Goal: Task Accomplishment & Management: Manage account settings

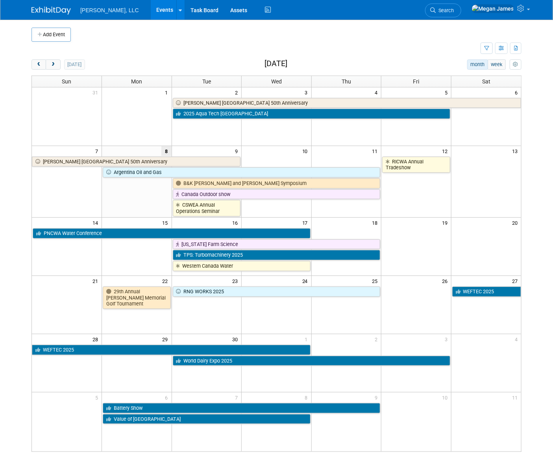
click at [536, 250] on body "Boerger, LLC Events Add Event Bulk Upload Events Shareable Event Boards Recentl…" at bounding box center [276, 228] width 553 height 457
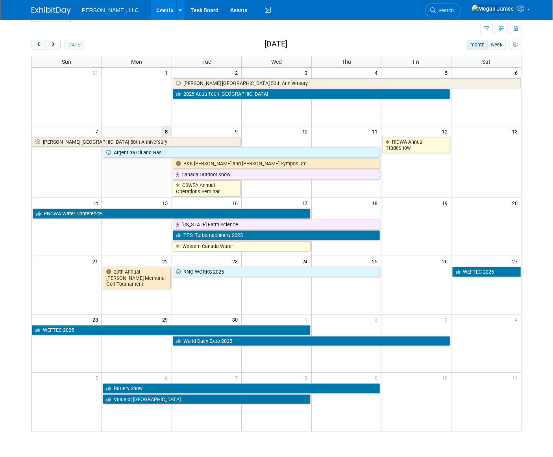
scroll to position [35, 0]
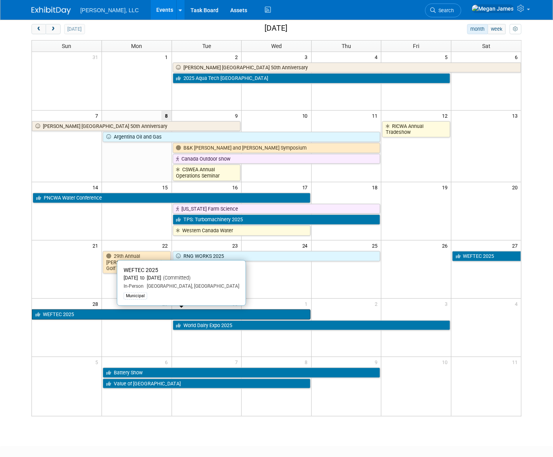
click at [98, 315] on link "WEFTEC 2025" at bounding box center [171, 314] width 278 height 10
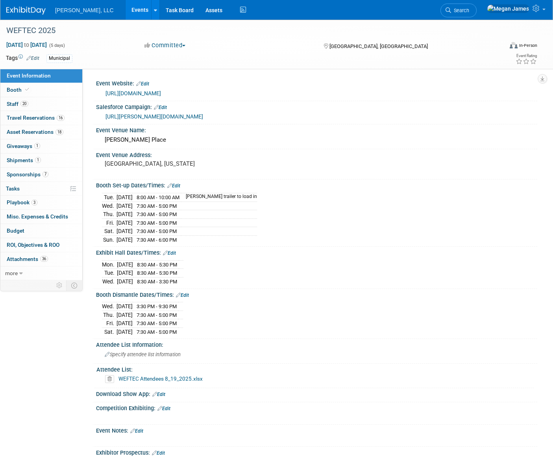
select select "Municipal"
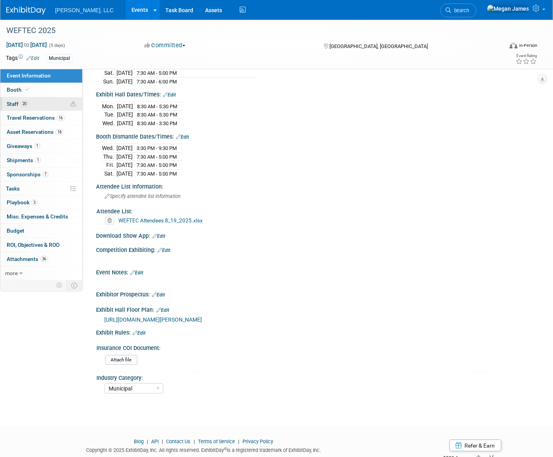
scroll to position [179, 0]
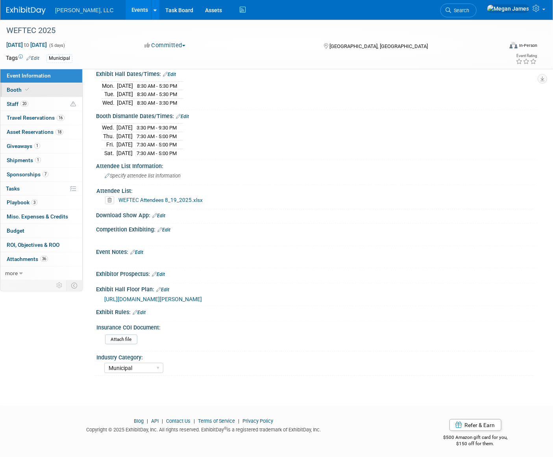
drag, startPoint x: 52, startPoint y: 91, endPoint x: 71, endPoint y: 91, distance: 18.9
click at [52, 91] on link "Booth" at bounding box center [41, 90] width 82 height 14
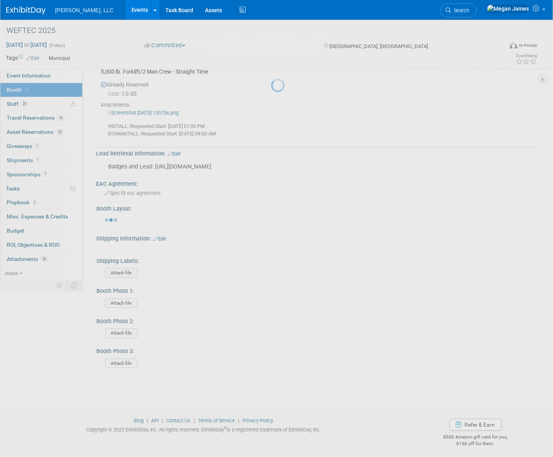
scroll to position [1051, 0]
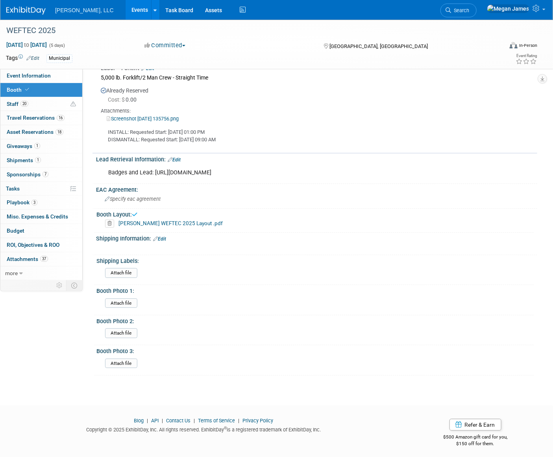
click at [184, 221] on link "[PERSON_NAME] WEFTEC 2025 Layout .pdf" at bounding box center [170, 223] width 104 height 6
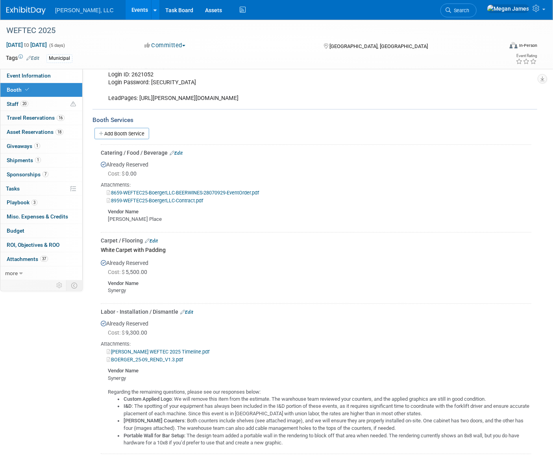
scroll to position [193, 0]
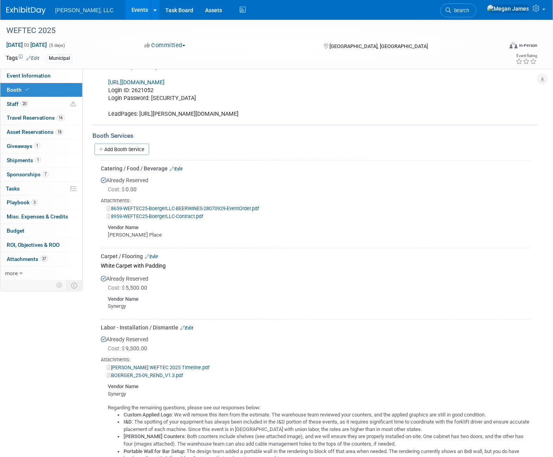
click at [226, 207] on link "8659-WEFTEC25-BoergerLLC-BEERWINES-28070929-EventOrder.pdf" at bounding box center [183, 208] width 152 height 6
click at [190, 217] on link "8959-WEFTEC25-BoergerLLC-Contract.pdf" at bounding box center [155, 216] width 96 height 6
click at [192, 207] on link "8659-WEFTEC25-BoergerLLC-BEERWINES-28070929-EventOrder.pdf" at bounding box center [183, 208] width 152 height 6
click at [179, 169] on link "Edit" at bounding box center [176, 169] width 13 height 6
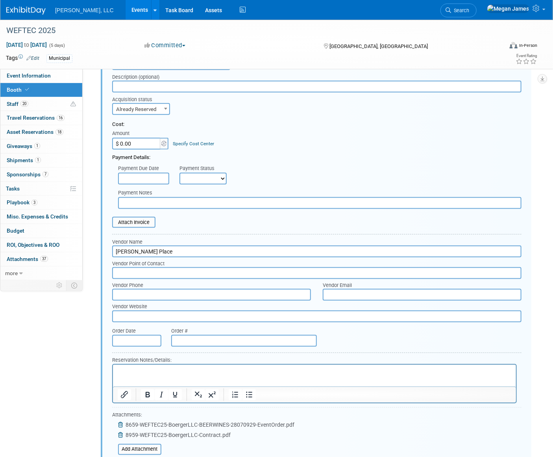
scroll to position [441, 0]
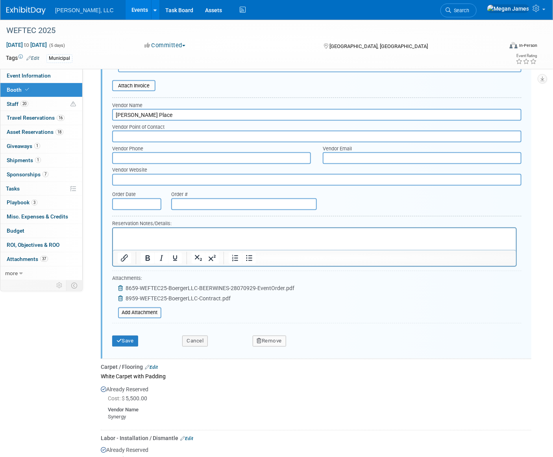
click at [121, 286] on icon at bounding box center [121, 289] width 6 height 6
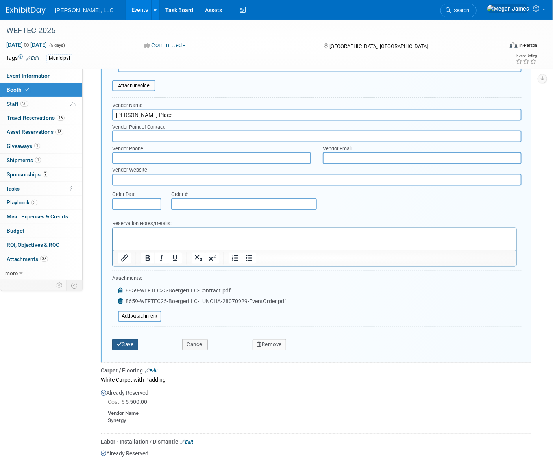
click at [130, 342] on button "Save" at bounding box center [125, 344] width 26 height 11
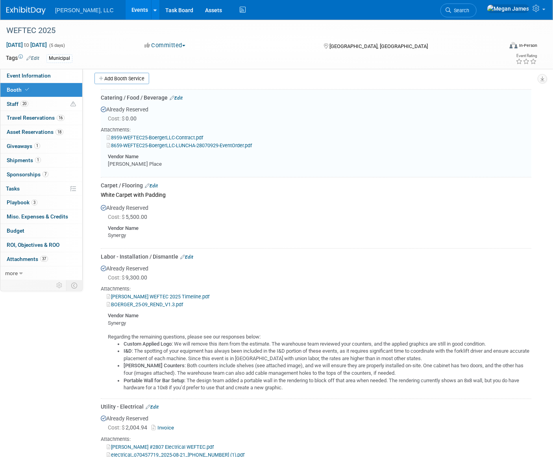
scroll to position [263, 0]
click at [306, 245] on div at bounding box center [316, 243] width 430 height 6
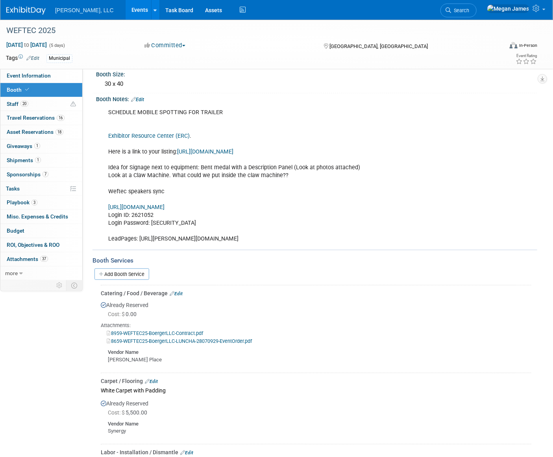
scroll to position [143, 0]
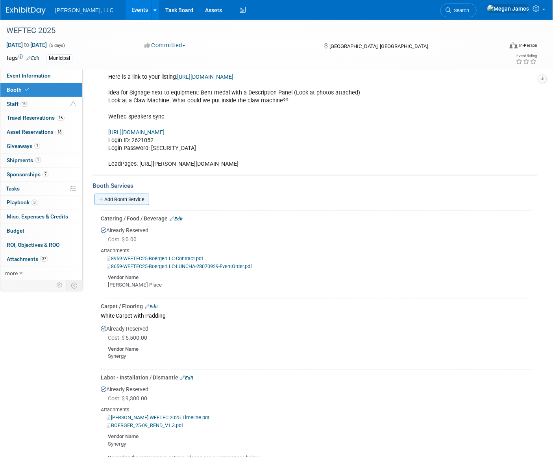
click at [136, 198] on link "Add Booth Service" at bounding box center [121, 199] width 55 height 11
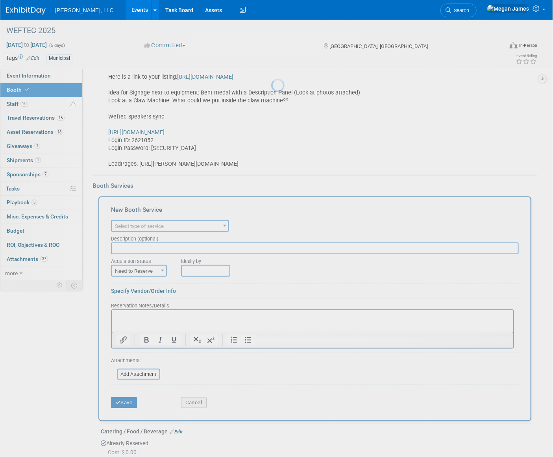
scroll to position [0, 0]
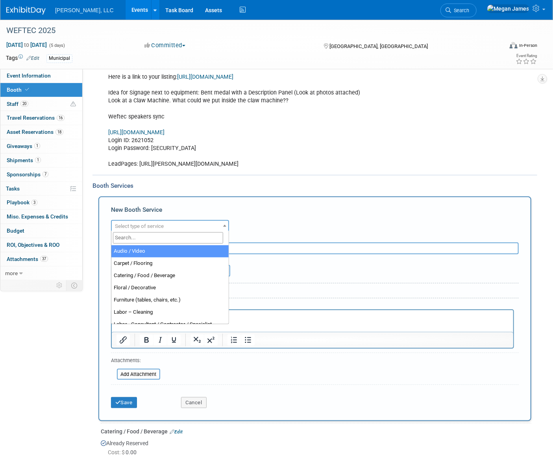
click at [157, 224] on span "Select type of service" at bounding box center [139, 226] width 49 height 6
click at [152, 238] on input "search" at bounding box center [168, 237] width 110 height 11
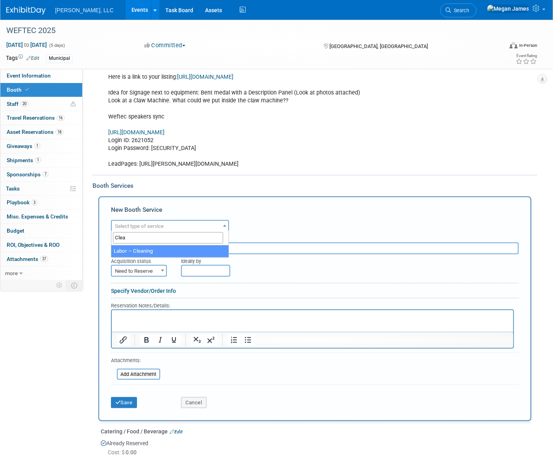
type input "Clean"
select select "14"
type input "PORTER SERVICE - Mon and Tue"
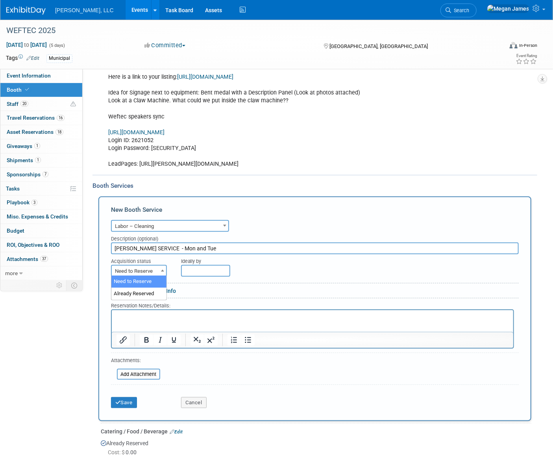
click at [142, 268] on span "Need to Reserve" at bounding box center [139, 271] width 54 height 11
select select "2"
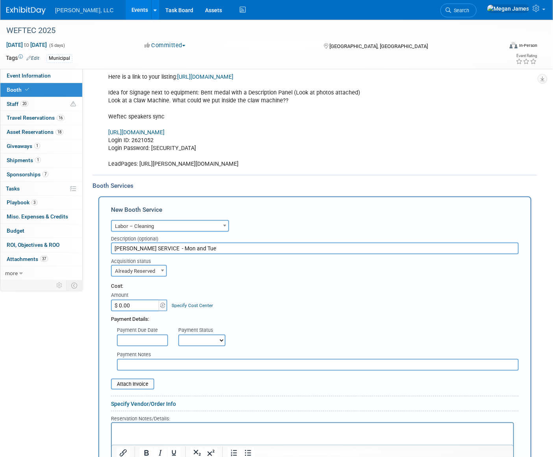
click at [142, 305] on input "$ 0.00" at bounding box center [135, 305] width 49 height 12
click at [385, 311] on div "Payment Details:" at bounding box center [314, 317] width 407 height 12
click at [142, 302] on input "$ 343.82" at bounding box center [135, 305] width 49 height 12
type input "$ 344.60"
click at [276, 305] on div "Cost: Amount $ 344.60 Specify Cost Center Cost Center -- Not Specified --" at bounding box center [314, 296] width 407 height 29
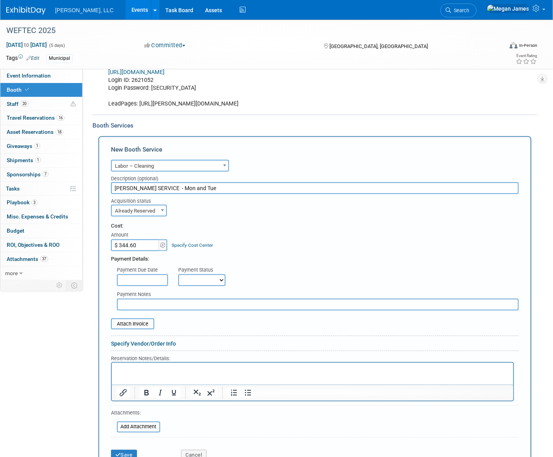
scroll to position [250, 0]
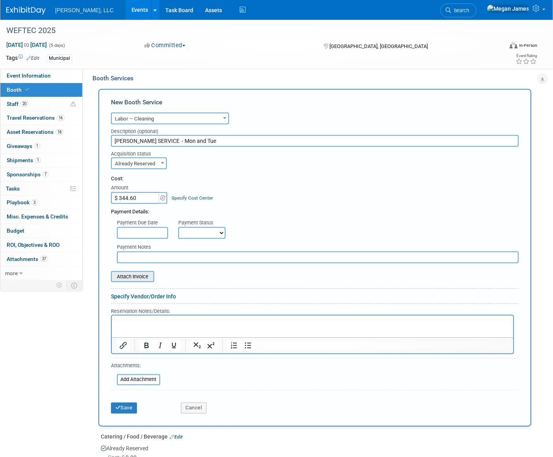
click at [146, 278] on input "file" at bounding box center [107, 276] width 94 height 9
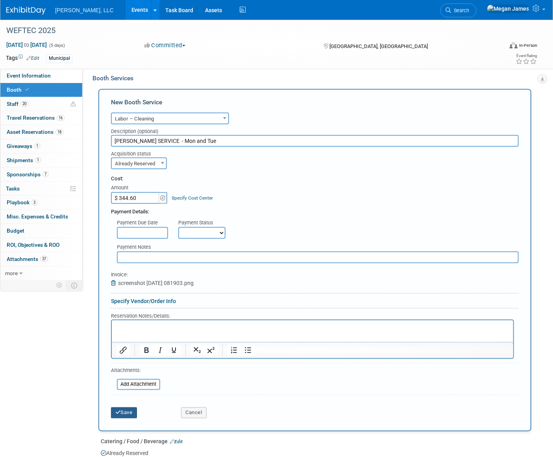
click at [130, 413] on button "Save" at bounding box center [124, 412] width 26 height 11
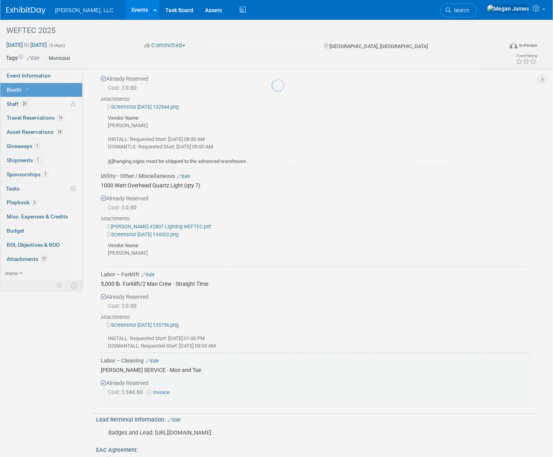
scroll to position [1104, 0]
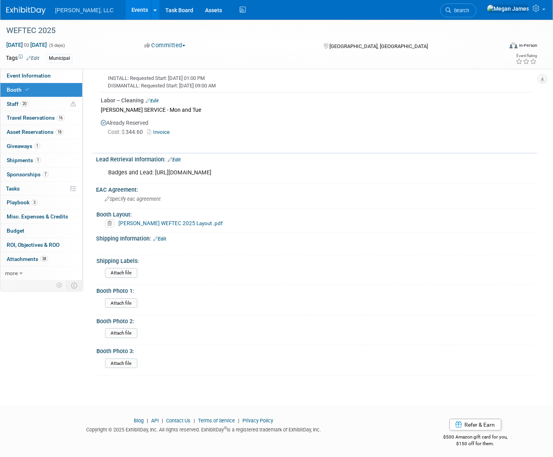
click at [233, 369] on div "Booth Photo 3: Attach file" at bounding box center [313, 360] width 439 height 30
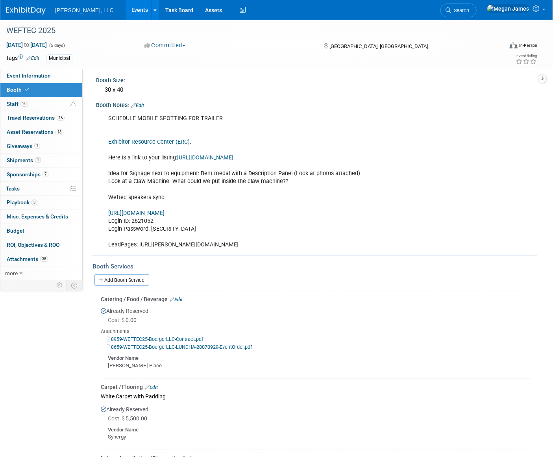
scroll to position [0, 0]
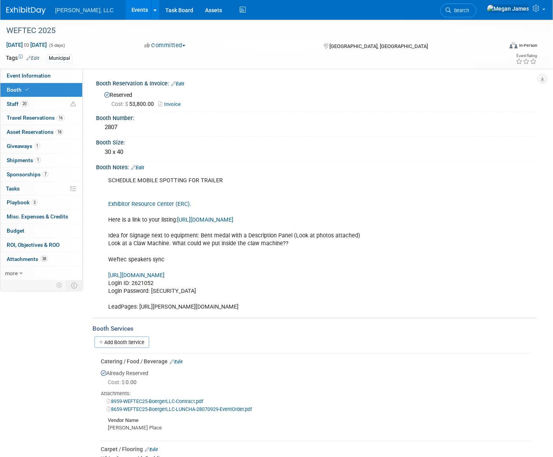
drag, startPoint x: 191, startPoint y: 187, endPoint x: 199, endPoint y: 195, distance: 12.0
click at [191, 187] on div "SCHEDULE MOBILE SPOTTING FOR TRAILER Exhibitor Resource Center (ERC) . Here is …" at bounding box center [277, 244] width 349 height 142
drag, startPoint x: 138, startPoint y: 165, endPoint x: 153, endPoint y: 165, distance: 15.3
click at [138, 165] on link "Edit" at bounding box center [137, 168] width 13 height 6
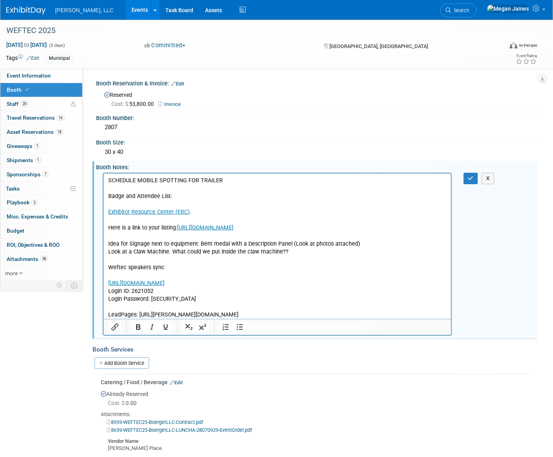
click at [218, 201] on p "Badge and Attendee List: Exhibitor Resource Center (ERC) . Here is a link to yo…" at bounding box center [277, 255] width 338 height 126
click at [204, 195] on p "Badge and Attendee List: Exhibitor Resource Center (ERC) . Here is a link to yo…" at bounding box center [277, 255] width 338 height 126
click at [427, 196] on p "Badge and Attendee List: https://registration.experientevent.com/ShowWEF251/Flo…" at bounding box center [277, 255] width 338 height 126
click at [468, 177] on icon "button" at bounding box center [471, 178] width 6 height 6
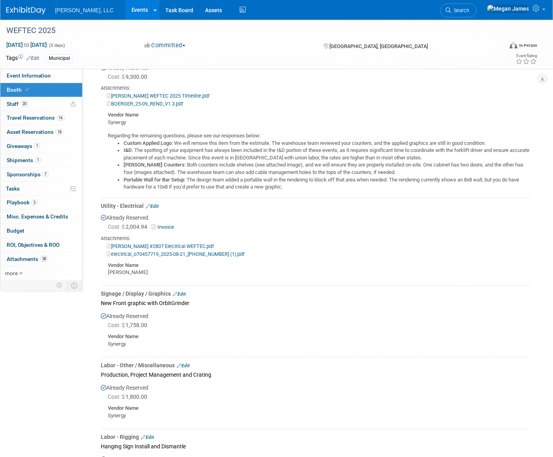
scroll to position [536, 0]
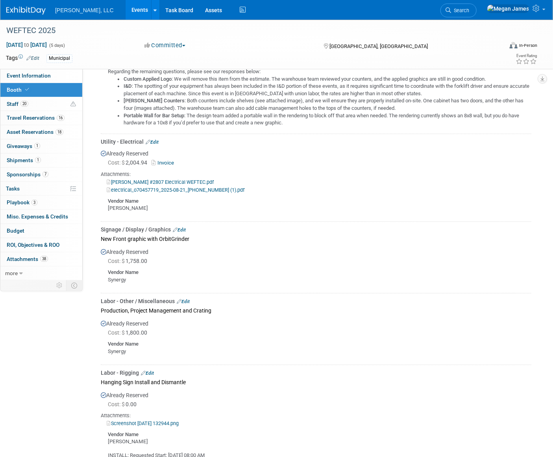
click at [170, 162] on link "Invoice" at bounding box center [164, 163] width 26 height 6
click at [155, 180] on link "[PERSON_NAME] #2807 Electrical WEFTEC.pdf" at bounding box center [160, 182] width 107 height 6
click at [197, 188] on link "electrical_o70457719_2025-08-21_[PHONE_NUMBER] (1).pdf" at bounding box center [176, 190] width 138 height 6
click at [192, 257] on div "Cost: $ 1,758.00" at bounding box center [319, 261] width 423 height 8
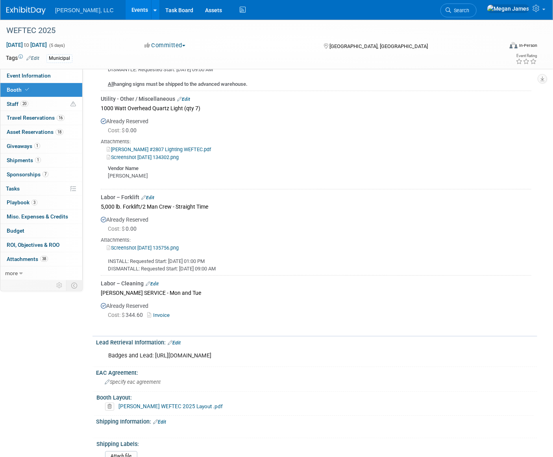
scroll to position [965, 0]
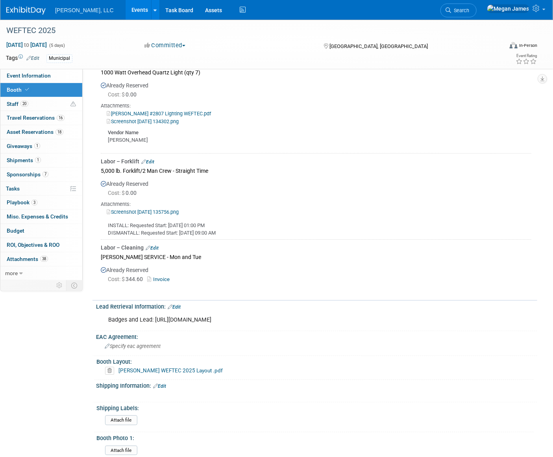
click at [177, 210] on link "Screenshot [DATE] 135756.png" at bounding box center [143, 212] width 72 height 6
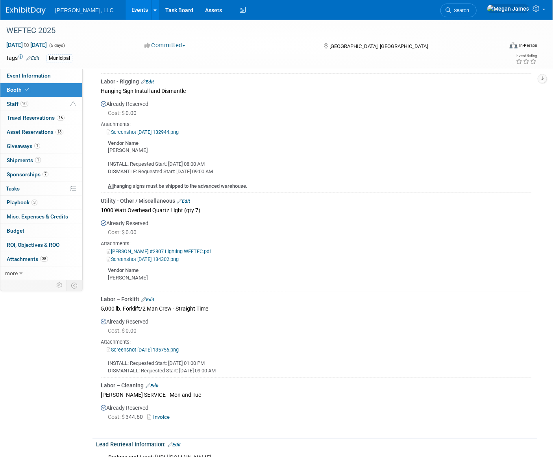
scroll to position [787, 0]
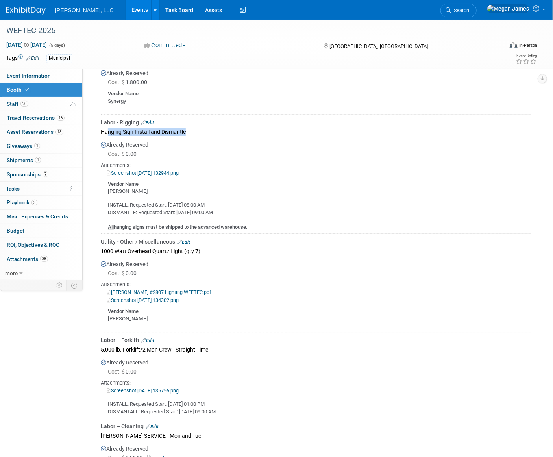
drag, startPoint x: 109, startPoint y: 129, endPoint x: 186, endPoint y: 129, distance: 77.9
click at [186, 129] on div "Hanging Sign Install and Dismantle" at bounding box center [316, 131] width 430 height 11
drag, startPoint x: 186, startPoint y: 129, endPoint x: 177, endPoint y: 170, distance: 42.4
click at [177, 170] on link "Screenshot [DATE] 132944.png" at bounding box center [143, 173] width 72 height 6
click at [203, 170] on div "Screenshot [DATE] 132944.png" at bounding box center [316, 173] width 430 height 8
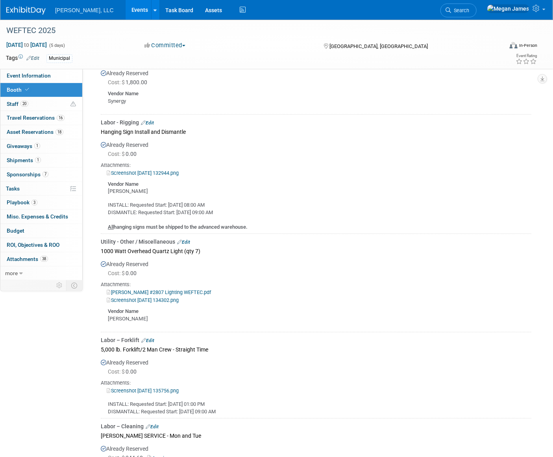
drag, startPoint x: 116, startPoint y: 201, endPoint x: 275, endPoint y: 231, distance: 161.7
click at [275, 231] on td "Labor - Rigging Edit Hanging Sign Install and Dismantle Already Reserved Cost: …" at bounding box center [316, 173] width 430 height 119
drag, startPoint x: 275, startPoint y: 231, endPoint x: 267, endPoint y: 229, distance: 8.1
click at [275, 231] on td "Labor - Rigging Edit Hanging Sign Install and Dismantle Already Reserved Cost: …" at bounding box center [316, 173] width 430 height 119
drag, startPoint x: 258, startPoint y: 223, endPoint x: 101, endPoint y: 122, distance: 187.1
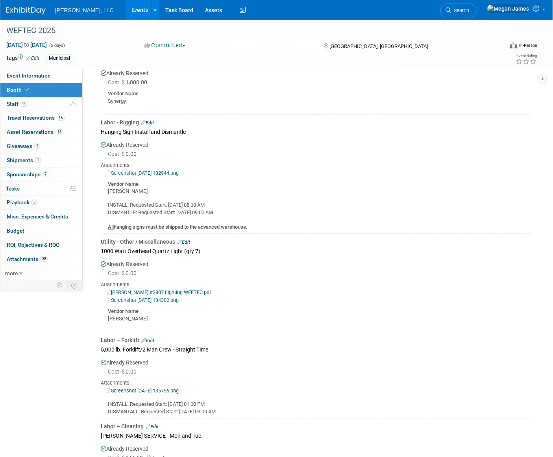
click at [101, 122] on td "Labor - Rigging Edit Hanging Sign Install and Dismantle Already Reserved Cost: …" at bounding box center [316, 173] width 430 height 119
click at [201, 195] on div "INSTALL: Requested Start: Sep 24, 2025 08:00 AM DISMANTLE: Requested Start: Oct…" at bounding box center [316, 212] width 430 height 35
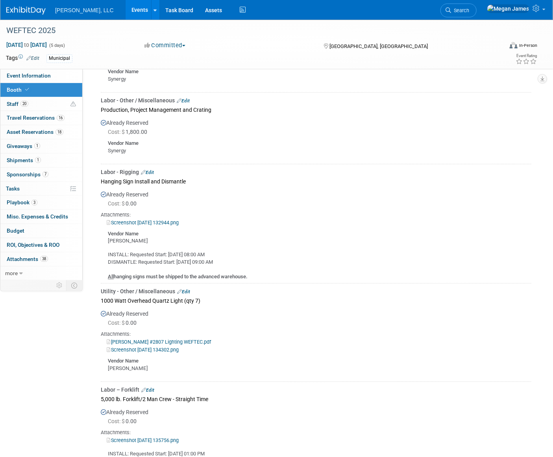
scroll to position [715, 0]
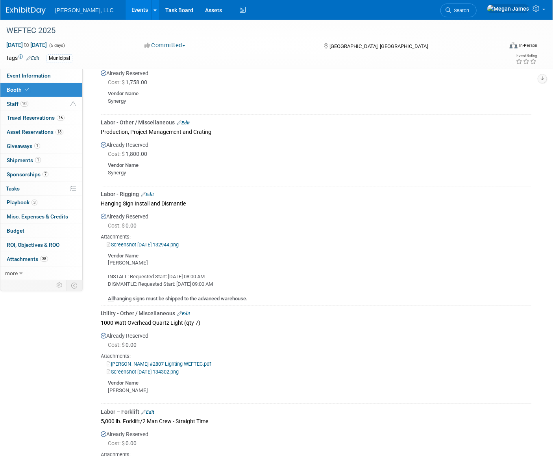
click at [287, 215] on div "Already Reserved Cost: $ 0.00 Attachments: Screenshot 2025-08-21 132944.png All" at bounding box center [316, 255] width 430 height 94
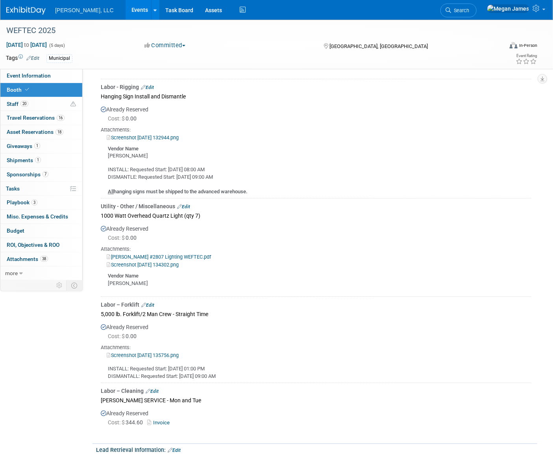
scroll to position [822, 0]
click at [159, 255] on link "[PERSON_NAME] #2807 Lighting WEFTEC.pdf" at bounding box center [159, 257] width 104 height 6
click at [141, 263] on link "Screenshot [DATE] 134302.png" at bounding box center [143, 265] width 72 height 6
click at [34, 102] on link "20 Staff 20" at bounding box center [41, 104] width 82 height 14
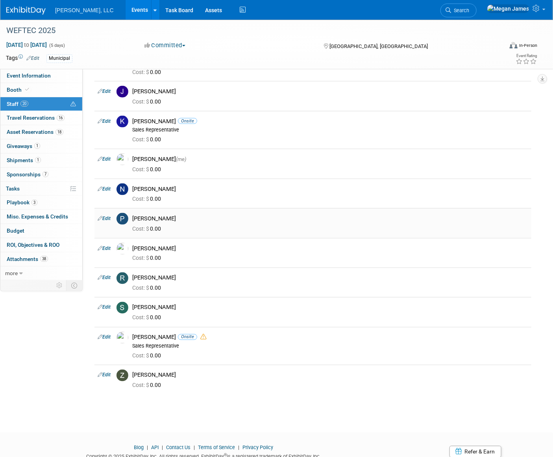
scroll to position [358, 0]
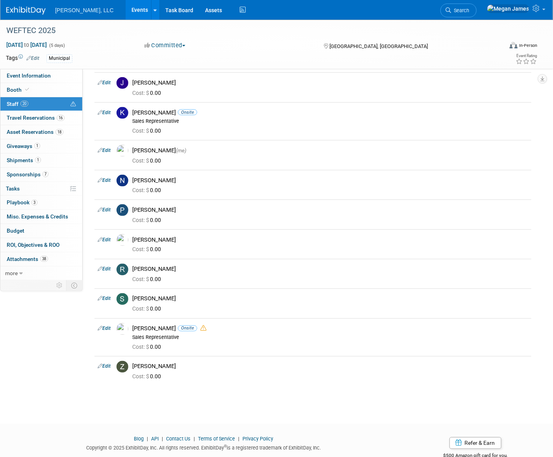
click at [328, 405] on div "WEFTEC 2025 [DATE] to [DATE] (5 days) [DATE] to [DATE] Committed Committed Cons…" at bounding box center [276, 35] width 553 height 747
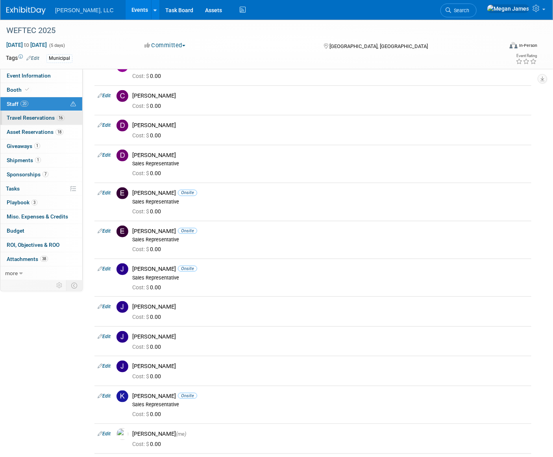
scroll to position [71, 0]
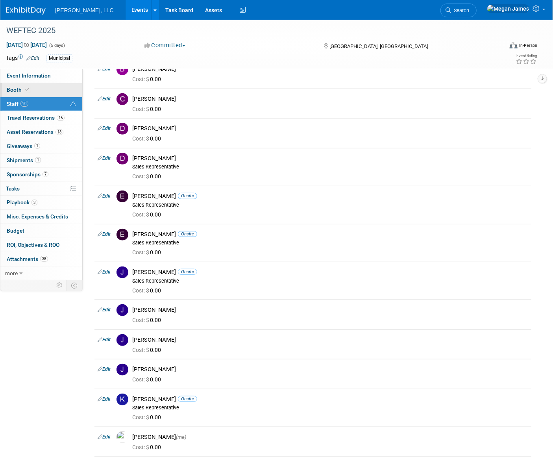
click at [46, 94] on link "Booth" at bounding box center [41, 90] width 82 height 14
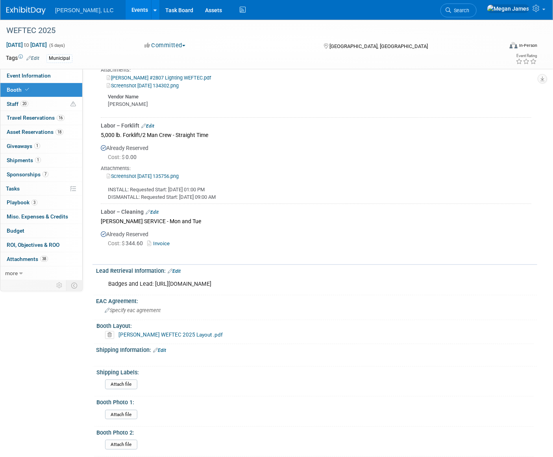
scroll to position [1112, 0]
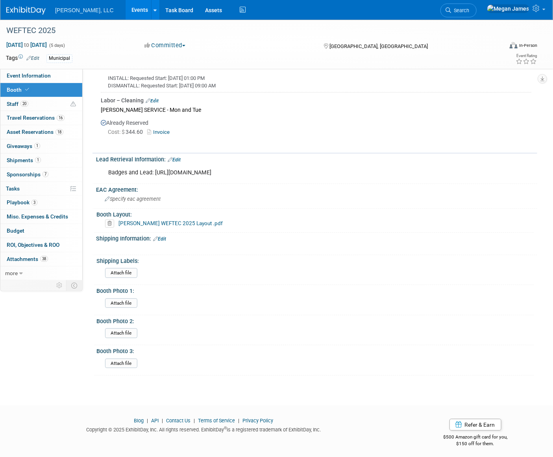
click at [177, 157] on link "Edit" at bounding box center [174, 160] width 13 height 6
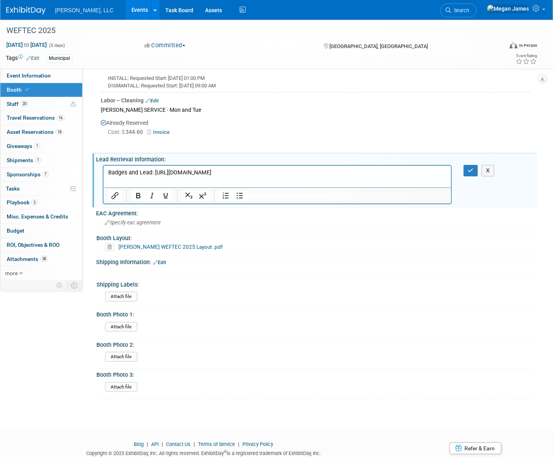
scroll to position [0, 0]
click at [250, 168] on p "Badges and Lead: [URL][DOMAIN_NAME]" at bounding box center [277, 172] width 338 height 8
click at [431, 170] on p "Badges and Lead: [URL][DOMAIN_NAME]" at bounding box center [277, 172] width 338 height 8
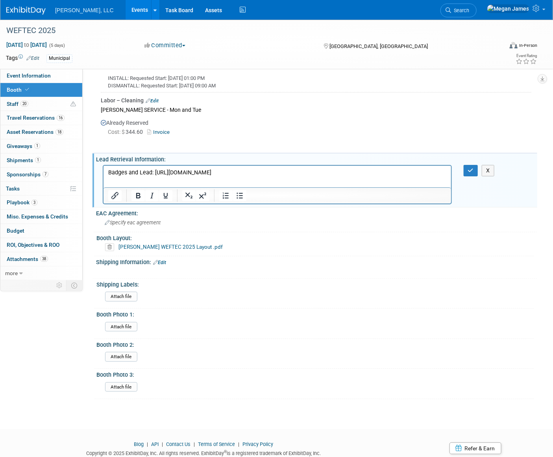
click at [435, 173] on p "Badges and Lead: [URL][DOMAIN_NAME]" at bounding box center [277, 172] width 338 height 8
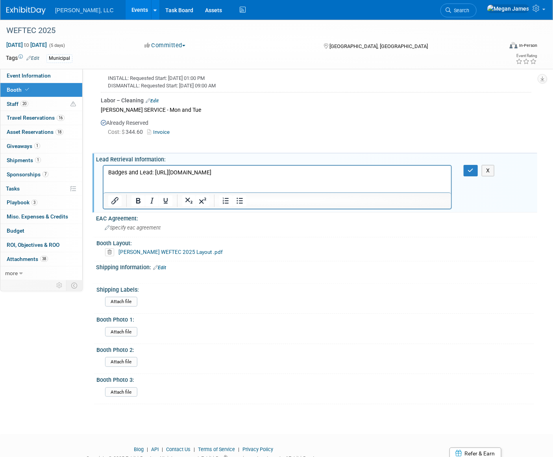
click at [432, 172] on p "Badges and Lead: [URL][DOMAIN_NAME]" at bounding box center [277, 172] width 338 height 8
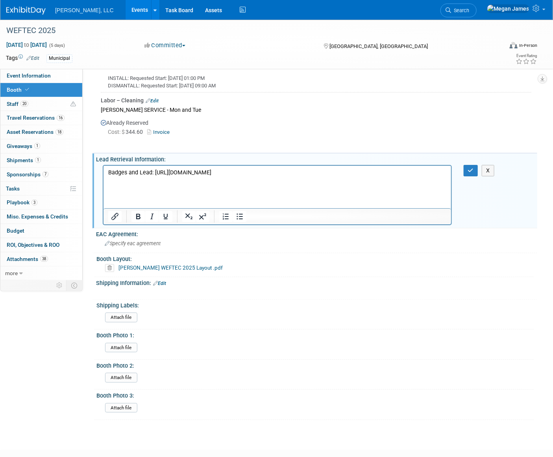
paste body "Rich Text Area. Press ALT-0 for help."
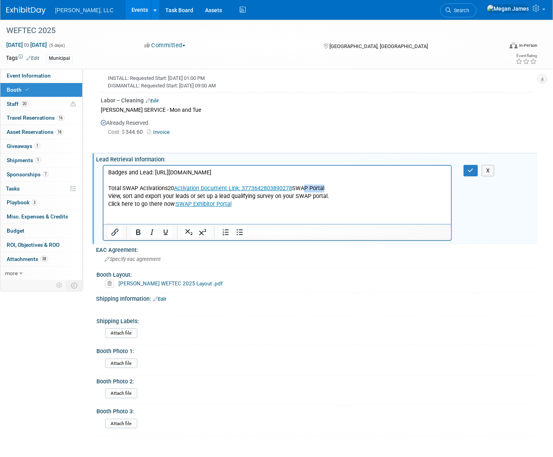
drag, startPoint x: 330, startPoint y: 189, endPoint x: 301, endPoint y: 188, distance: 28.7
click at [301, 188] on p "Total SWAP Activations20 Activation Document Link: 3773642803890278 SWAP Portal" at bounding box center [277, 188] width 338 height 8
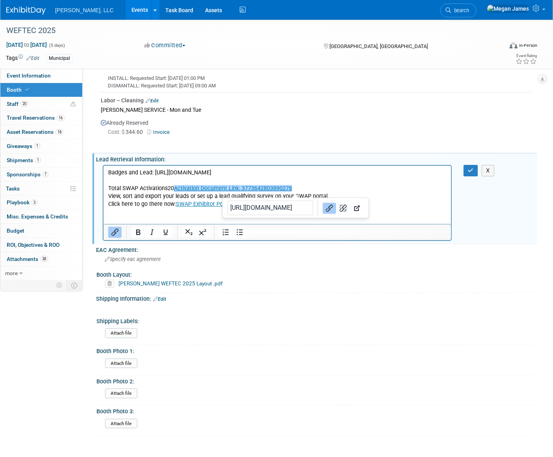
click at [349, 188] on p "Total SWAP Activations20 Activation Document Link: 3773642803890278﻿" at bounding box center [277, 188] width 338 height 8
click at [363, 193] on p "View, sort and export your leads or set up a lead qualifying survey on your SWA…" at bounding box center [277, 196] width 338 height 8
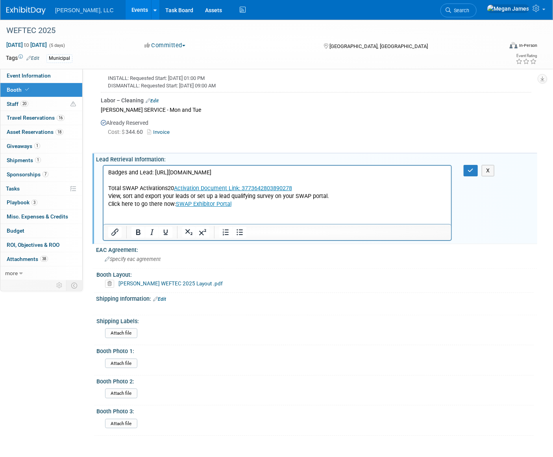
click at [108, 193] on p "View, sort and export your leads or set up a lead qualifying survey on your SWA…" at bounding box center [277, 196] width 338 height 8
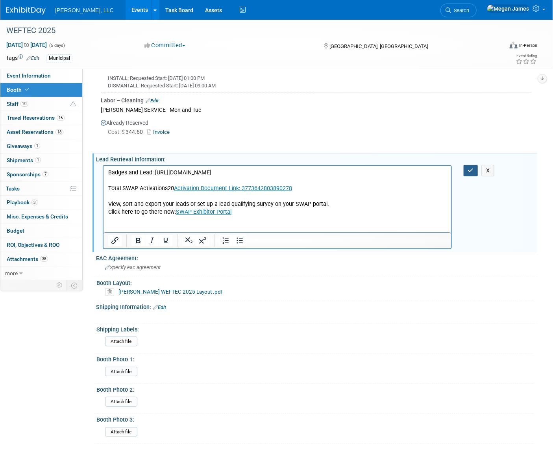
click at [476, 165] on button "button" at bounding box center [470, 170] width 15 height 11
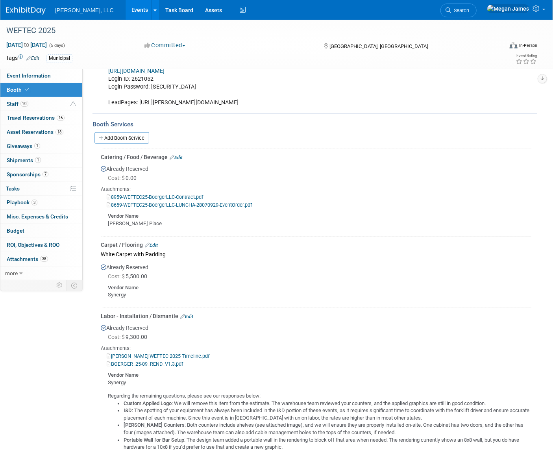
scroll to position [147, 0]
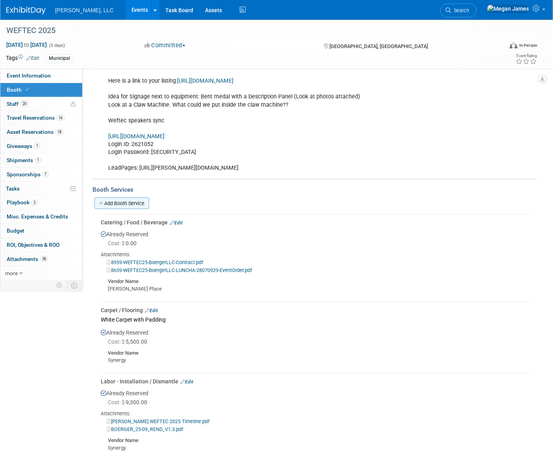
click at [142, 200] on link "Add Booth Service" at bounding box center [121, 202] width 55 height 11
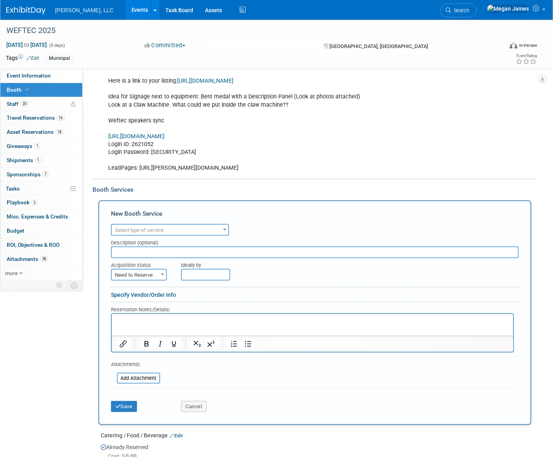
scroll to position [0, 0]
click at [173, 227] on span "Select type of service" at bounding box center [170, 230] width 116 height 11
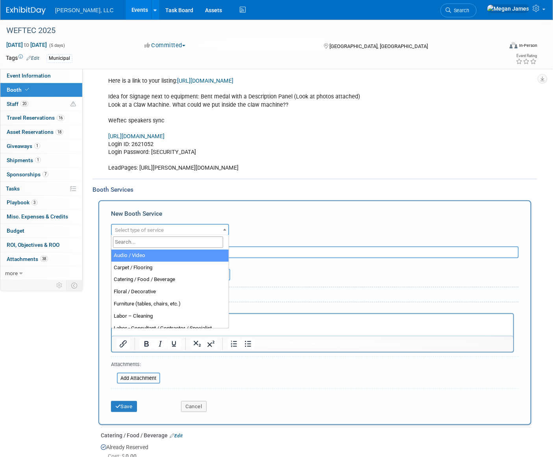
click at [167, 240] on input "search" at bounding box center [168, 241] width 110 height 11
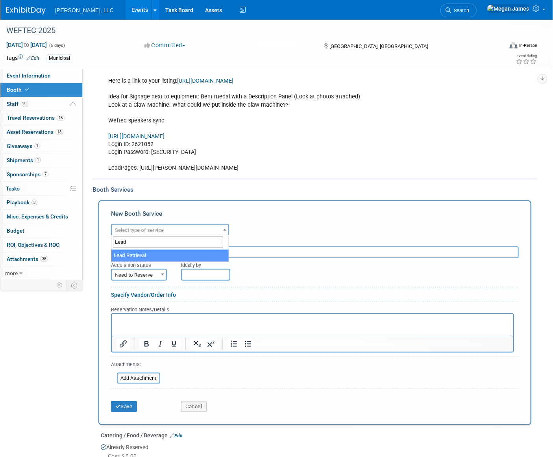
type input "Lead"
select select "7"
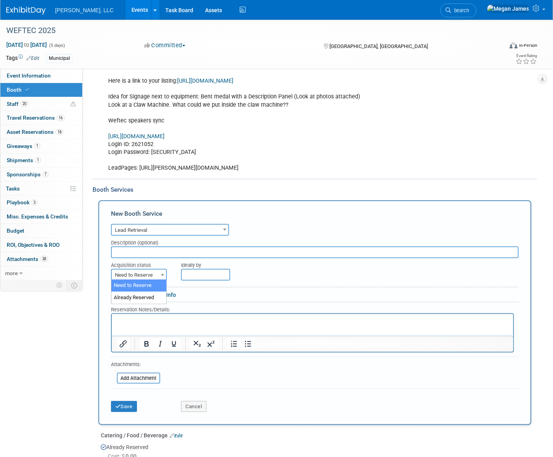
click at [156, 269] on span "Need to Reserve" at bounding box center [139, 275] width 56 height 12
select select "2"
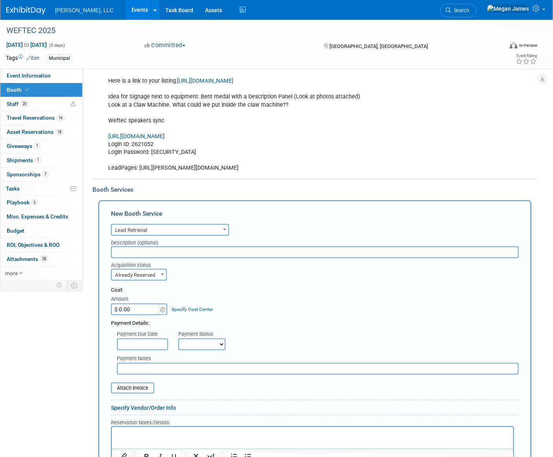
click at [132, 310] on input "$ 0.00" at bounding box center [135, 309] width 49 height 12
paste input "3,587.52"
type input "$ 3,587.52"
click at [263, 302] on div "Cost: Amount $ 3,587.52 Specify Cost Center Cost Center -- Not Specified --" at bounding box center [314, 300] width 407 height 29
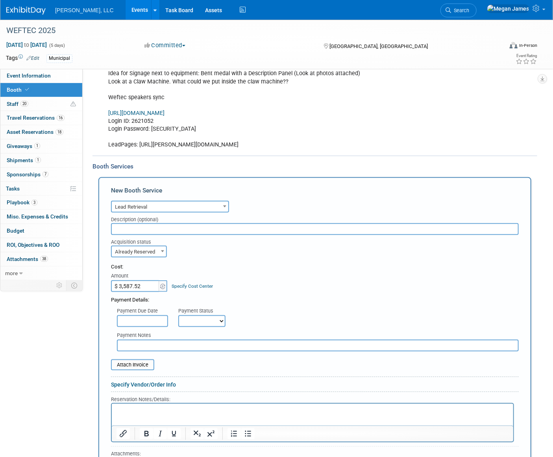
scroll to position [183, 0]
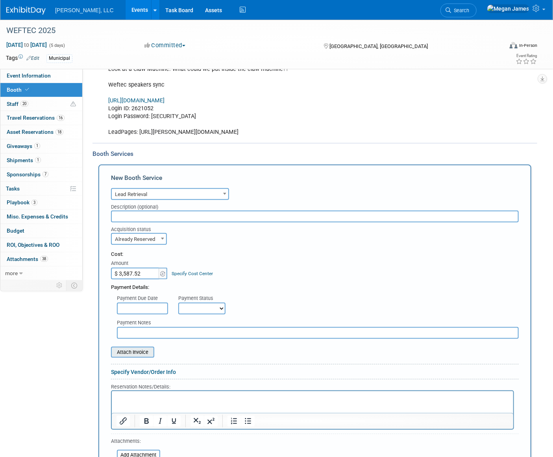
click at [136, 352] on input "file" at bounding box center [107, 351] width 94 height 9
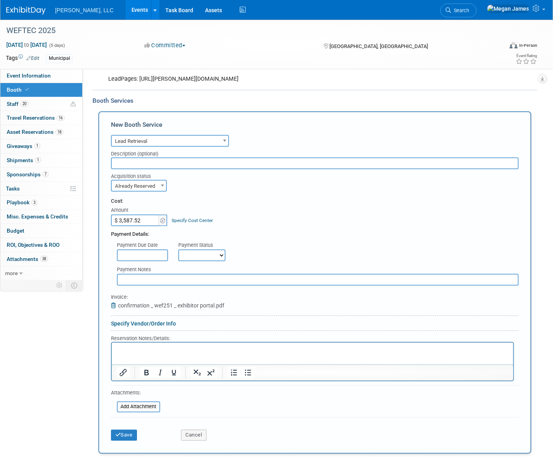
scroll to position [326, 0]
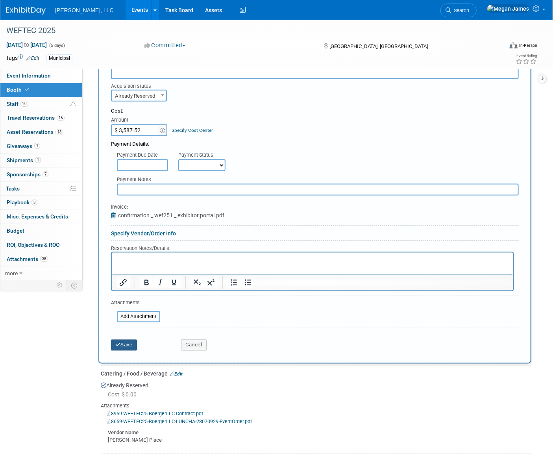
click at [130, 344] on button "Save" at bounding box center [124, 344] width 26 height 11
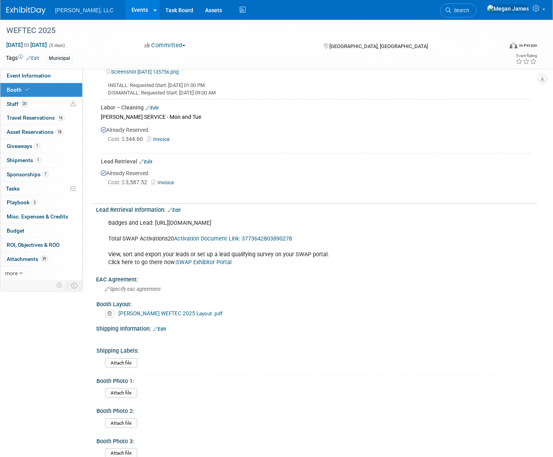
scroll to position [994, 0]
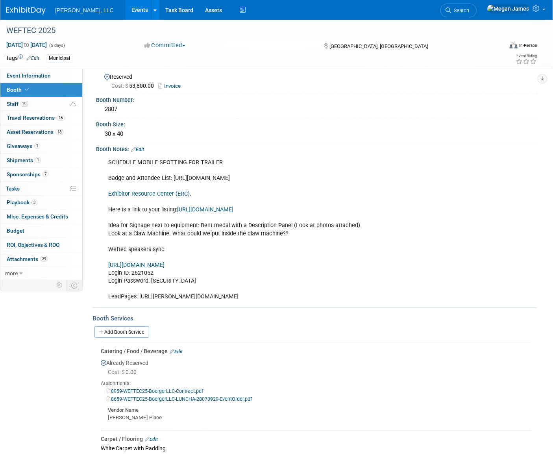
scroll to position [0, 0]
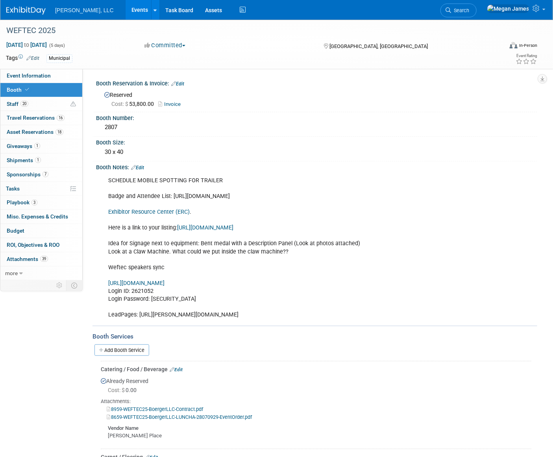
click at [228, 2] on div "Boerger, LLC Events Add Event Bulk Upload Events Shareable Event Boards Recentl…" at bounding box center [271, 10] width 530 height 20
click at [239, 262] on div "SCHEDULE MOBILE SPOTTING FOR TRAILER Badge and Attendee List: https://registrat…" at bounding box center [277, 248] width 349 height 150
click at [125, 12] on link "Events" at bounding box center [139, 10] width 29 height 20
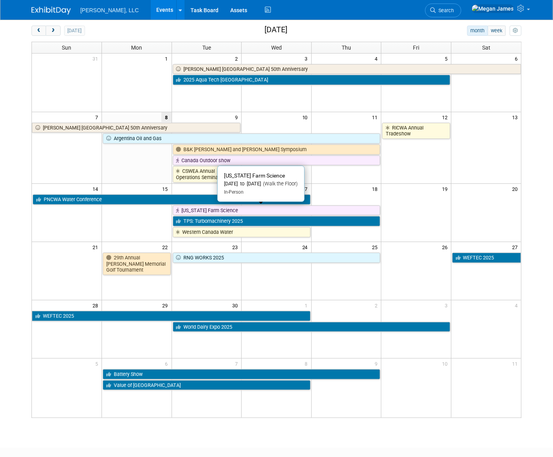
scroll to position [79, 0]
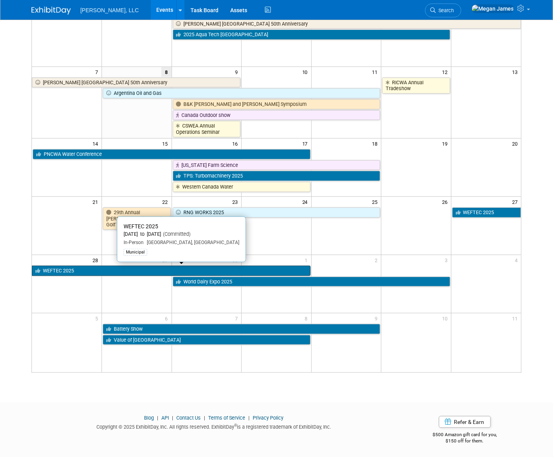
click at [74, 267] on link "WEFTEC 2025" at bounding box center [171, 271] width 278 height 10
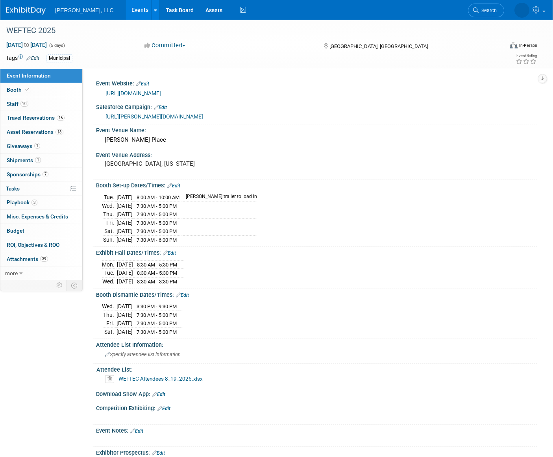
select select "Municipal"
click at [47, 192] on link "0% Tasks 0%" at bounding box center [41, 189] width 82 height 14
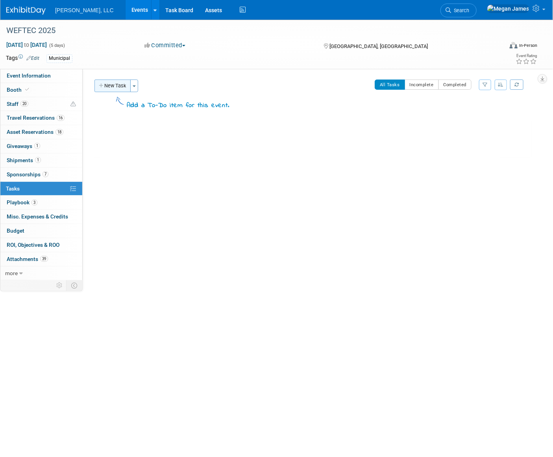
click at [122, 88] on button "New Task" at bounding box center [112, 85] width 36 height 13
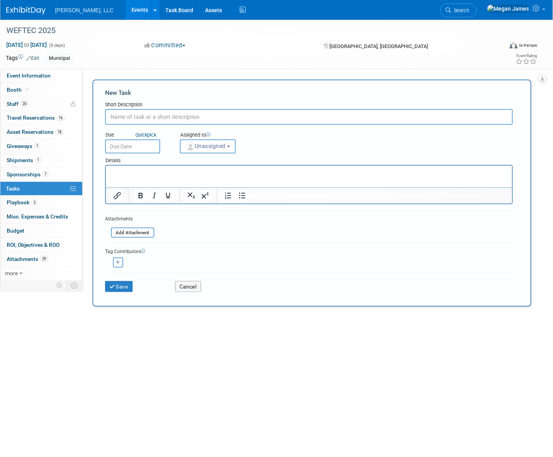
click at [136, 118] on input "text" at bounding box center [308, 117] width 407 height 16
type input "Post #1"
click at [140, 170] on p "Rich Text Area. Press ALT-0 for help." at bounding box center [308, 172] width 397 height 8
click at [126, 284] on button "Save" at bounding box center [119, 286] width 28 height 11
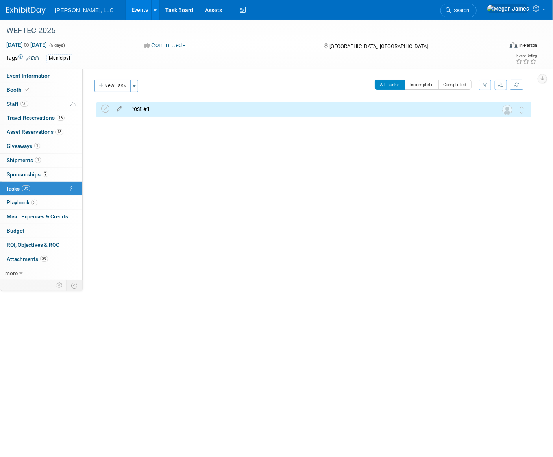
click at [139, 325] on div "WEFTEC 2025 [DATE] to [DATE] (5 days) [DATE] to [DATE] Committed Committed Cons…" at bounding box center [276, 203] width 553 height 366
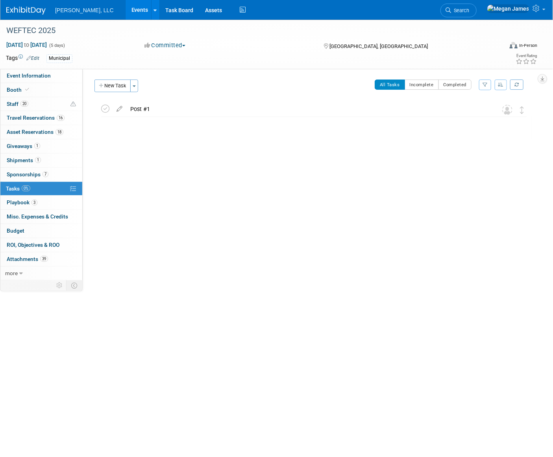
click at [139, 110] on div "Post #1" at bounding box center [306, 108] width 360 height 13
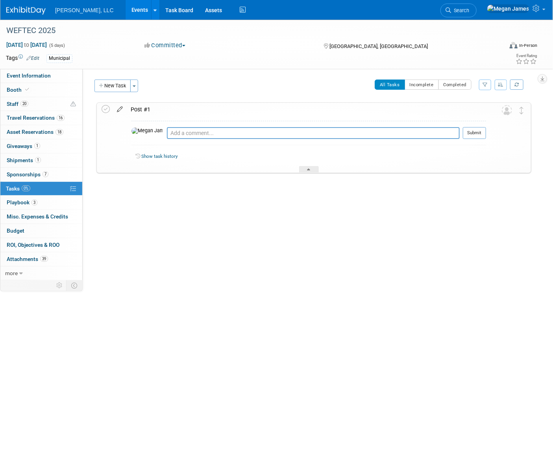
click at [122, 108] on icon at bounding box center [120, 108] width 14 height 10
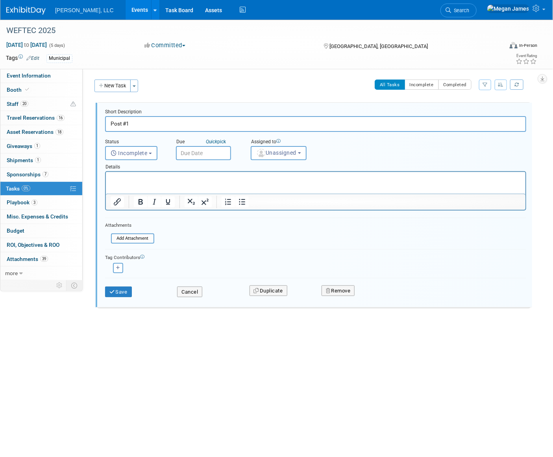
click at [156, 123] on input "Post #1" at bounding box center [315, 123] width 421 height 15
type input "Post #1 - [DATE]"
click at [126, 293] on button "Save" at bounding box center [118, 291] width 27 height 11
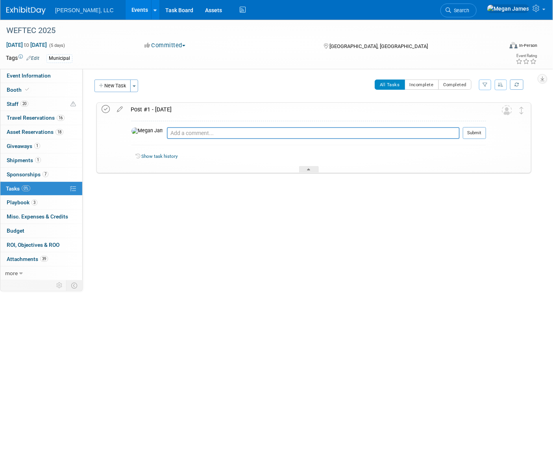
click at [107, 110] on icon at bounding box center [105, 109] width 8 height 8
click at [178, 266] on div "Event Website: Edit [URL][DOMAIN_NAME] Salesforce Campaign: Edit [URL][PERSON_N…" at bounding box center [310, 174] width 454 height 211
click at [310, 170] on div at bounding box center [309, 169] width 20 height 7
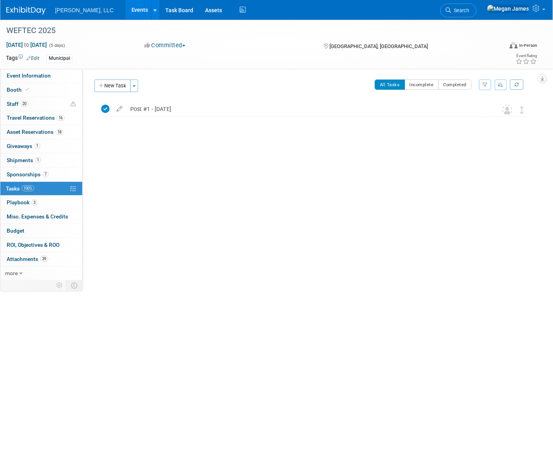
click at [163, 180] on div "Event Website: Edit [URL][DOMAIN_NAME] Salesforce Campaign: Edit [URL][PERSON_N…" at bounding box center [310, 174] width 454 height 211
click at [122, 87] on button "New Task" at bounding box center [112, 85] width 36 height 13
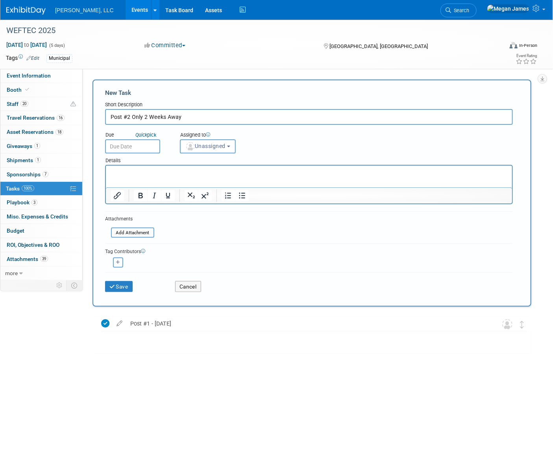
click at [133, 116] on input "Post #2 Only 2 Weeks Away" at bounding box center [308, 117] width 407 height 16
click at [241, 121] on input "Post #2 - Only 2 Weeks Away" at bounding box center [308, 117] width 407 height 16
type input "Post #2 - Only 2 Weeks Away!"
click at [127, 286] on button "Save" at bounding box center [119, 286] width 28 height 11
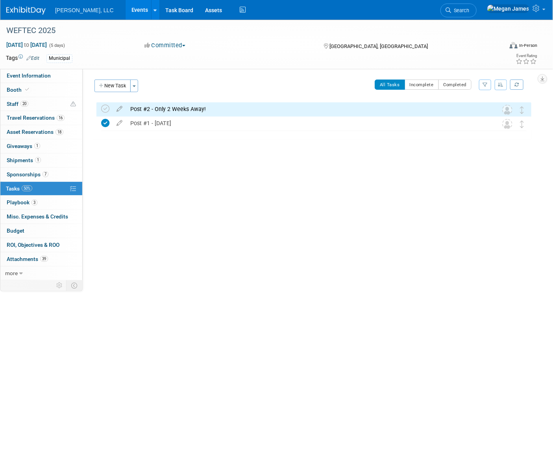
click at [236, 343] on div "WEFTEC 2025 [DATE] to [DATE] (5 days) [DATE] to [DATE] Committed Committed Cons…" at bounding box center [276, 203] width 553 height 366
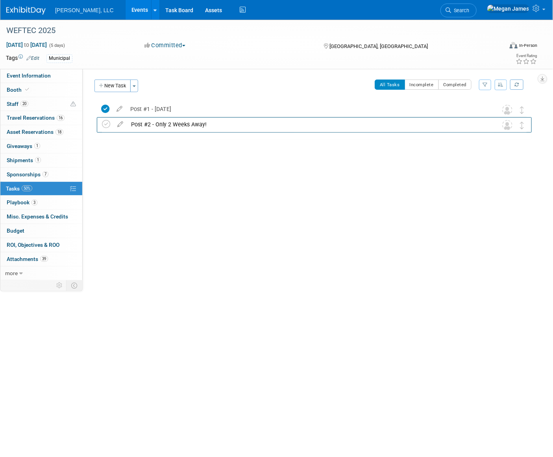
drag, startPoint x: 523, startPoint y: 112, endPoint x: 523, endPoint y: 127, distance: 14.6
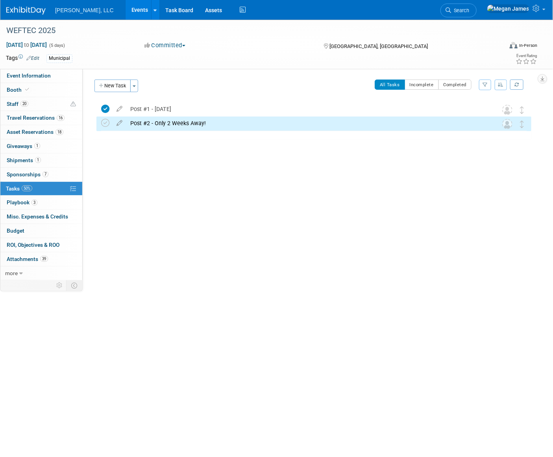
click at [265, 190] on div "Event Website: Edit [URL][DOMAIN_NAME] Salesforce Campaign: Edit [URL][PERSON_N…" at bounding box center [310, 174] width 454 height 211
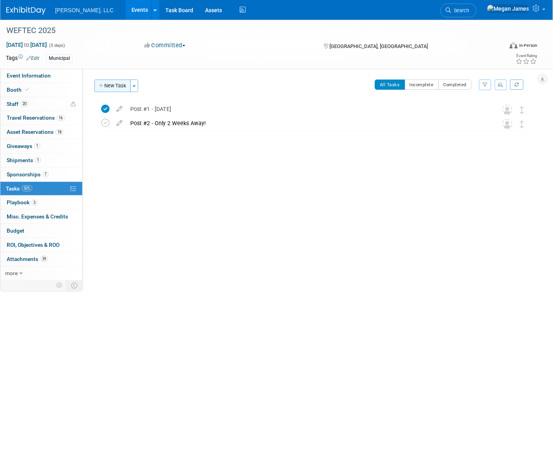
click at [122, 86] on button "New Task" at bounding box center [112, 85] width 36 height 13
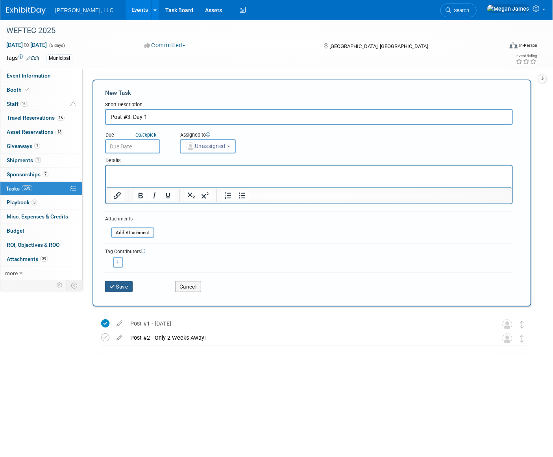
type input "Post #3: Day 1"
click at [131, 285] on button "Save" at bounding box center [119, 286] width 28 height 11
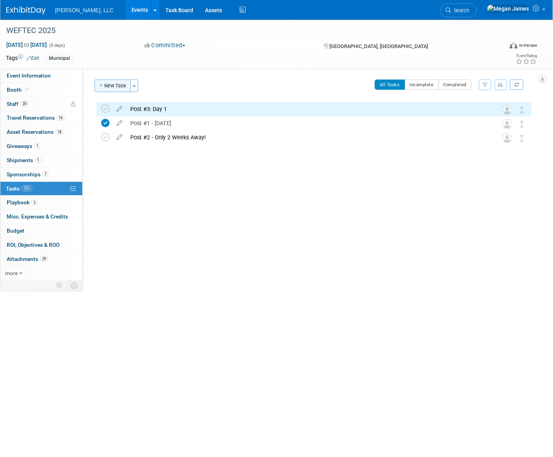
click at [122, 88] on button "New Task" at bounding box center [112, 85] width 36 height 13
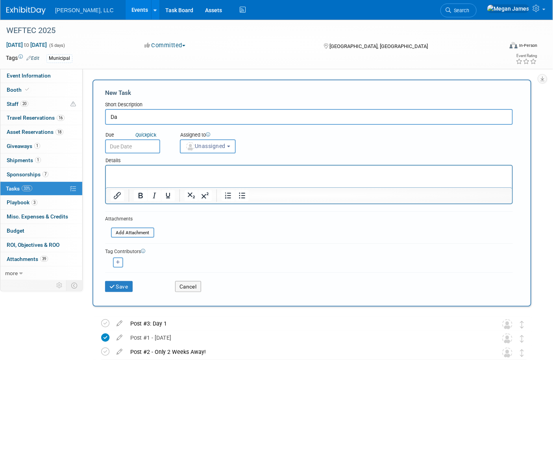
type input "D"
type input "Post #4: Day 2"
click at [125, 288] on button "Save" at bounding box center [119, 286] width 28 height 11
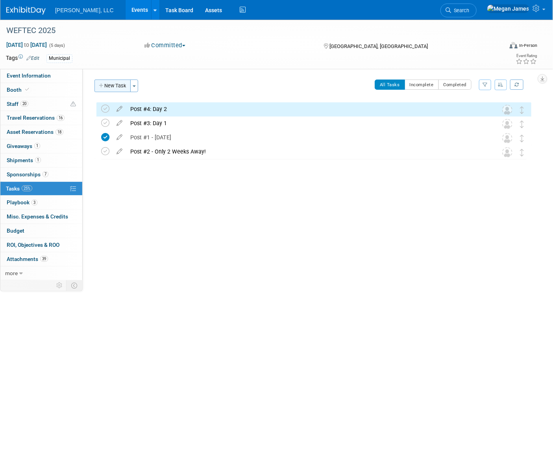
click at [118, 90] on button "New Task" at bounding box center [112, 85] width 36 height 13
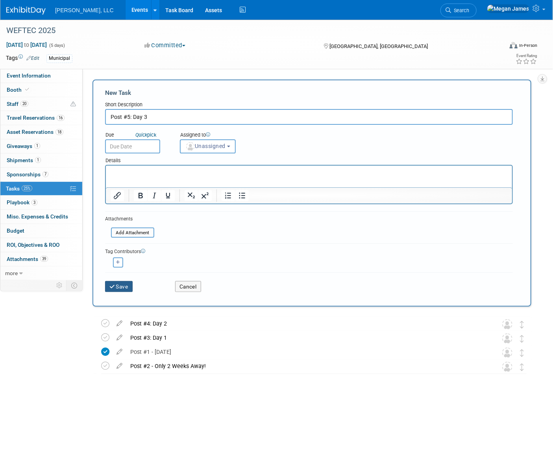
type input "Post #5: Day 3"
click at [124, 281] on button "Save" at bounding box center [119, 286] width 28 height 11
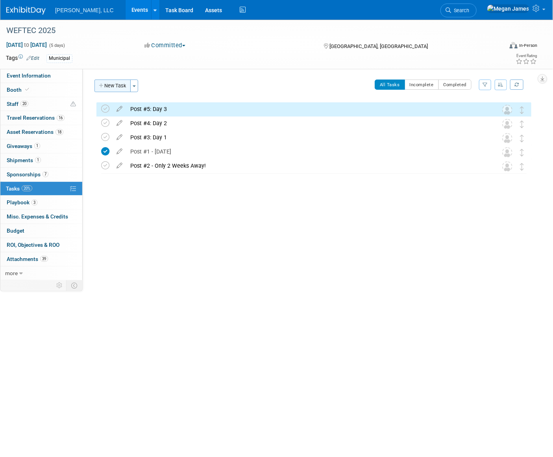
click at [123, 83] on button "New Task" at bounding box center [112, 85] width 36 height 13
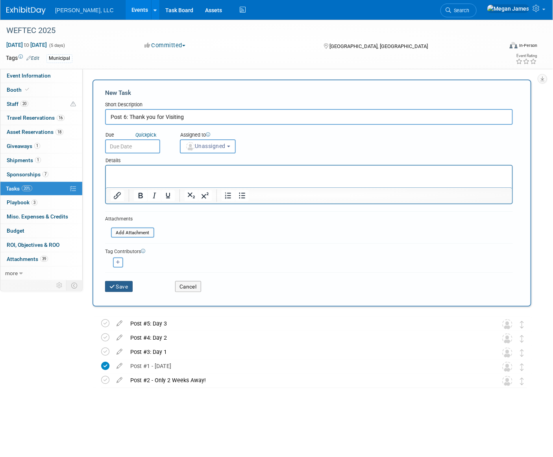
type input "Post 6: Thank you for Visiting"
click at [122, 281] on button "Save" at bounding box center [119, 286] width 28 height 11
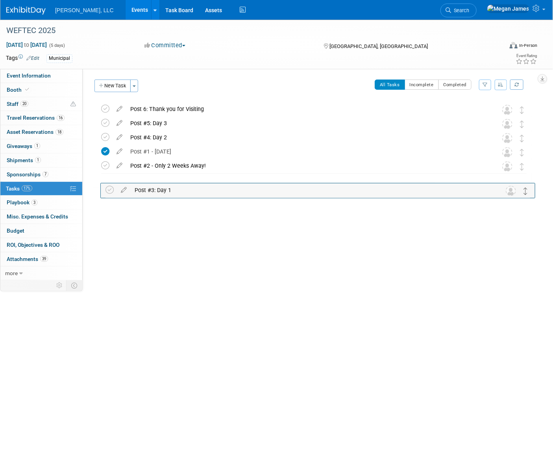
drag, startPoint x: 522, startPoint y: 150, endPoint x: 526, endPoint y: 189, distance: 38.7
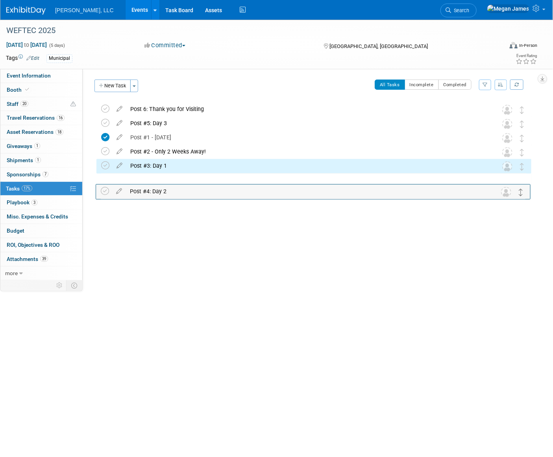
drag, startPoint x: 523, startPoint y: 137, endPoint x: 522, endPoint y: 192, distance: 54.3
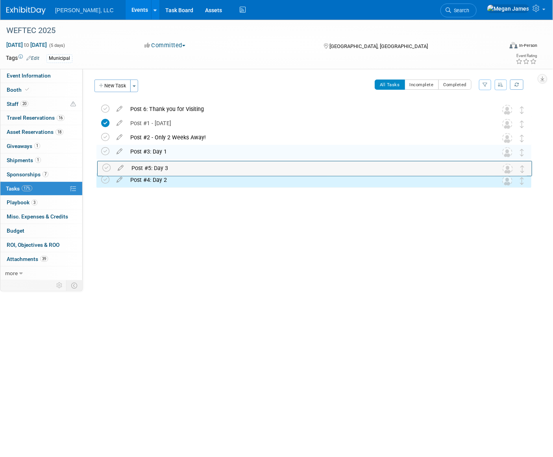
drag, startPoint x: 522, startPoint y: 124, endPoint x: 522, endPoint y: 194, distance: 70.8
drag, startPoint x: 523, startPoint y: 110, endPoint x: 523, endPoint y: 201, distance: 90.5
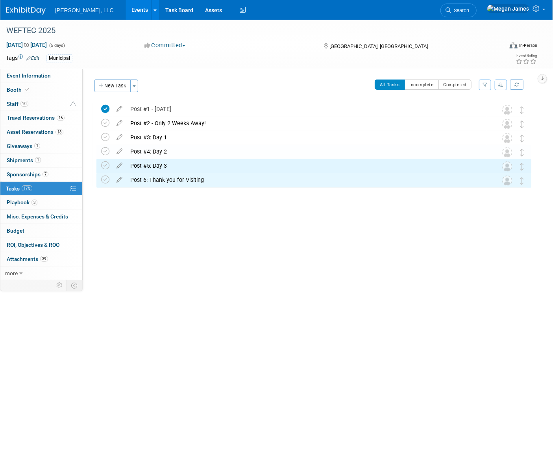
click at [341, 249] on div "Event Website: Edit [URL][DOMAIN_NAME] Salesforce Campaign: Edit [URL][PERSON_N…" at bounding box center [310, 174] width 454 height 211
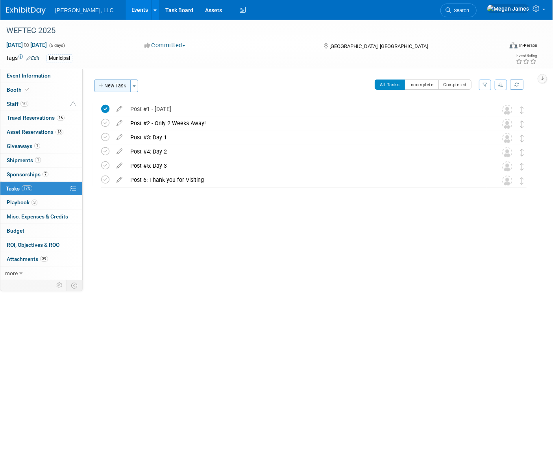
click at [111, 84] on button "New Task" at bounding box center [112, 85] width 36 height 13
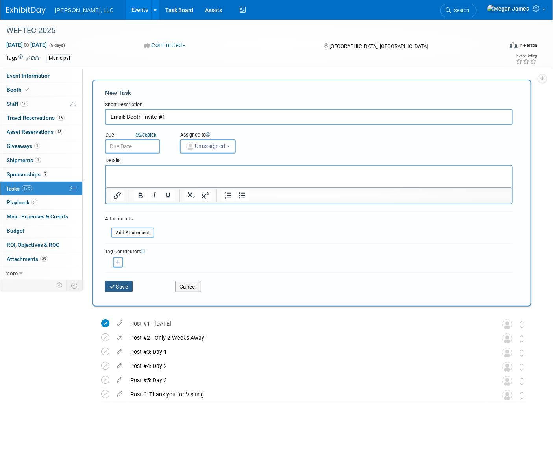
type input "Email: Booth Invite #1"
click at [129, 287] on button "Save" at bounding box center [119, 286] width 28 height 11
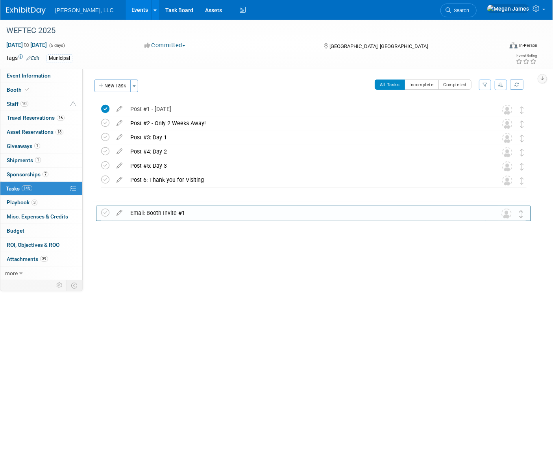
drag, startPoint x: 521, startPoint y: 107, endPoint x: 521, endPoint y: 211, distance: 103.8
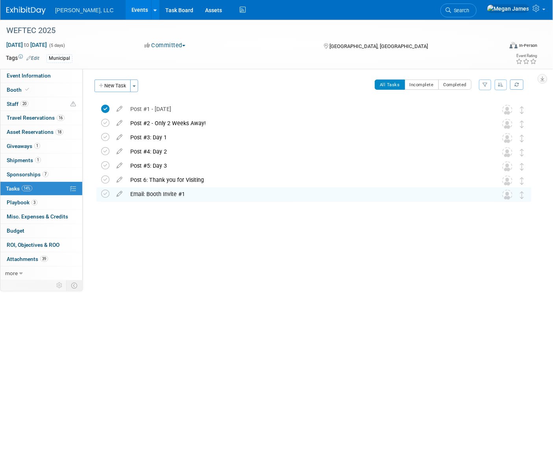
click at [409, 241] on div "Event Website: Edit [URL][DOMAIN_NAME] Salesforce Campaign: Edit [URL][PERSON_N…" at bounding box center [310, 174] width 454 height 211
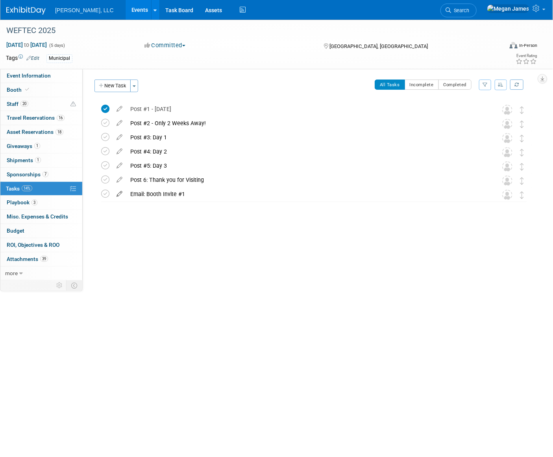
click at [122, 194] on icon at bounding box center [119, 192] width 14 height 10
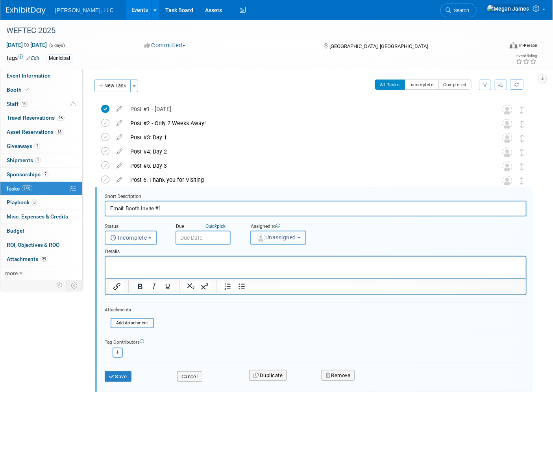
click at [284, 238] on span "Unassigned" at bounding box center [276, 237] width 40 height 6
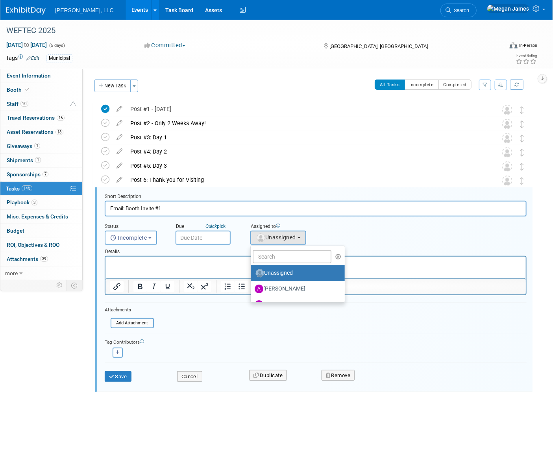
click at [359, 240] on div "Status <i class="far fa-clock" style="padding: 6px 4px 6px 1px;"></i> Incomplet…" at bounding box center [315, 230] width 433 height 28
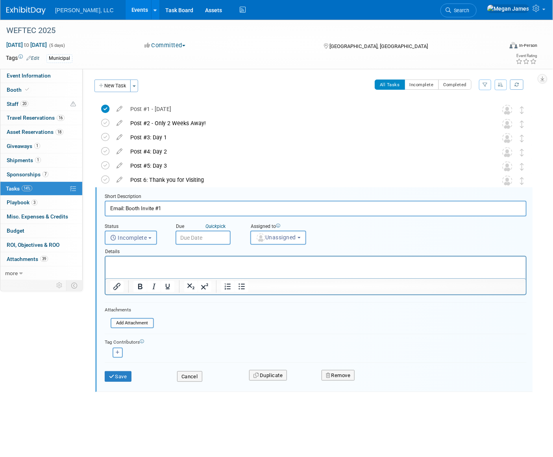
click at [129, 236] on span "Incomplete" at bounding box center [128, 237] width 37 height 6
drag, startPoint x: 130, startPoint y: 236, endPoint x: 280, endPoint y: 248, distance: 150.7
click at [131, 236] on span "Incomplete" at bounding box center [128, 237] width 37 height 6
click at [324, 235] on div "Assigned to <img src="[URL][DOMAIN_NAME]" style="width: 22px; height: 22px; bor…" at bounding box center [298, 231] width 109 height 25
click at [190, 376] on button "Cancel" at bounding box center [189, 376] width 25 height 11
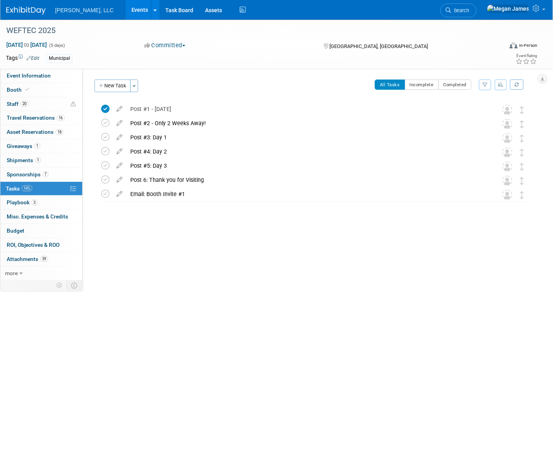
click at [197, 389] on body "[PERSON_NAME], LLC Events Add Event Bulk Upload Events Shareable Event Boards R…" at bounding box center [276, 228] width 553 height 457
click at [118, 87] on button "New Task" at bounding box center [112, 85] width 36 height 13
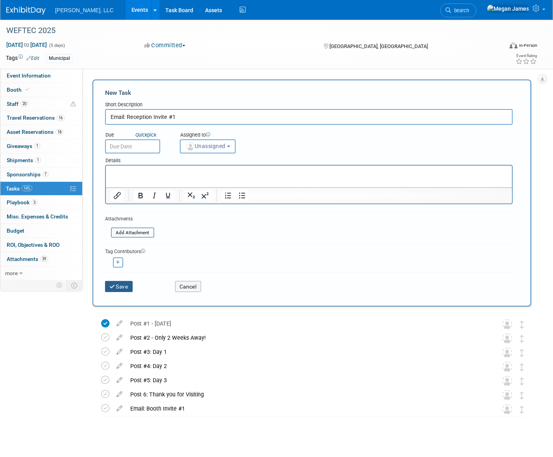
type input "Email: Reception Invite #1"
click at [123, 287] on button "Save" at bounding box center [119, 286] width 28 height 11
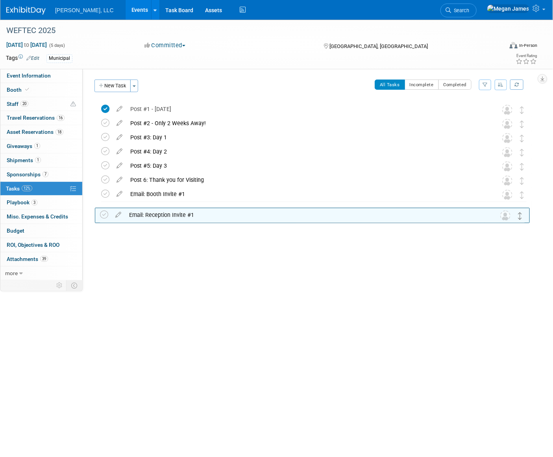
drag, startPoint x: 523, startPoint y: 121, endPoint x: 522, endPoint y: 215, distance: 94.0
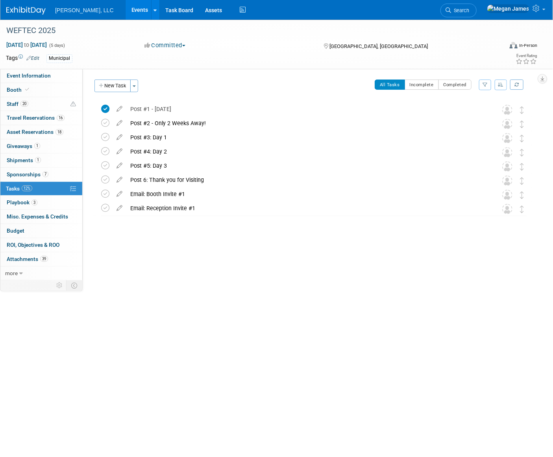
click at [164, 271] on div "Event Website: Edit [URL][DOMAIN_NAME] Salesforce Campaign: Edit [URL][PERSON_N…" at bounding box center [310, 174] width 454 height 211
click at [166, 256] on div "Event Website: Edit [URL][DOMAIN_NAME] Salesforce Campaign: Edit [URL][PERSON_N…" at bounding box center [310, 174] width 454 height 211
click at [216, 272] on div "Event Website: Edit [URL][DOMAIN_NAME] Salesforce Campaign: Edit [URL][PERSON_N…" at bounding box center [310, 174] width 454 height 211
click at [122, 85] on button "New Task" at bounding box center [112, 85] width 36 height 13
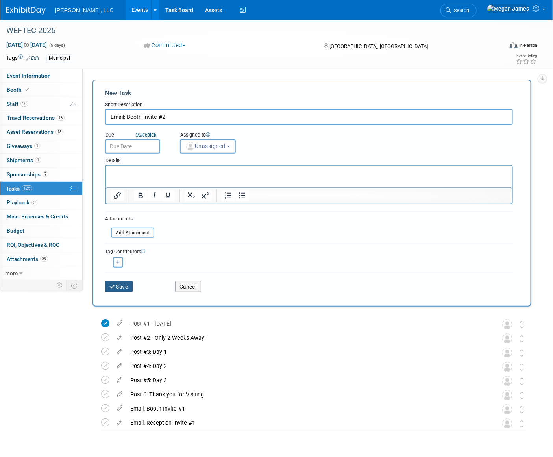
type input "Email: Booth Invite #2"
click at [128, 286] on button "Save" at bounding box center [119, 286] width 28 height 11
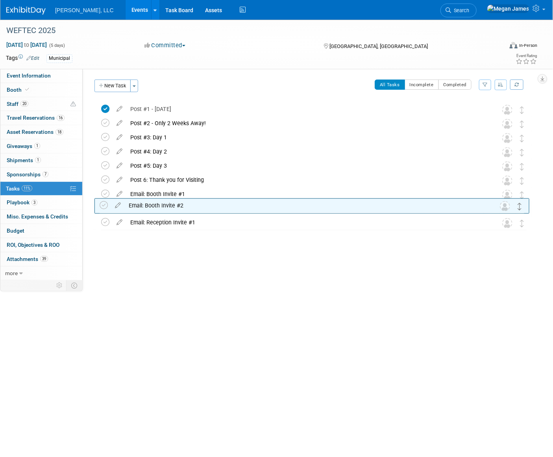
drag, startPoint x: 522, startPoint y: 109, endPoint x: 520, endPoint y: 205, distance: 96.0
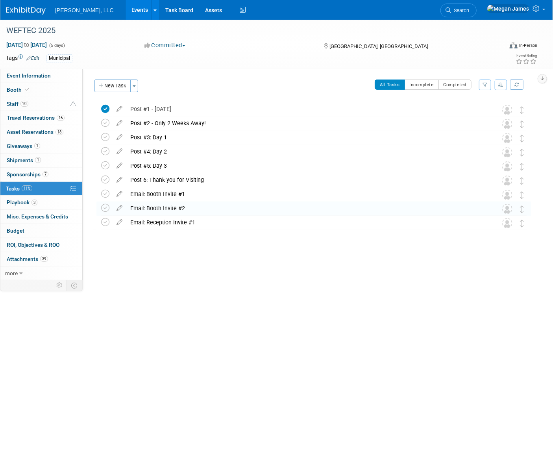
drag, startPoint x: 409, startPoint y: 295, endPoint x: 229, endPoint y: 288, distance: 180.7
click at [408, 295] on div "WEFTEC 2025 [DATE] to [DATE] (5 days) [DATE] to [DATE] Committed Committed Cons…" at bounding box center [276, 203] width 553 height 366
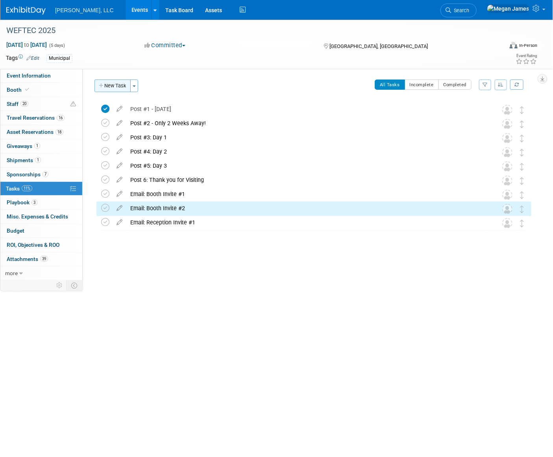
click at [119, 83] on button "New Task" at bounding box center [112, 85] width 36 height 13
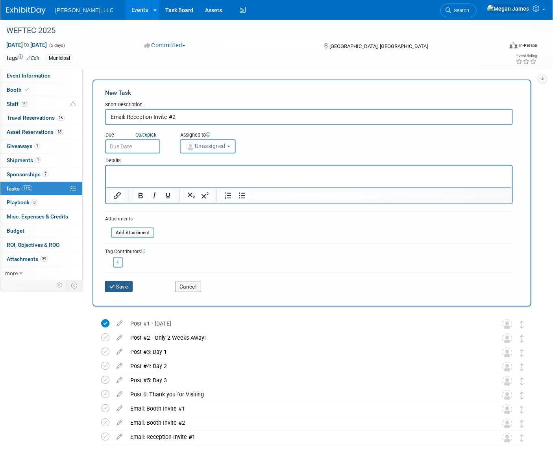
type input "Email: Reception Invite #2"
click at [124, 288] on button "Save" at bounding box center [119, 286] width 28 height 11
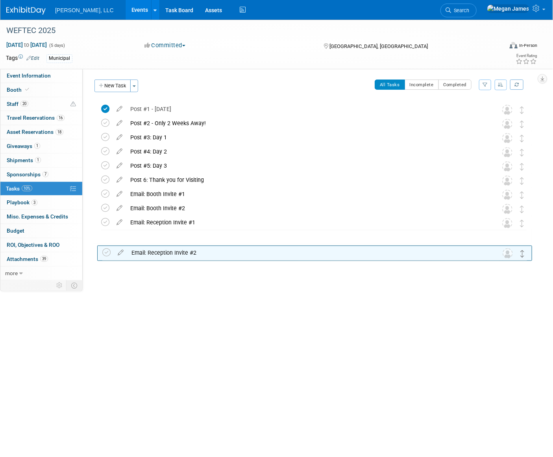
drag, startPoint x: 520, startPoint y: 109, endPoint x: 520, endPoint y: 252, distance: 142.8
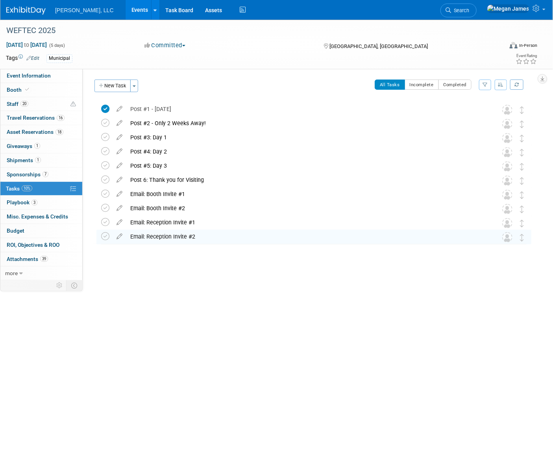
click at [328, 297] on div "WEFTEC 2025 [DATE] to [DATE] (5 days) [DATE] to [DATE] Committed Committed Cons…" at bounding box center [276, 203] width 553 height 366
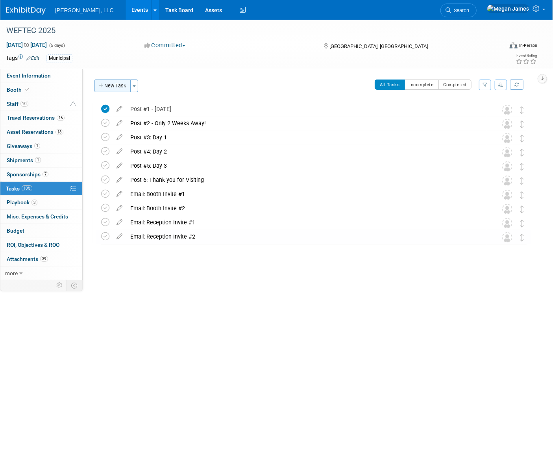
click at [119, 86] on button "New Task" at bounding box center [112, 85] width 36 height 13
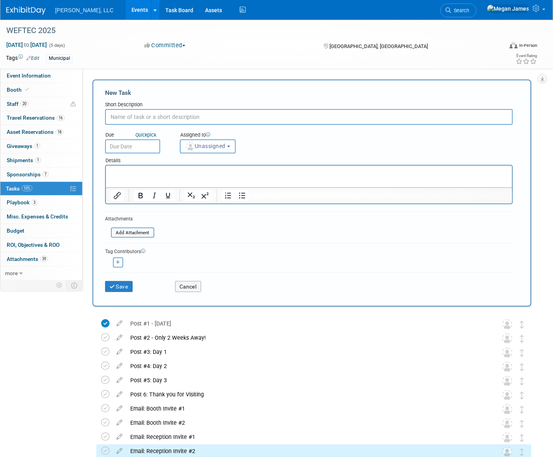
click at [153, 115] on input "text" at bounding box center [308, 117] width 407 height 16
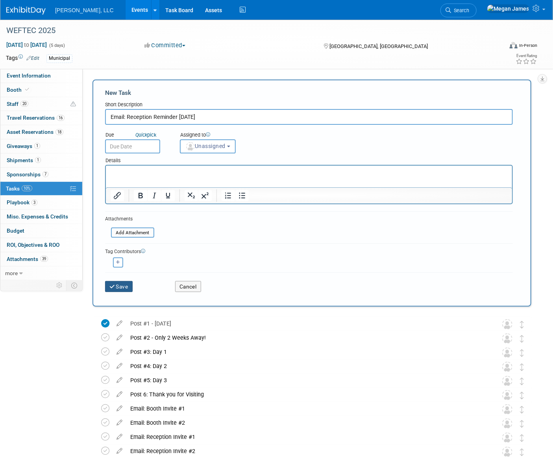
type input "Email: Reception Reminder [DATE]"
click at [118, 283] on button "Save" at bounding box center [119, 286] width 28 height 11
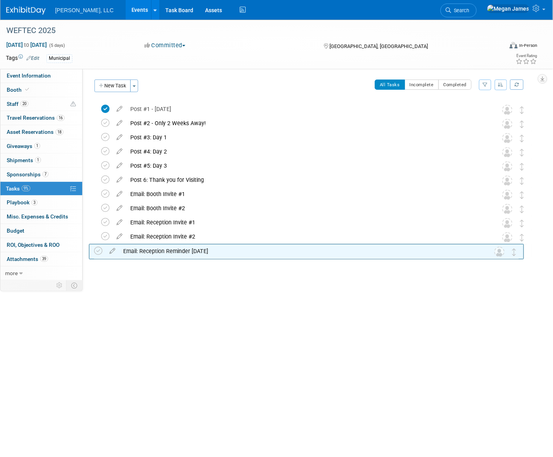
drag, startPoint x: 523, startPoint y: 151, endPoint x: 511, endPoint y: 256, distance: 106.1
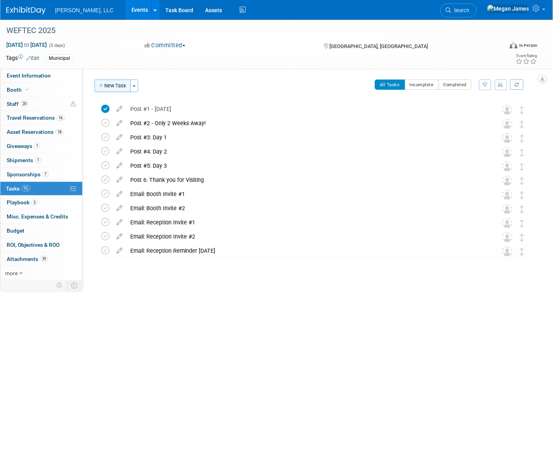
click at [118, 86] on button "New Task" at bounding box center [112, 85] width 36 height 13
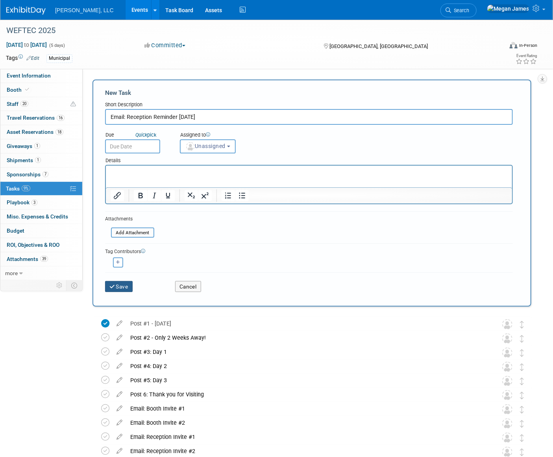
type input "Email: Reception Reminder [DATE]"
click at [125, 285] on button "Save" at bounding box center [119, 286] width 28 height 11
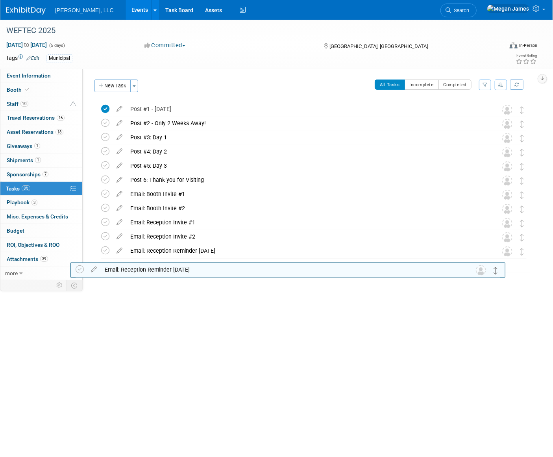
drag, startPoint x: 520, startPoint y: 125, endPoint x: 496, endPoint y: 269, distance: 146.1
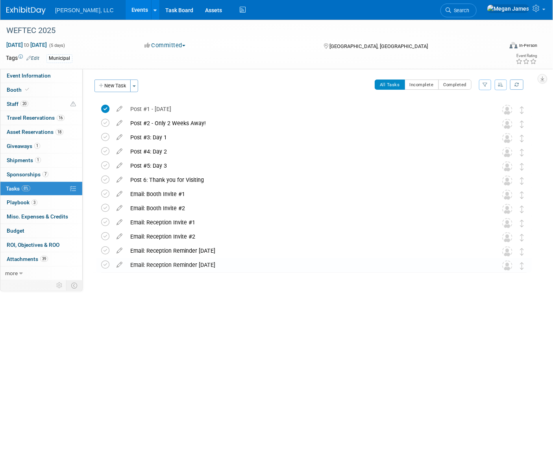
click at [246, 334] on div "WEFTEC 2025 [DATE] to [DATE] (5 days) [DATE] to [DATE] Committed Committed Cons…" at bounding box center [276, 203] width 553 height 366
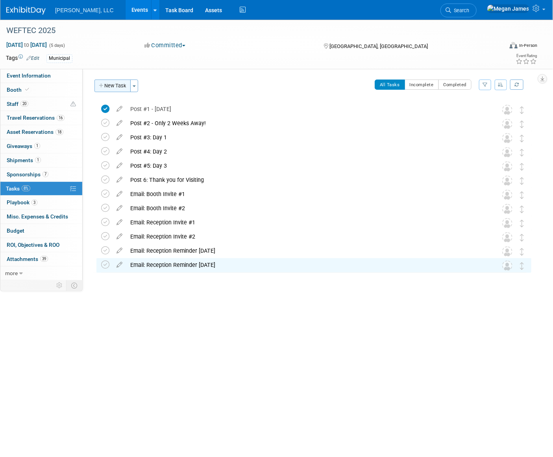
click at [121, 87] on button "New Task" at bounding box center [112, 85] width 36 height 13
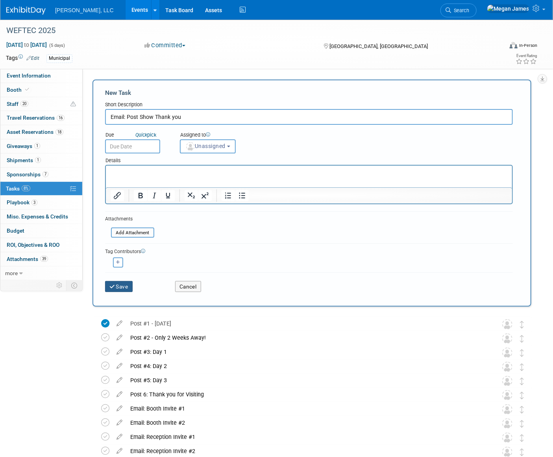
type input "Email: Post Show Thank you"
click at [127, 287] on button "Save" at bounding box center [119, 286] width 28 height 11
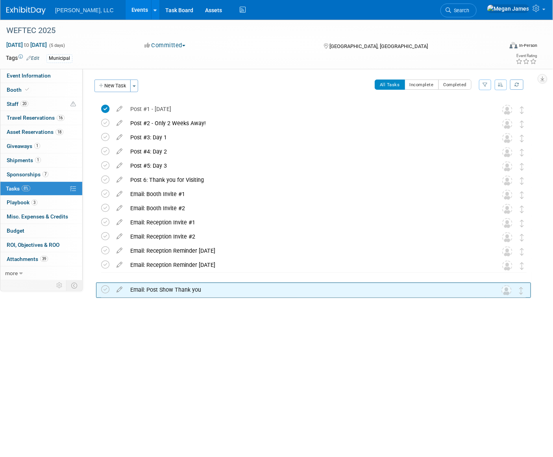
drag, startPoint x: 520, startPoint y: 109, endPoint x: 518, endPoint y: 294, distance: 184.9
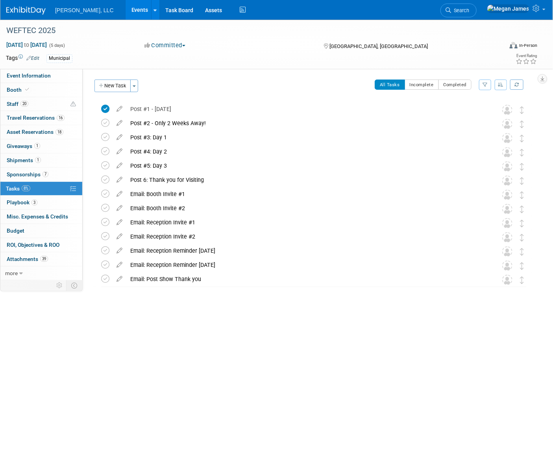
click at [111, 84] on button "New Task" at bounding box center [112, 85] width 36 height 13
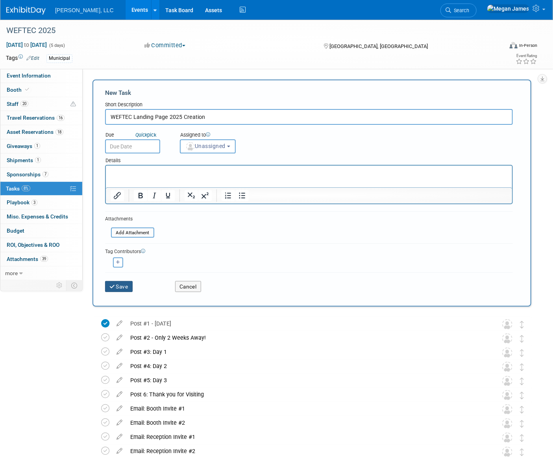
type input "WEFTEC Landing Page 2025 Creation"
click at [124, 288] on button "Save" at bounding box center [119, 286] width 28 height 11
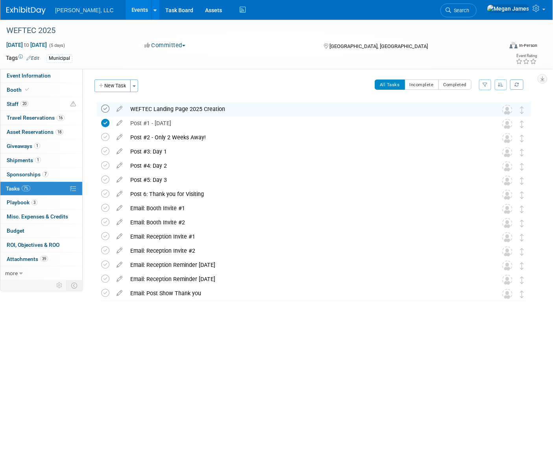
click at [105, 108] on icon at bounding box center [105, 109] width 8 height 8
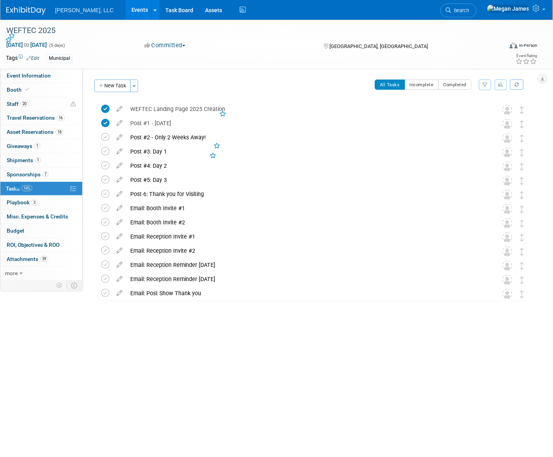
click at [185, 358] on div "WEFTEC 2025 [DATE] to [DATE] (5 days) [DATE] to [DATE] Committed Committed Cons…" at bounding box center [276, 203] width 553 height 366
click at [222, 381] on div "WEFTEC 2025 [DATE] to [DATE] (5 days) [DATE] to [DATE] Committed Committed Cons…" at bounding box center [276, 203] width 553 height 366
click at [346, 87] on div "All Tasks Incomplete Completed Filter by Assignee -- Select Assignee -- All una…" at bounding box center [336, 87] width 389 height 17
click at [138, 86] on button "Toggle Dropdown" at bounding box center [134, 85] width 8 height 13
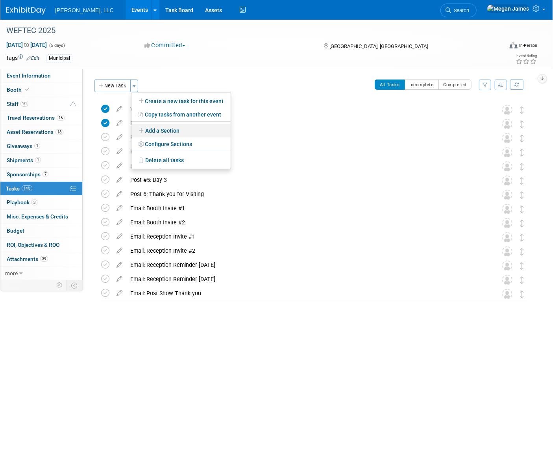
click at [183, 128] on link "Add a Section" at bounding box center [180, 130] width 99 height 13
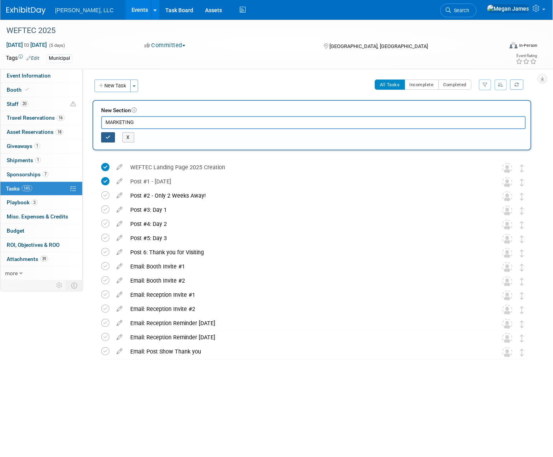
type input "MARKETING"
click at [111, 135] on button "button" at bounding box center [108, 137] width 14 height 10
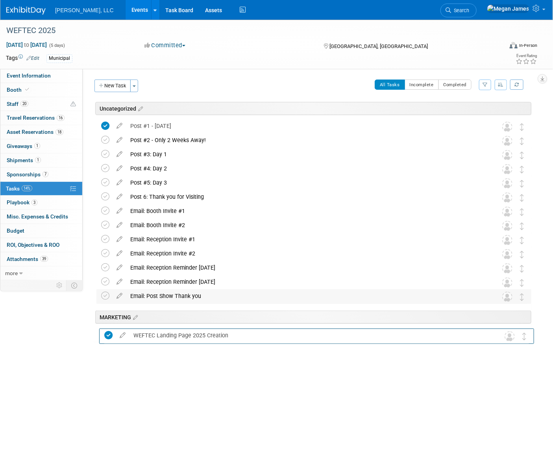
drag, startPoint x: 523, startPoint y: 127, endPoint x: 525, endPoint y: 293, distance: 166.0
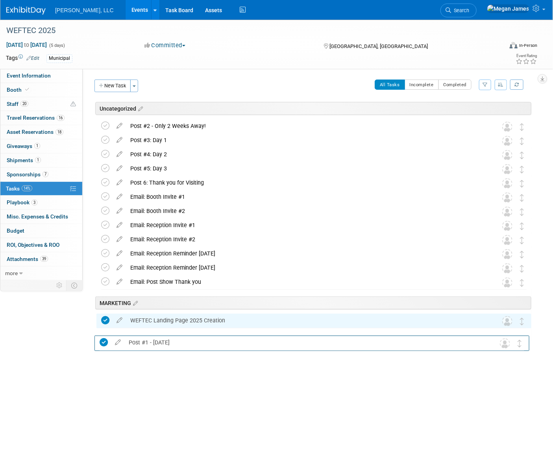
drag, startPoint x: 523, startPoint y: 127, endPoint x: 527, endPoint y: 328, distance: 200.6
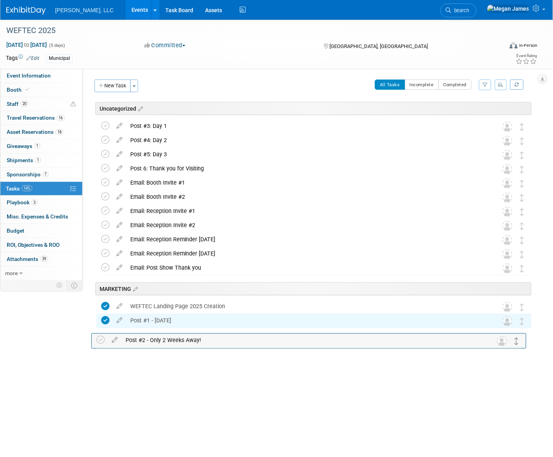
drag, startPoint x: 523, startPoint y: 126, endPoint x: 518, endPoint y: 342, distance: 215.6
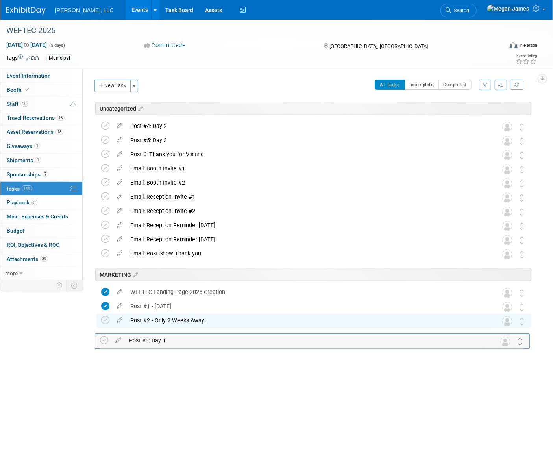
drag, startPoint x: 523, startPoint y: 146, endPoint x: 522, endPoint y: 340, distance: 194.3
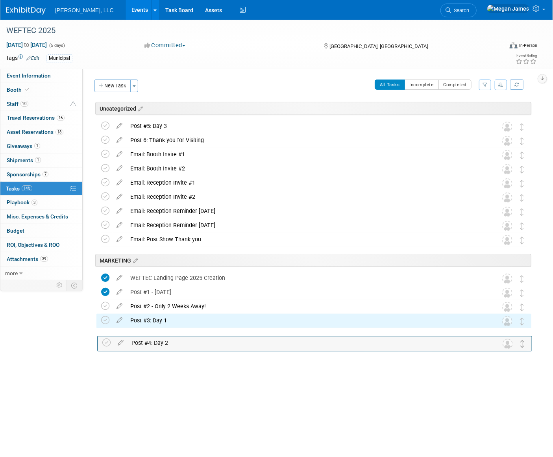
drag, startPoint x: 521, startPoint y: 126, endPoint x: 521, endPoint y: 339, distance: 213.6
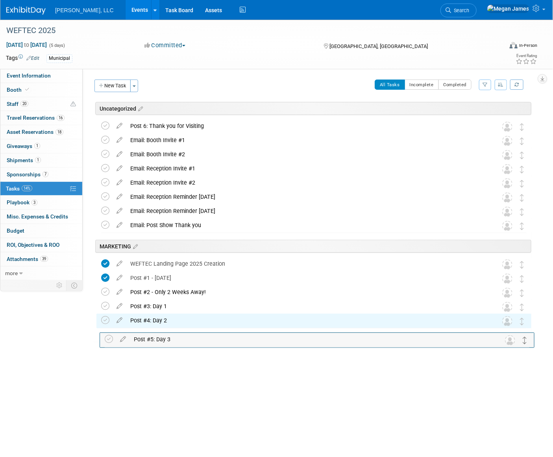
drag, startPoint x: 522, startPoint y: 126, endPoint x: 525, endPoint y: 342, distance: 216.0
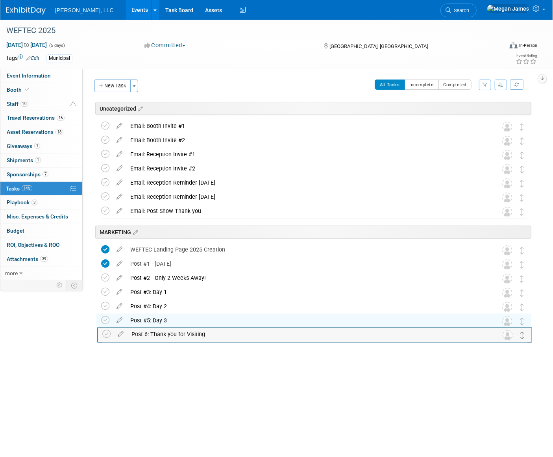
drag, startPoint x: 523, startPoint y: 130, endPoint x: 523, endPoint y: 342, distance: 212.4
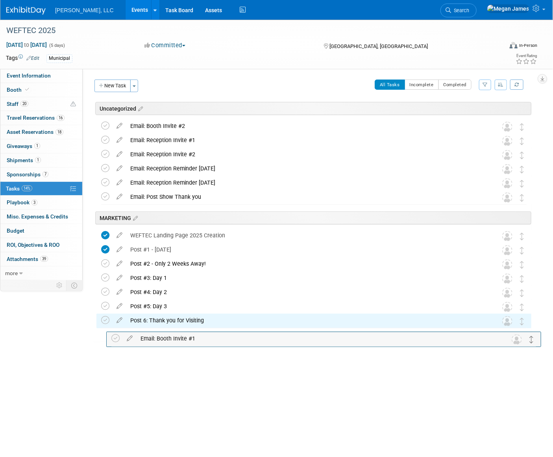
drag, startPoint x: 527, startPoint y: 160, endPoint x: 527, endPoint y: 337, distance: 177.4
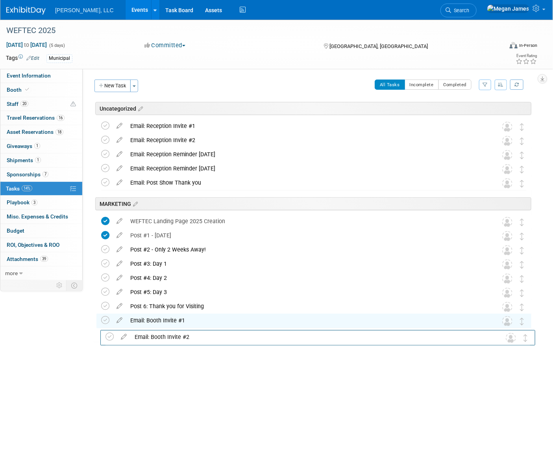
drag, startPoint x: 523, startPoint y: 127, endPoint x: 513, endPoint y: 243, distance: 116.9
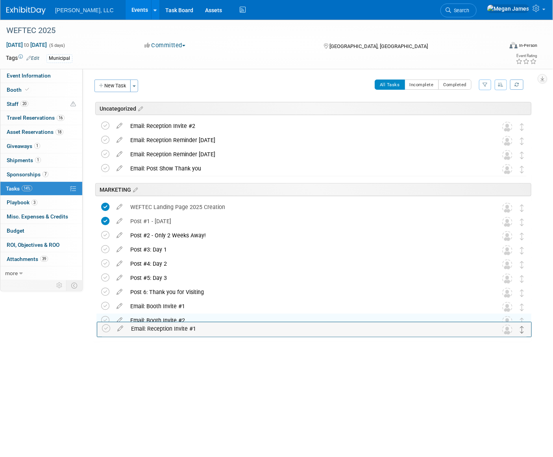
drag, startPoint x: 522, startPoint y: 131, endPoint x: 522, endPoint y: 330, distance: 199.8
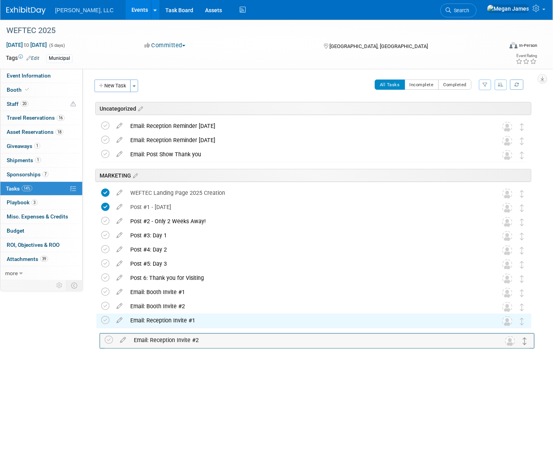
drag, startPoint x: 522, startPoint y: 129, endPoint x: 524, endPoint y: 342, distance: 213.2
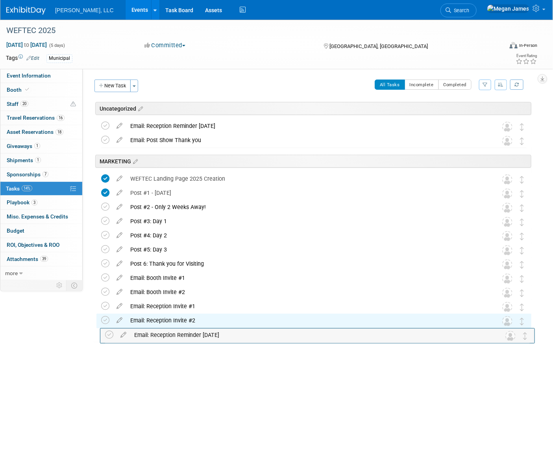
drag, startPoint x: 524, startPoint y: 165, endPoint x: 527, endPoint y: 339, distance: 174.3
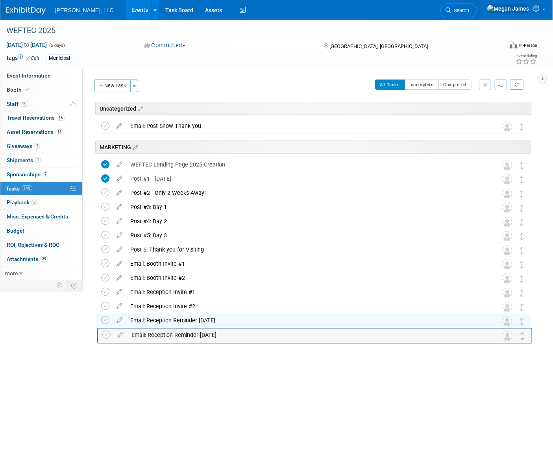
drag, startPoint x: 522, startPoint y: 130, endPoint x: 522, endPoint y: 341, distance: 210.8
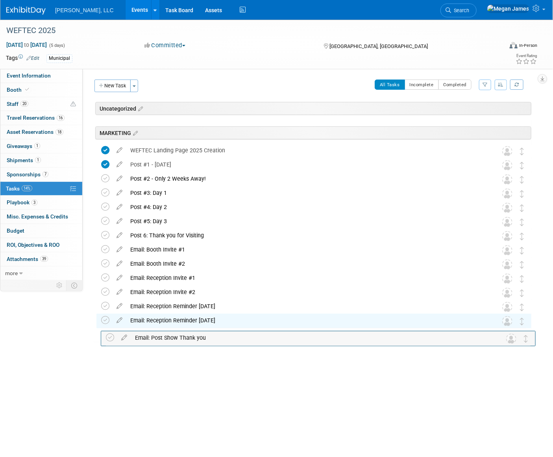
drag, startPoint x: 524, startPoint y: 127, endPoint x: 523, endPoint y: 342, distance: 215.6
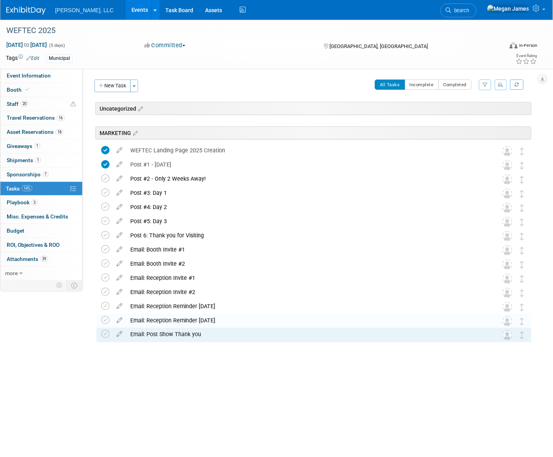
click at [496, 359] on div "Uncategorized WEFTEC 2025 [GEOGRAPHIC_DATA], [GEOGRAPHIC_DATA] [DATE] to [DATE]…" at bounding box center [311, 237] width 439 height 271
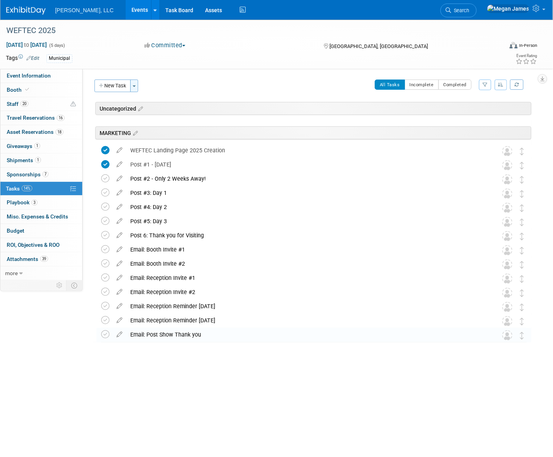
click at [136, 88] on button "Toggle Dropdown" at bounding box center [134, 85] width 8 height 13
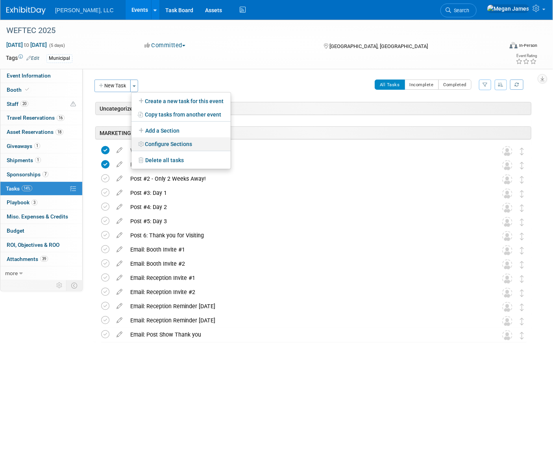
click at [173, 144] on link "Configure Sections" at bounding box center [180, 143] width 99 height 13
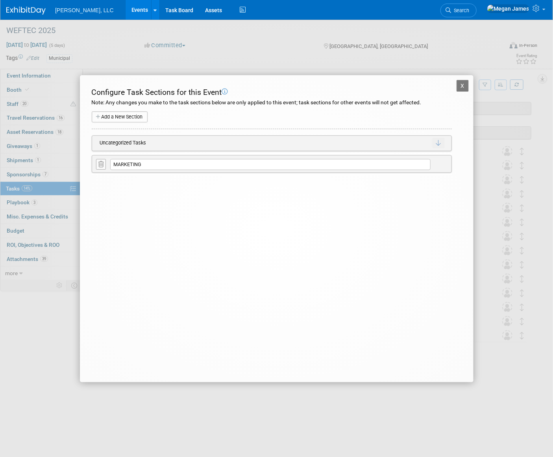
click at [121, 117] on button "Add a New Section" at bounding box center [120, 116] width 56 height 11
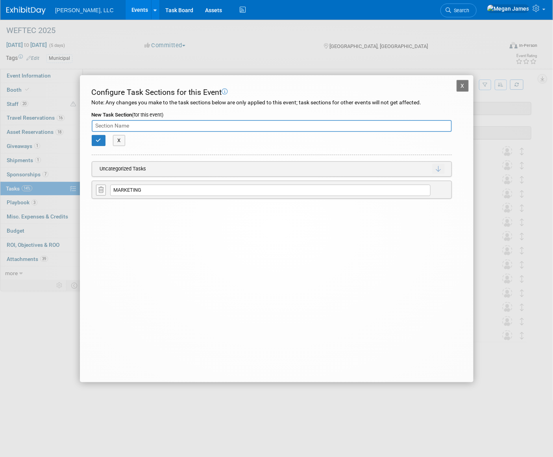
click at [123, 122] on input "text" at bounding box center [272, 126] width 360 height 12
click at [102, 139] on button "button" at bounding box center [99, 140] width 14 height 11
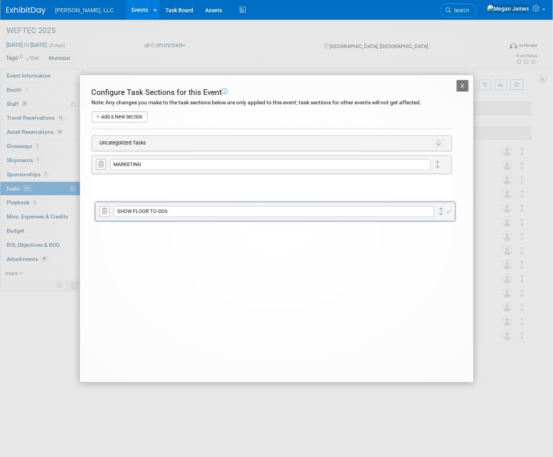
drag, startPoint x: 437, startPoint y: 164, endPoint x: 441, endPoint y: 211, distance: 47.3
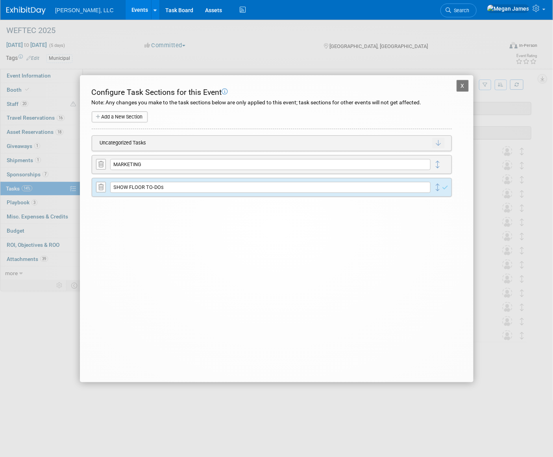
click at [224, 252] on div "X WEFTEC 2025 Configure Task Sections for this Event Note: Any changes you make…" at bounding box center [276, 228] width 393 height 307
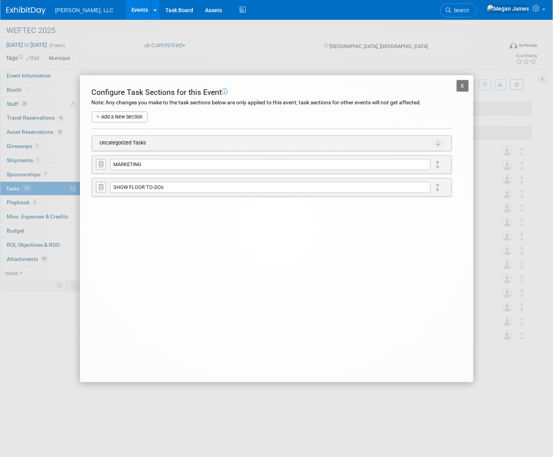
click at [128, 116] on button "Add a New Section" at bounding box center [120, 116] width 56 height 11
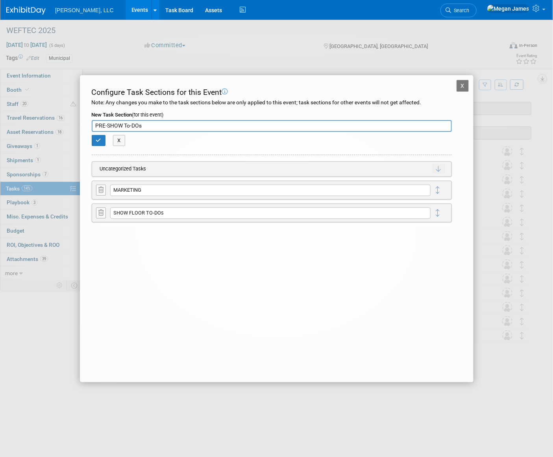
click at [130, 125] on input "PRE-SHOW To-DOs" at bounding box center [272, 126] width 360 height 12
type input "PRE-SHOW TO-DOs"
click at [102, 138] on button "button" at bounding box center [99, 140] width 14 height 11
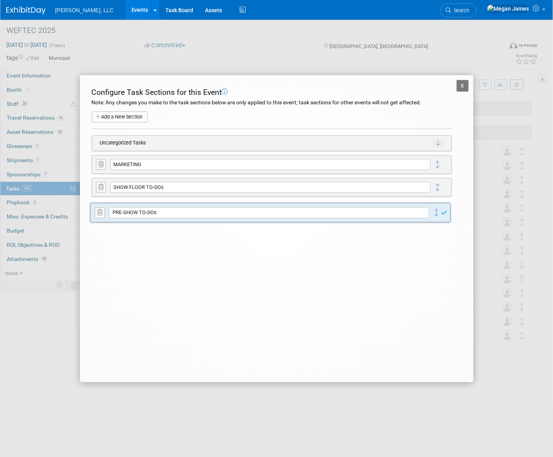
drag, startPoint x: 437, startPoint y: 192, endPoint x: 437, endPoint y: 236, distance: 43.7
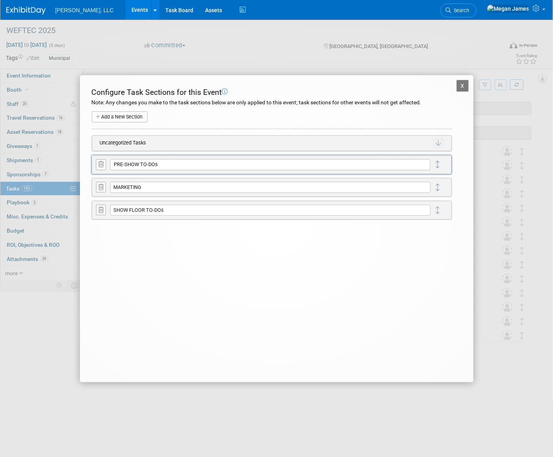
drag, startPoint x: 437, startPoint y: 209, endPoint x: 437, endPoint y: 164, distance: 44.8
click at [464, 85] on button "X" at bounding box center [462, 86] width 13 height 12
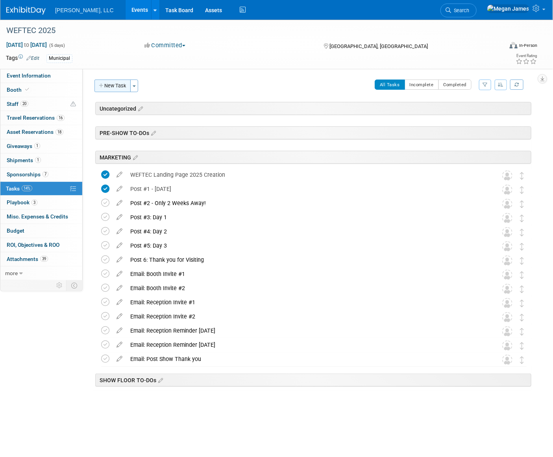
click at [120, 89] on button "New Task" at bounding box center [112, 85] width 36 height 13
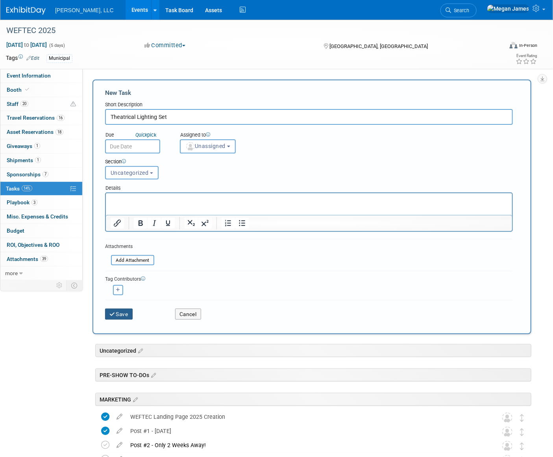
type input "Theatrical Lighting Set"
click at [123, 315] on button "Save" at bounding box center [119, 313] width 28 height 11
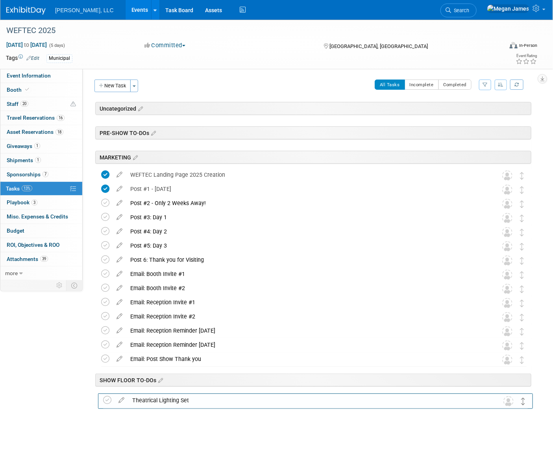
drag, startPoint x: 523, startPoint y: 126, endPoint x: 524, endPoint y: 402, distance: 275.3
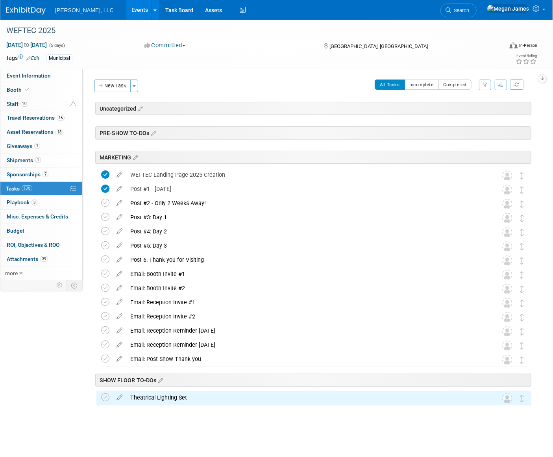
drag, startPoint x: 140, startPoint y: 428, endPoint x: 142, endPoint y: 157, distance: 271.4
click at [140, 426] on div "Uncategorized WEFTEC 2025 [GEOGRAPHIC_DATA], [GEOGRAPHIC_DATA] [DATE] to [DATE]…" at bounding box center [311, 269] width 439 height 334
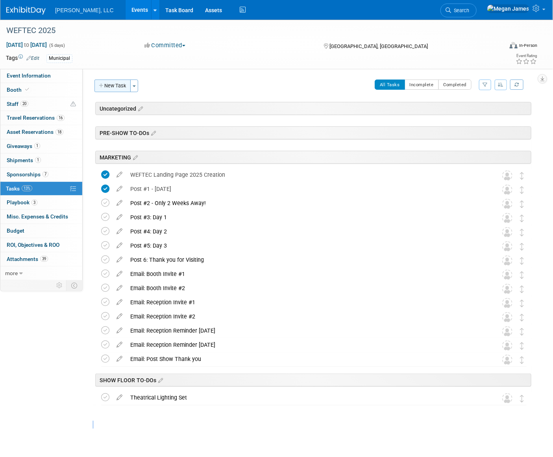
click at [123, 88] on button "New Task" at bounding box center [112, 85] width 36 height 13
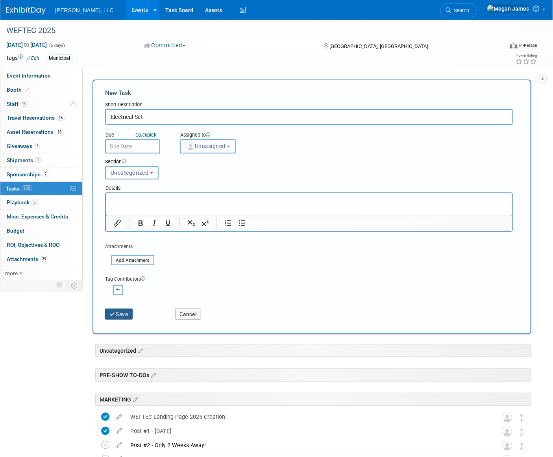
type input "Electrical Set"
click at [125, 313] on button "Save" at bounding box center [119, 313] width 28 height 11
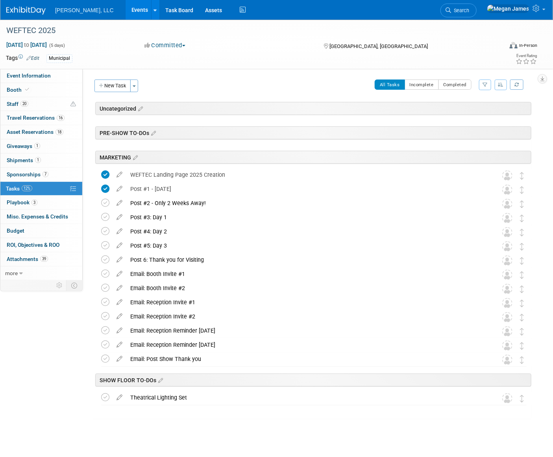
scroll to position [10, 0]
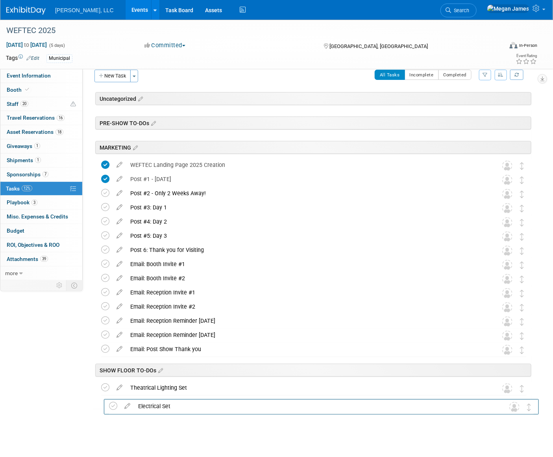
drag, startPoint x: 519, startPoint y: 127, endPoint x: 527, endPoint y: 415, distance: 288.0
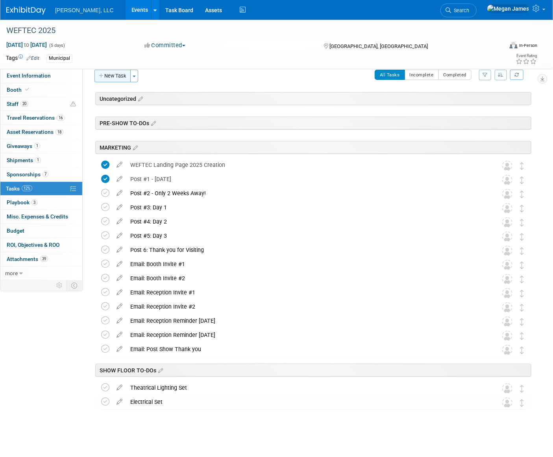
click at [111, 74] on button "New Task" at bounding box center [112, 76] width 36 height 13
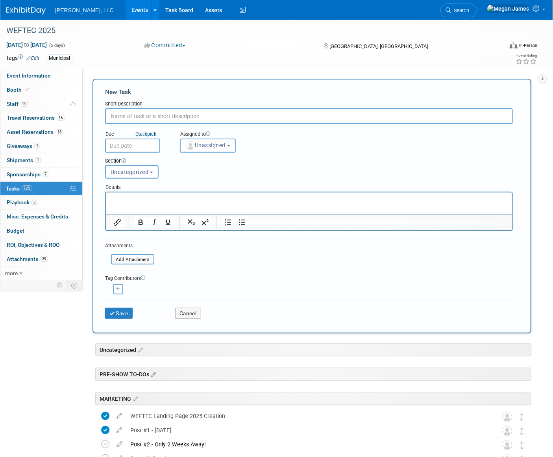
scroll to position [0, 0]
type input "Carpet and Padding"
click at [132, 316] on button "Save" at bounding box center [119, 313] width 28 height 11
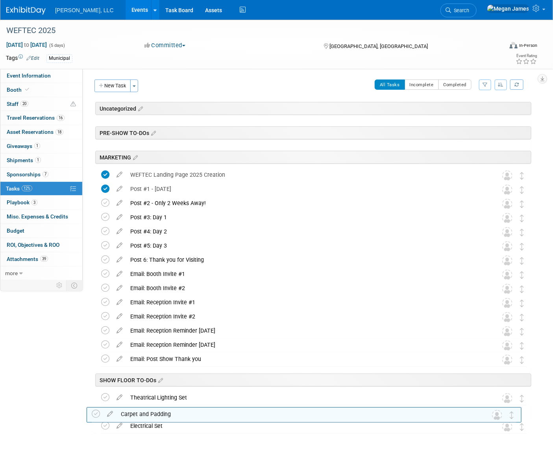
drag, startPoint x: 524, startPoint y: 130, endPoint x: 525, endPoint y: 414, distance: 284.4
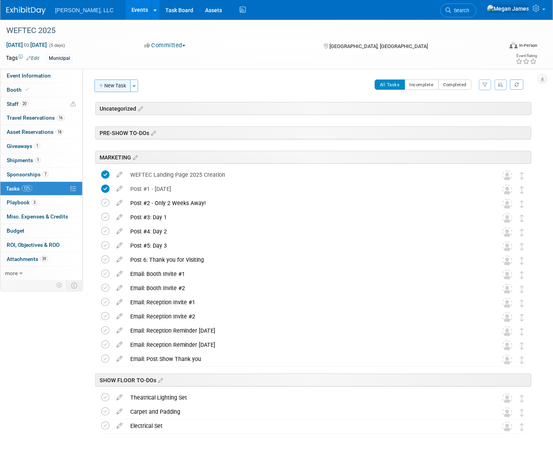
drag, startPoint x: 116, startPoint y: 90, endPoint x: 142, endPoint y: 85, distance: 27.1
click at [116, 89] on button "New Task" at bounding box center [112, 85] width 36 height 13
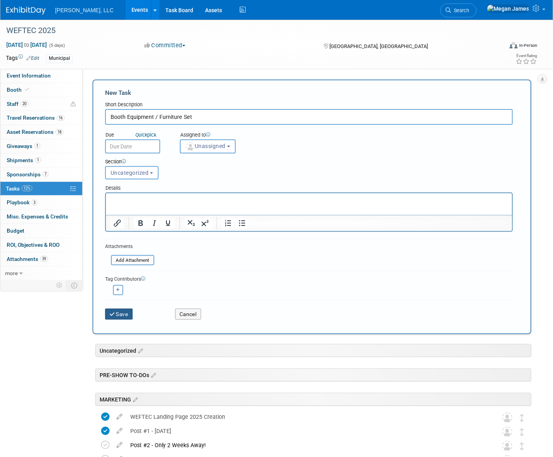
type input "Booth Equipment / Furniture Set"
click at [122, 315] on button "Save" at bounding box center [119, 313] width 28 height 11
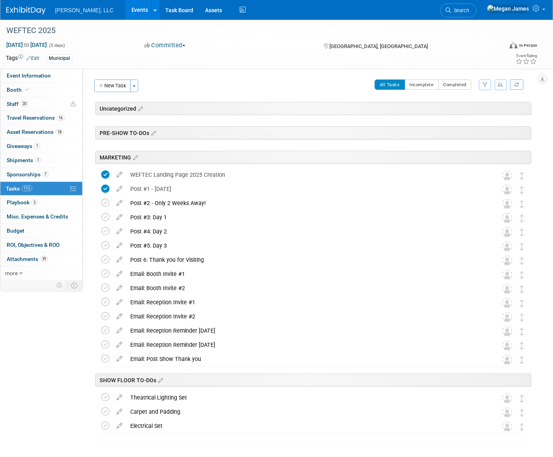
scroll to position [39, 0]
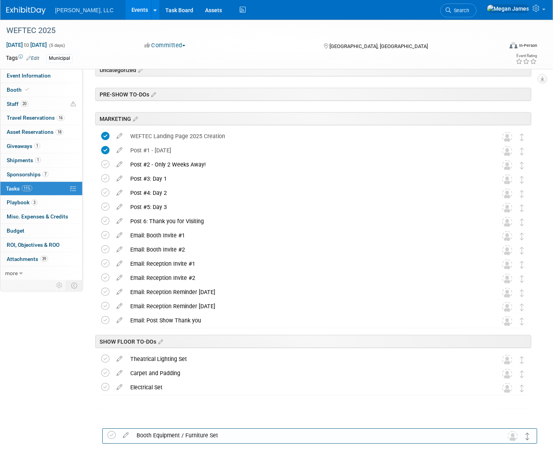
drag, startPoint x: 522, startPoint y: 127, endPoint x: 527, endPoint y: 437, distance: 310.0
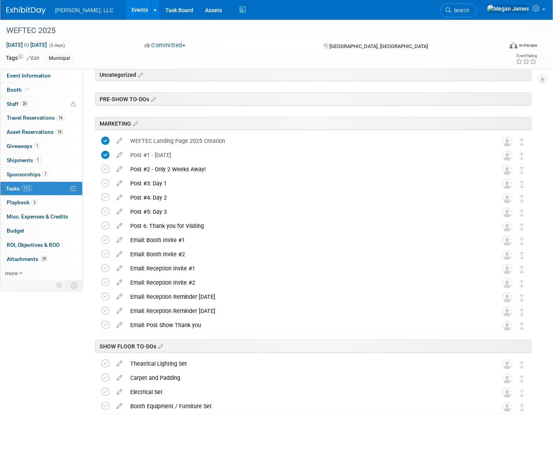
scroll to position [3, 0]
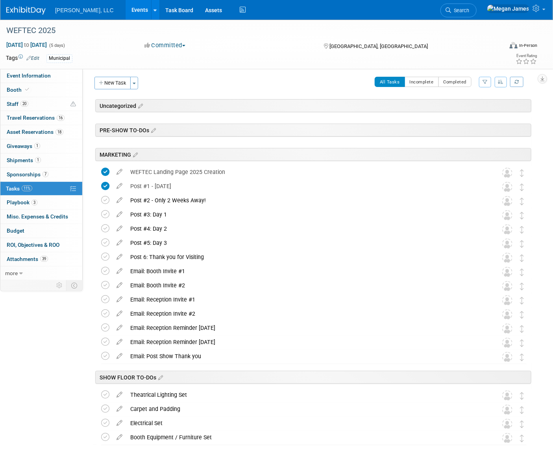
click at [126, 88] on button "New Task" at bounding box center [112, 83] width 36 height 13
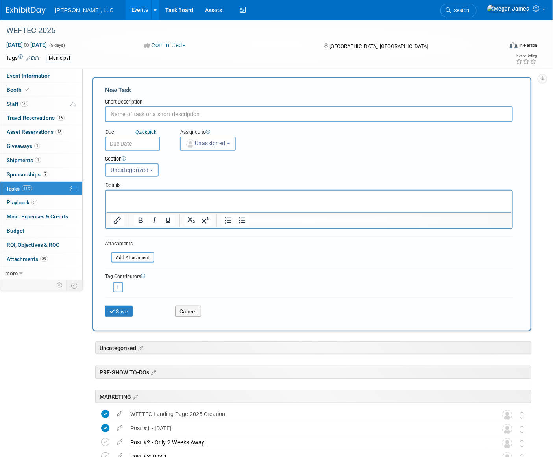
scroll to position [0, 0]
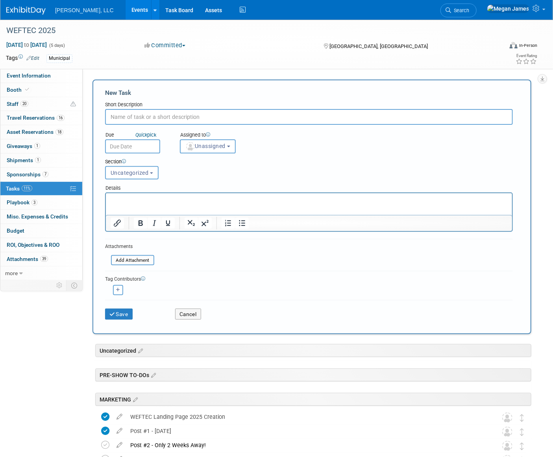
paste input "Literature Racks & Literature Set"
type input "Literature Racks & Literature Set"
click at [118, 314] on button "Save" at bounding box center [119, 313] width 28 height 11
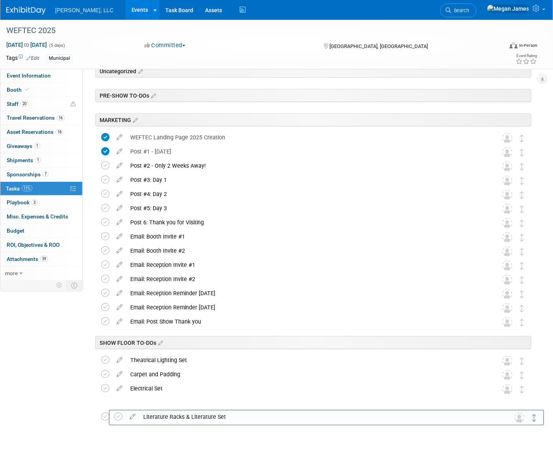
scroll to position [52, 0]
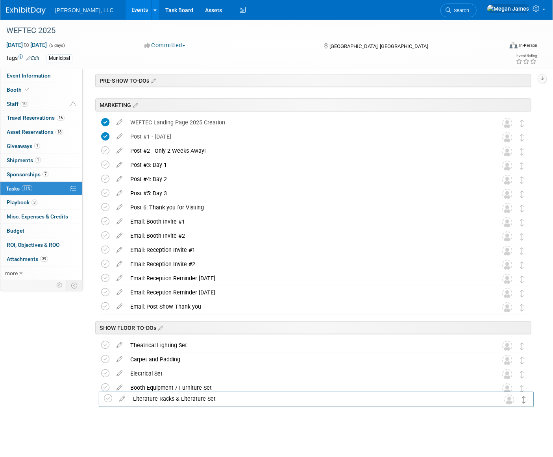
drag, startPoint x: 520, startPoint y: 127, endPoint x: 523, endPoint y: 400, distance: 272.2
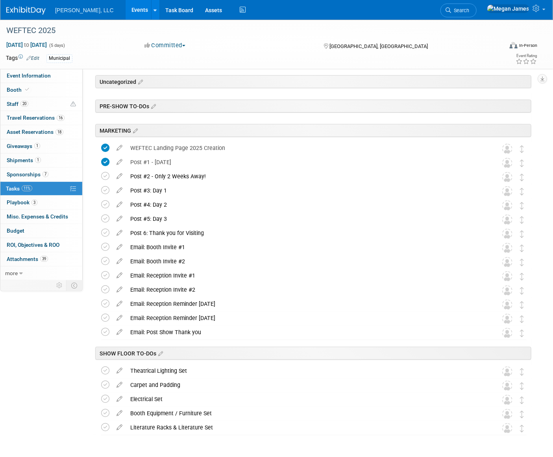
scroll to position [0, 0]
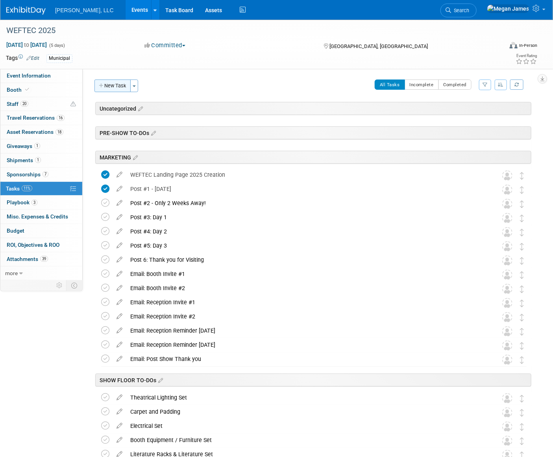
click at [119, 87] on button "New Task" at bounding box center [112, 85] width 36 height 13
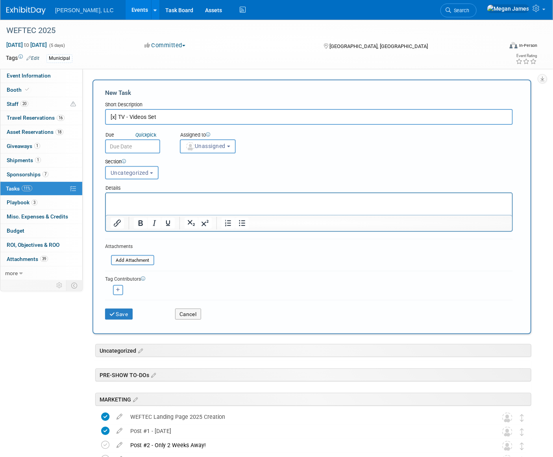
drag, startPoint x: 119, startPoint y: 114, endPoint x: 104, endPoint y: 117, distance: 15.1
click at [104, 117] on div "New Task Short Description [x] TV - Videos Set Due Quick pick Unassigned (me) X" at bounding box center [311, 206] width 439 height 254
type input "TV - Videos Set"
click at [129, 315] on button "Save" at bounding box center [119, 313] width 28 height 11
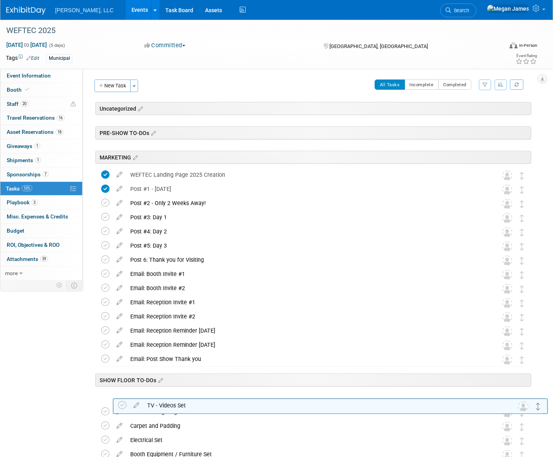
drag, startPoint x: 520, startPoint y: 127, endPoint x: 533, endPoint y: 436, distance: 308.7
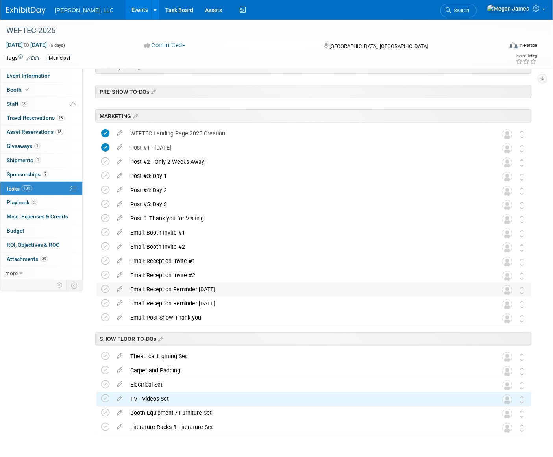
scroll to position [67, 0]
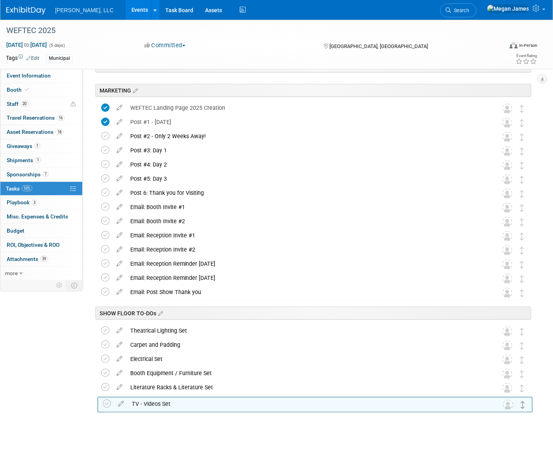
drag, startPoint x: 520, startPoint y: 374, endPoint x: 522, endPoint y: 406, distance: 31.9
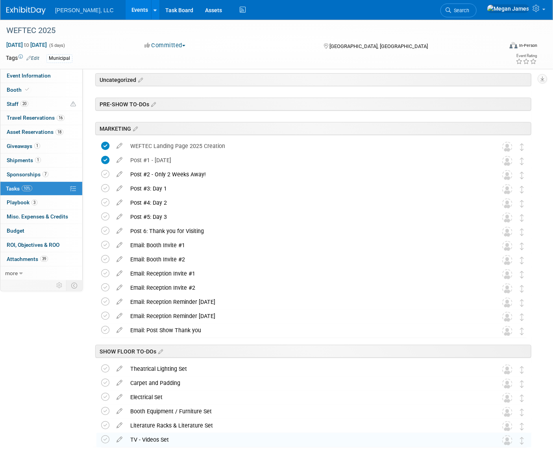
scroll to position [0, 0]
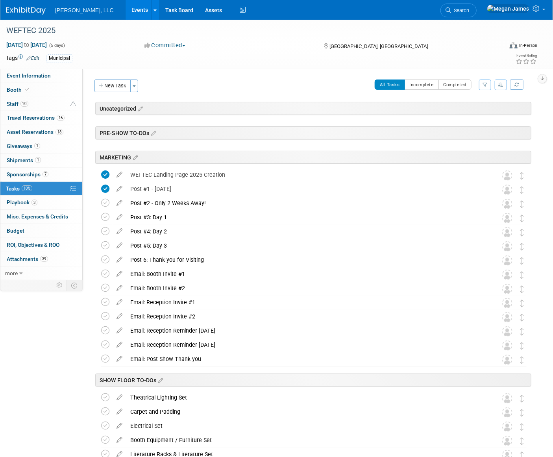
click at [120, 90] on button "New Task" at bounding box center [112, 85] width 36 height 13
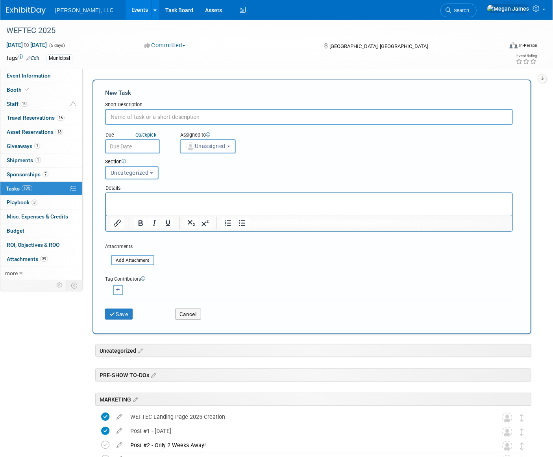
paste input "All Totes put away"
type input "All Totes put away"
click at [127, 313] on button "Save" at bounding box center [119, 313] width 28 height 11
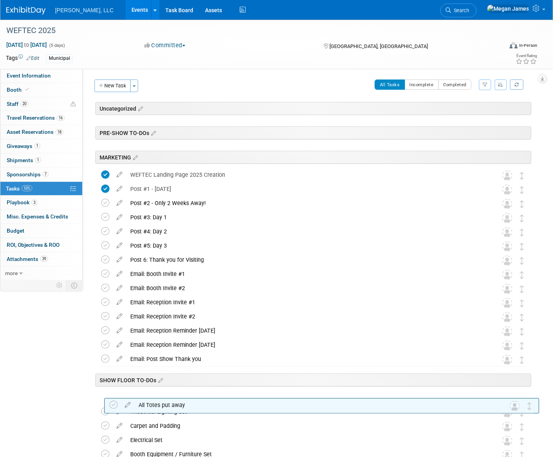
drag, startPoint x: 524, startPoint y: 124, endPoint x: 528, endPoint y: 419, distance: 294.6
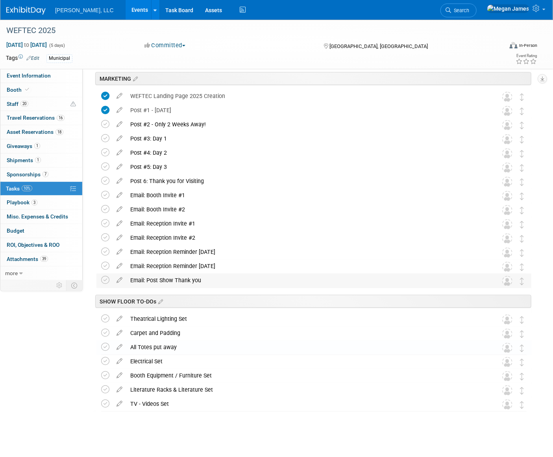
scroll to position [81, 0]
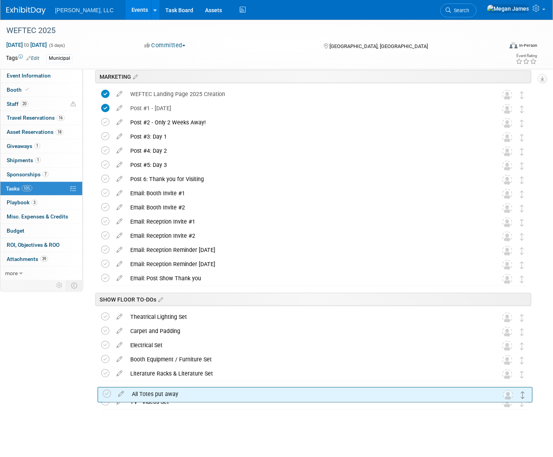
drag, startPoint x: 522, startPoint y: 345, endPoint x: 524, endPoint y: 400, distance: 55.1
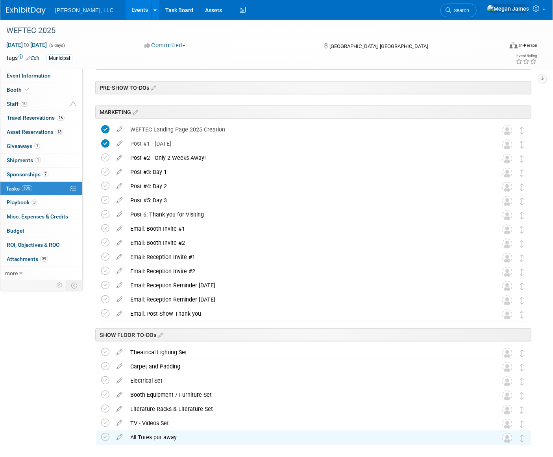
scroll to position [0, 0]
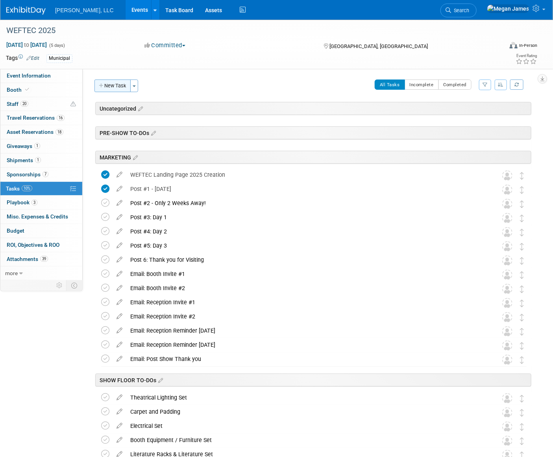
click at [119, 86] on button "New Task" at bounding box center [112, 85] width 36 height 13
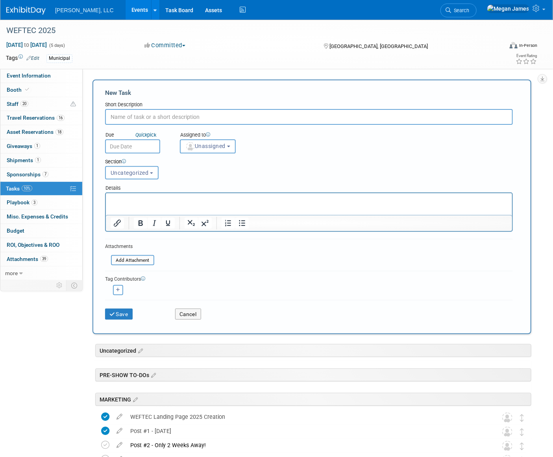
paste input "Trailer Cleaner"
type input "Trailer Cleaned"
click at [124, 313] on button "Save" at bounding box center [119, 313] width 28 height 11
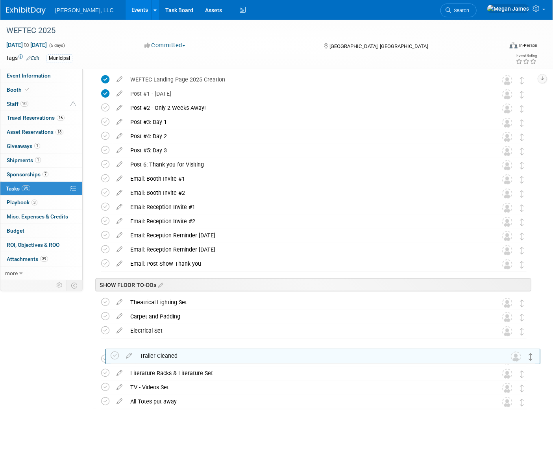
drag, startPoint x: 522, startPoint y: 129, endPoint x: 532, endPoint y: 452, distance: 323.9
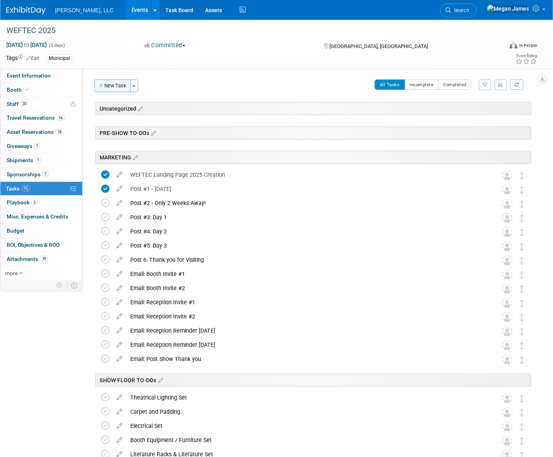
click at [120, 87] on button "New Task" at bounding box center [112, 85] width 36 height 13
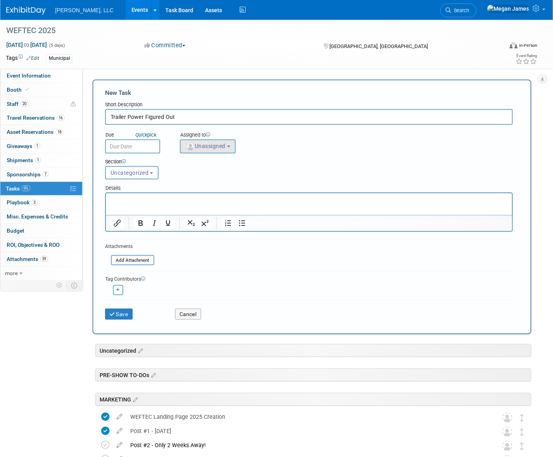
type input "Trailer Power Figured Out"
click at [220, 149] on span "Unassigned" at bounding box center [205, 146] width 40 height 6
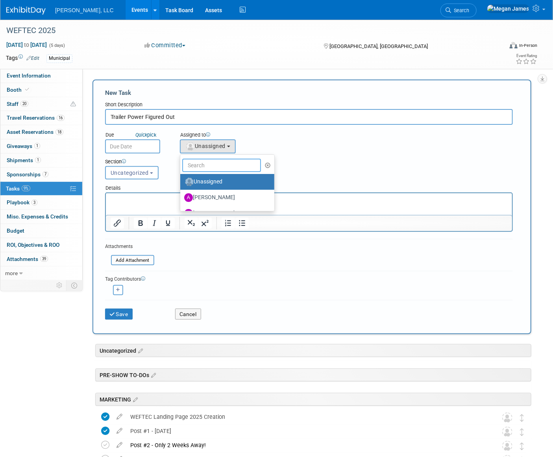
click at [220, 164] on input "text" at bounding box center [221, 165] width 79 height 13
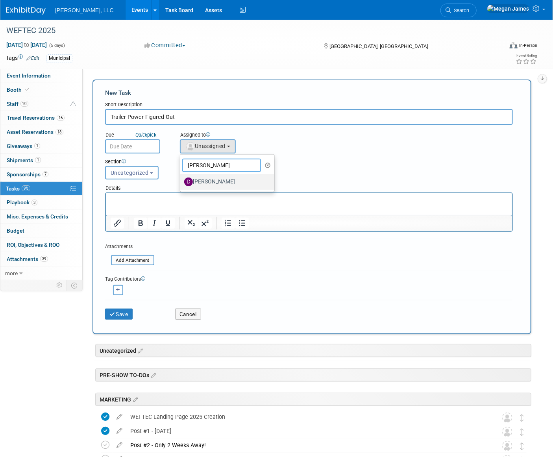
type input "[PERSON_NAME]"
click at [226, 183] on label "[PERSON_NAME]" at bounding box center [225, 181] width 82 height 13
click at [181, 183] on input "[PERSON_NAME]" at bounding box center [178, 180] width 5 height 5
select select "b1beba39-f8f5-45b7-af3d-57cbf6383853"
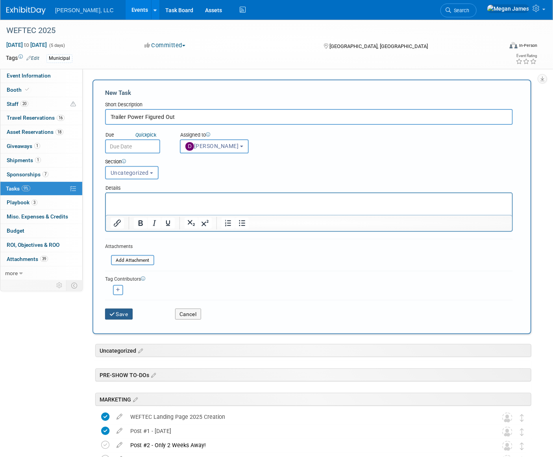
click at [126, 312] on button "Save" at bounding box center [119, 313] width 28 height 11
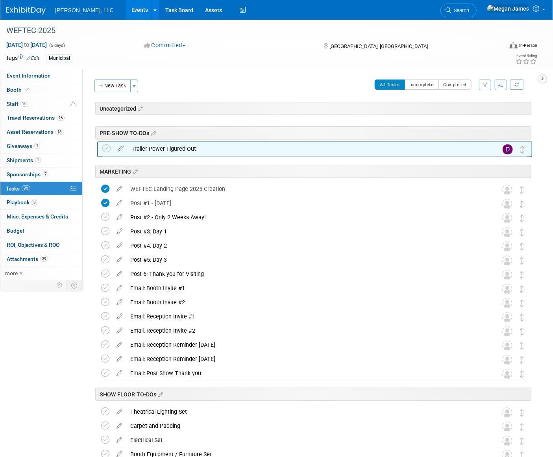
drag, startPoint x: 522, startPoint y: 127, endPoint x: 523, endPoint y: 152, distance: 24.4
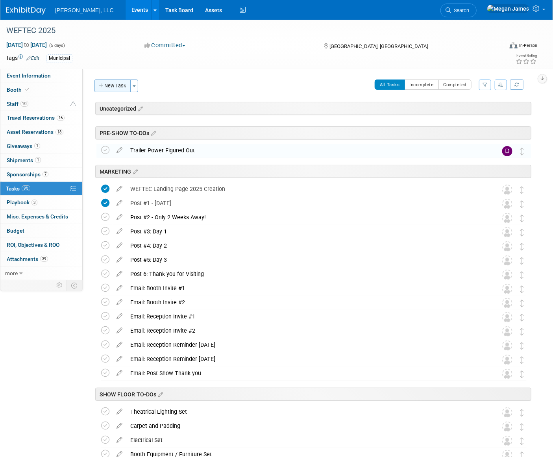
click at [113, 84] on button "New Task" at bounding box center [112, 85] width 36 height 13
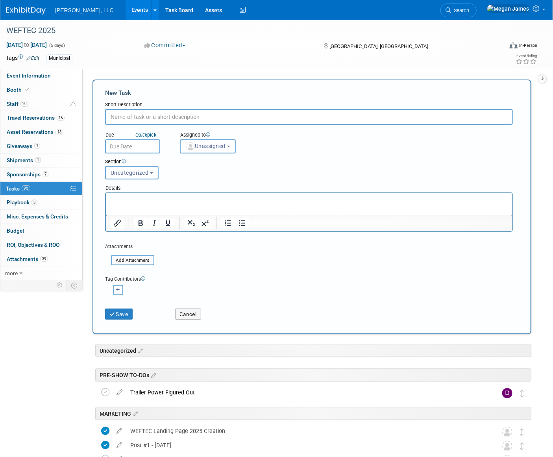
paste input "Equipment Cleaned"
type input "Equipment Cleaned"
click at [128, 315] on button "Save" at bounding box center [119, 313] width 28 height 11
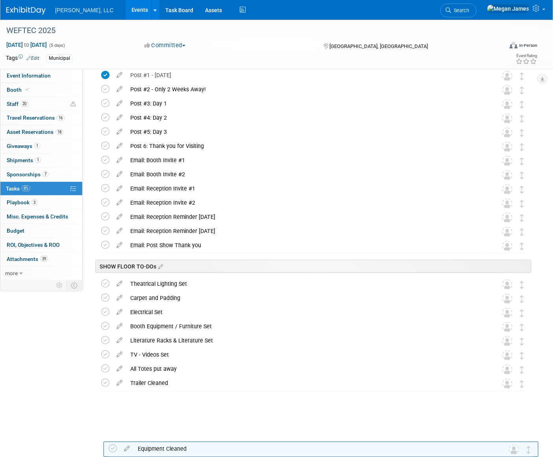
drag, startPoint x: 524, startPoint y: 129, endPoint x: 516, endPoint y: 407, distance: 278.2
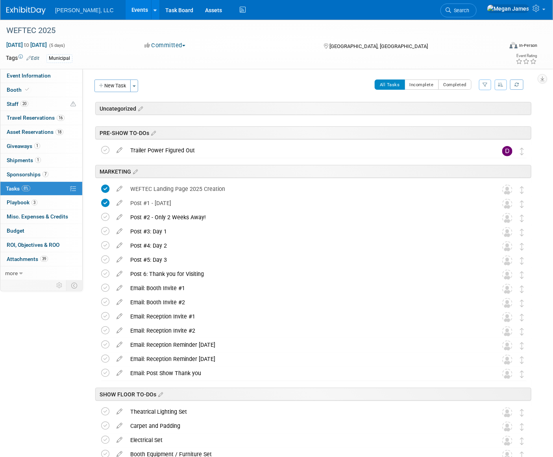
click at [116, 90] on button "New Task" at bounding box center [112, 85] width 36 height 13
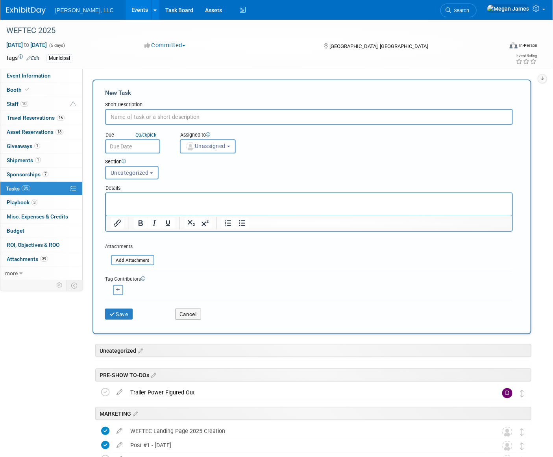
paste input "Set out pen vases"
click at [160, 116] on input "Set out pen vases" at bounding box center [308, 117] width 407 height 16
type input "Set out pen vases"
click at [125, 312] on button "Save" at bounding box center [119, 313] width 28 height 11
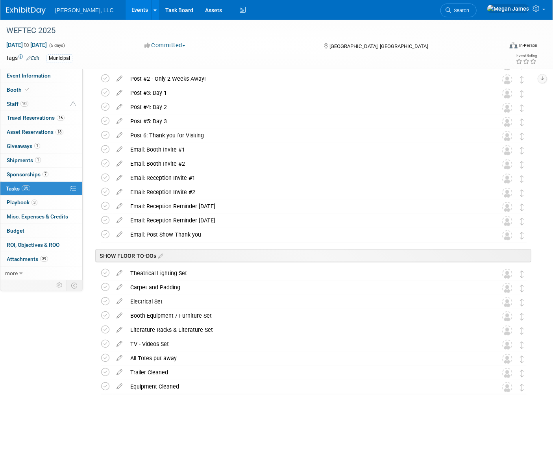
scroll to position [138, 0]
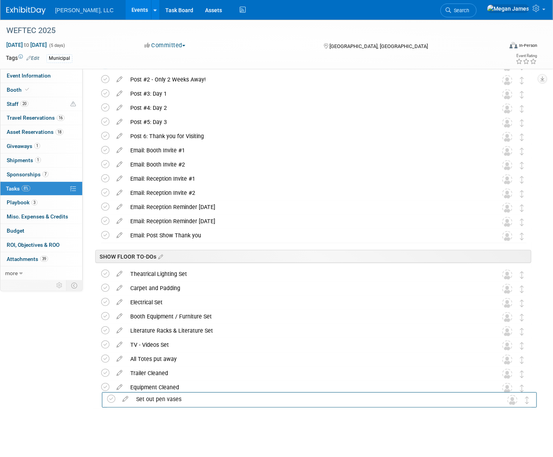
drag, startPoint x: 524, startPoint y: 127, endPoint x: 530, endPoint y: 406, distance: 279.3
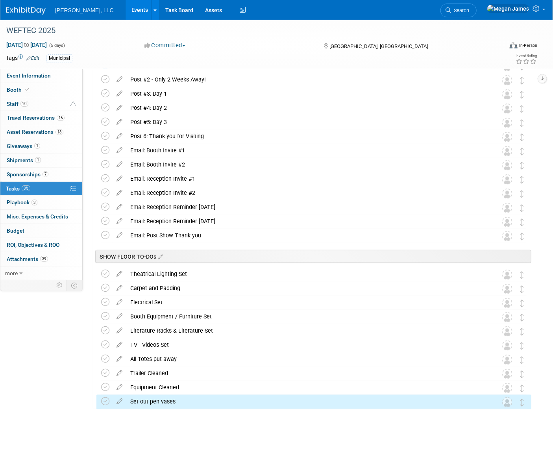
scroll to position [0, 0]
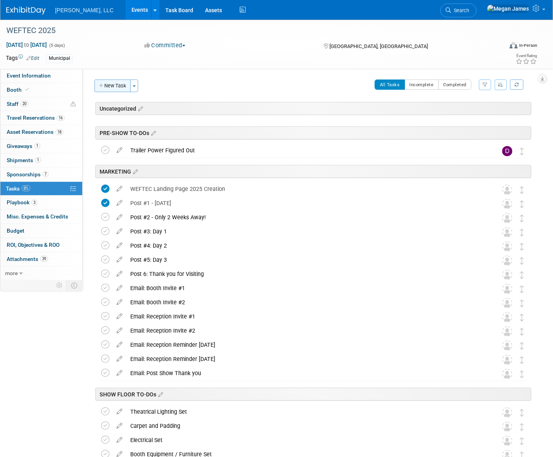
click at [121, 85] on button "New Task" at bounding box center [112, 85] width 36 height 13
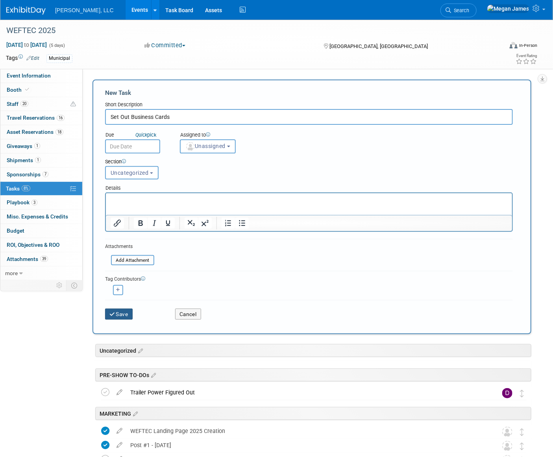
type input "Set Out Business Cards"
click at [124, 314] on button "Save" at bounding box center [119, 313] width 28 height 11
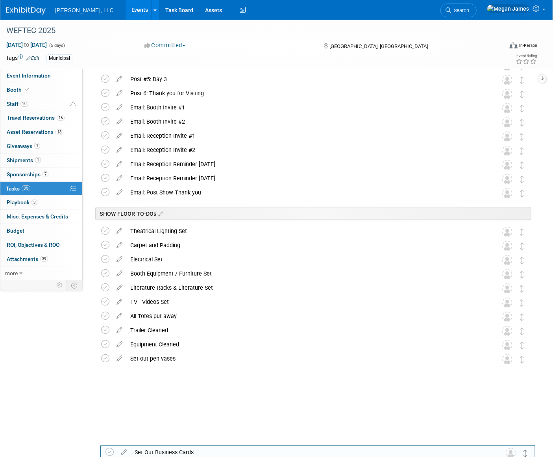
scroll to position [151, 0]
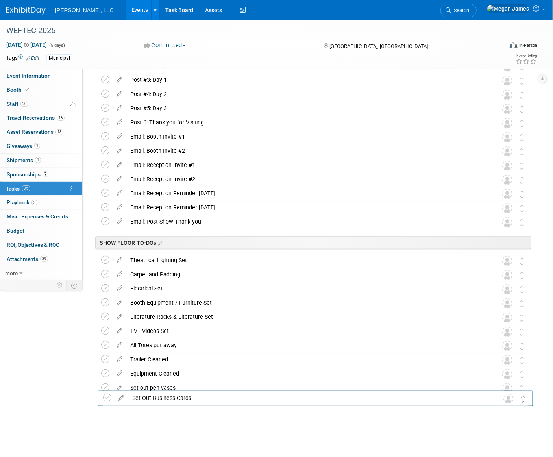
drag, startPoint x: 521, startPoint y: 125, endPoint x: 523, endPoint y: 401, distance: 275.3
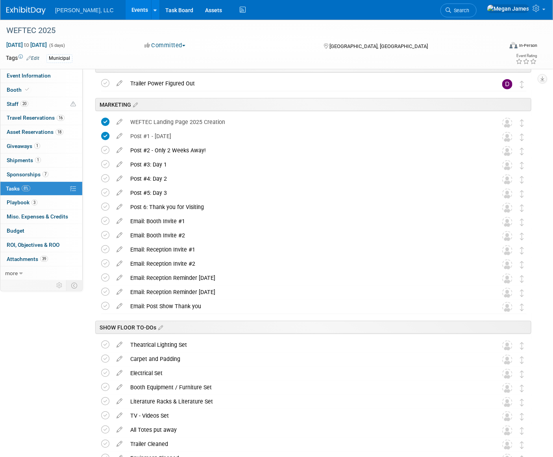
scroll to position [0, 0]
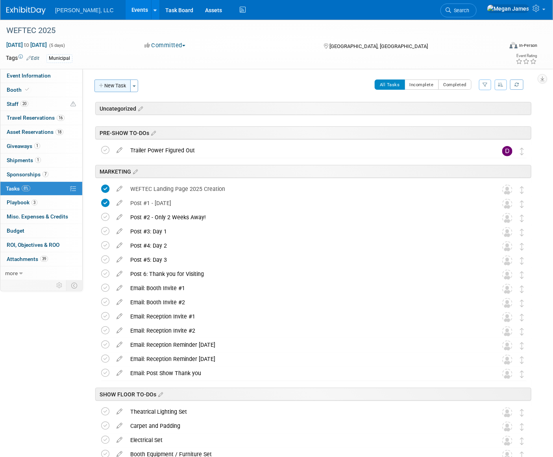
click at [123, 80] on button "New Task" at bounding box center [112, 85] width 36 height 13
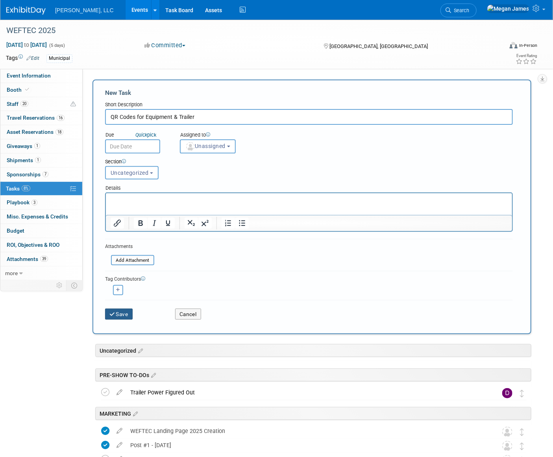
type input "QR Codes for Equipment & Trailer"
click at [124, 317] on button "Save" at bounding box center [119, 313] width 28 height 11
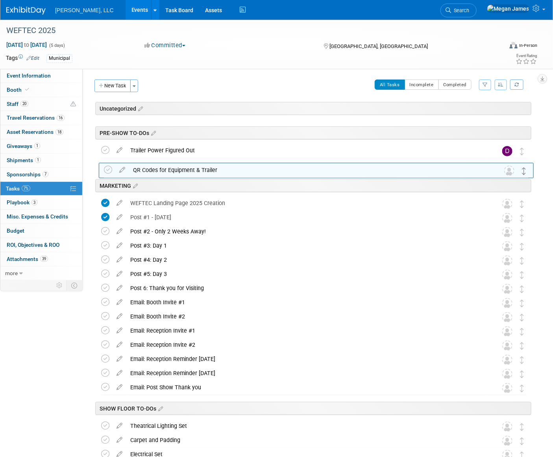
drag, startPoint x: 519, startPoint y: 126, endPoint x: 522, endPoint y: 170, distance: 43.7
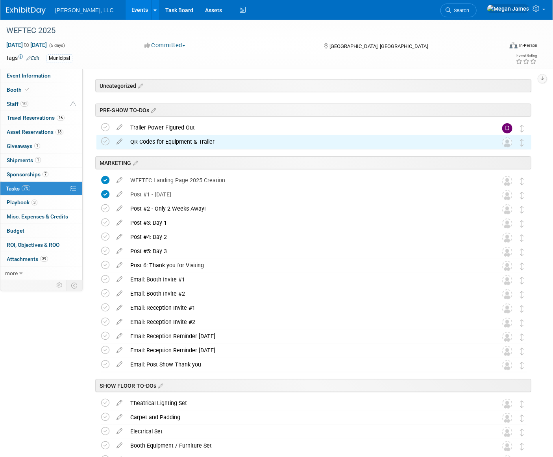
scroll to position [35, 0]
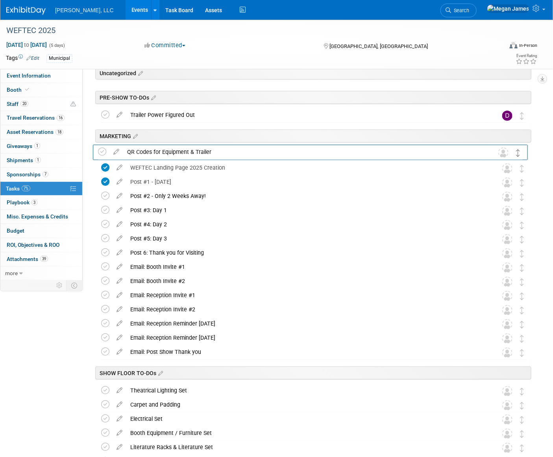
drag, startPoint x: 522, startPoint y: 129, endPoint x: 518, endPoint y: 151, distance: 22.3
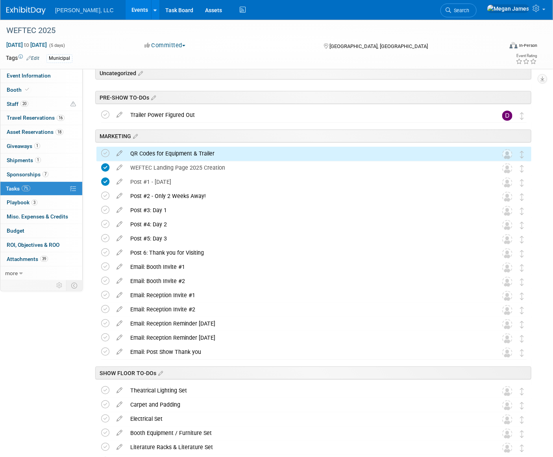
click at [538, 169] on div "Event Information Event Info Booth Booth 20 Staff 20 Staff 16 Travel Reservatio…" at bounding box center [276, 277] width 553 height 587
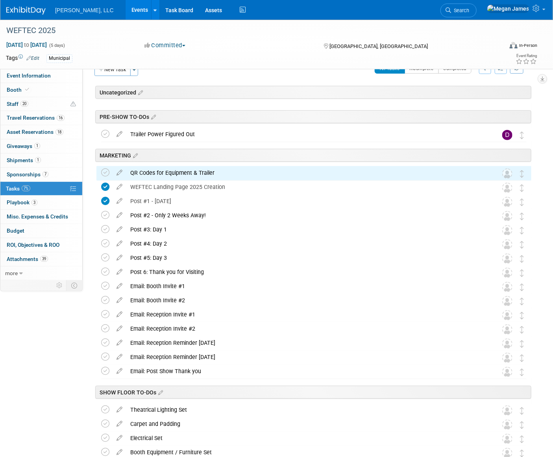
scroll to position [0, 0]
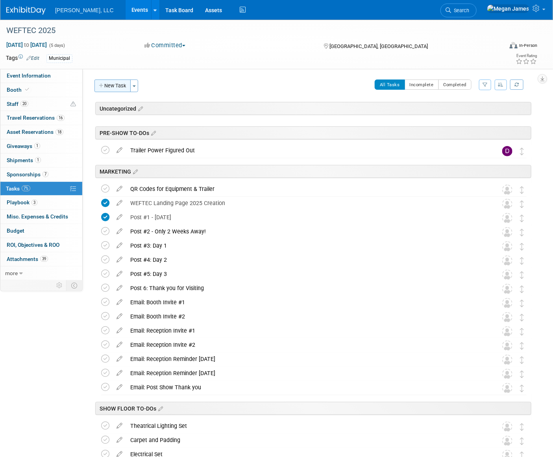
click at [119, 86] on button "New Task" at bounding box center [112, 85] width 36 height 13
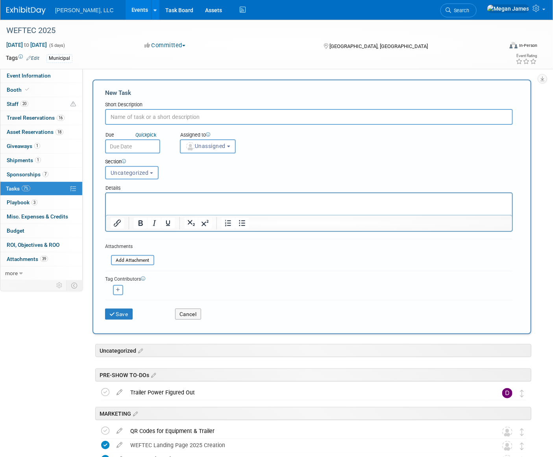
paste input "Set out QR Code plastic signage"
type input "Set out QR Code plastic signage"
click at [130, 309] on button "Save" at bounding box center [119, 313] width 28 height 11
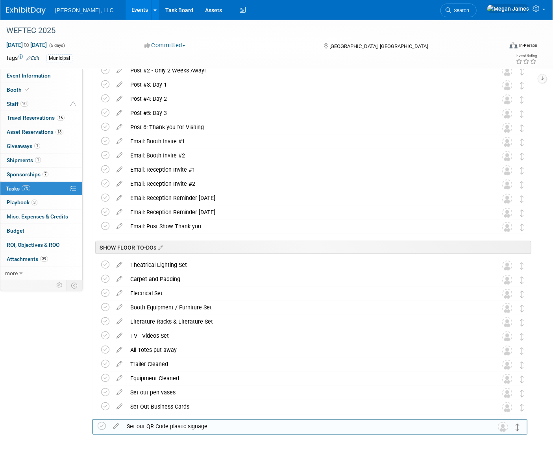
scroll to position [180, 0]
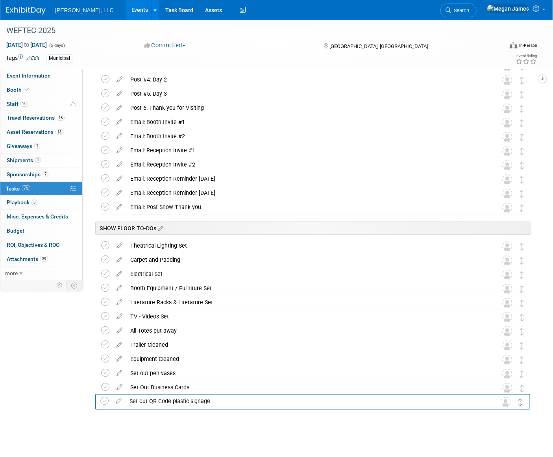
drag, startPoint x: 522, startPoint y: 127, endPoint x: 520, endPoint y: 402, distance: 274.2
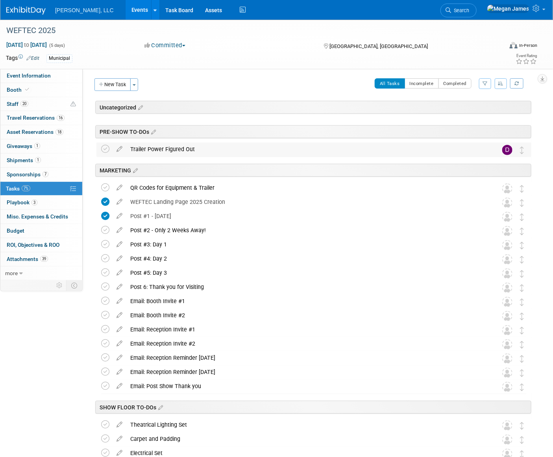
scroll to position [0, 0]
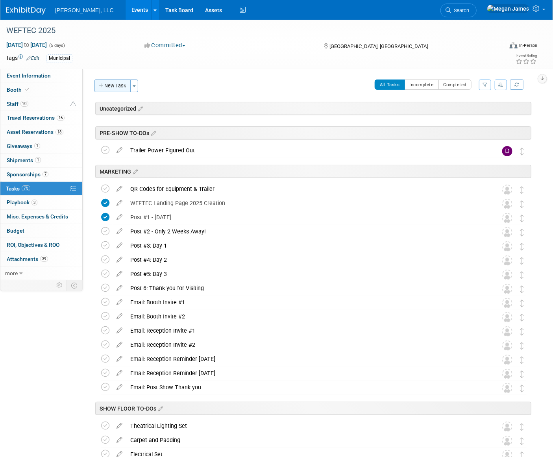
click at [124, 87] on button "New Task" at bounding box center [112, 85] width 36 height 13
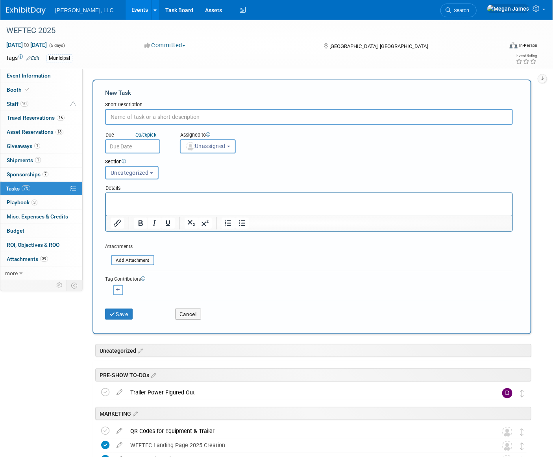
paste input "[PERSON_NAME]’s Under Trailer"
type input "[PERSON_NAME]’s Under Trailer"
click at [123, 312] on button "Save" at bounding box center [119, 313] width 28 height 11
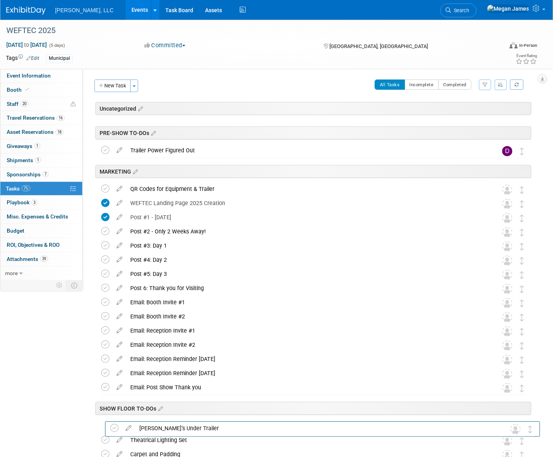
drag, startPoint x: 524, startPoint y: 126, endPoint x: 533, endPoint y: 428, distance: 302.2
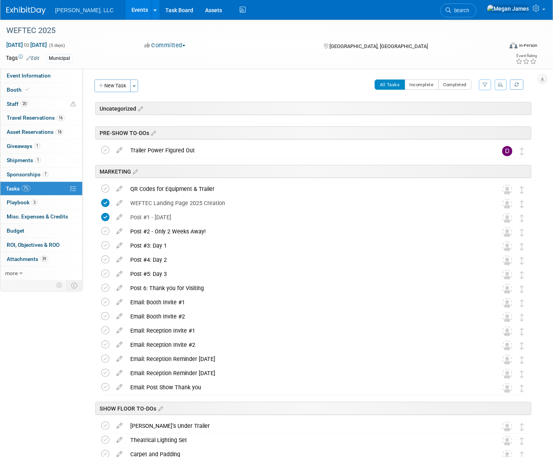
drag, startPoint x: 119, startPoint y: 87, endPoint x: 126, endPoint y: 89, distance: 7.6
click at [119, 87] on button "New Task" at bounding box center [112, 85] width 36 height 13
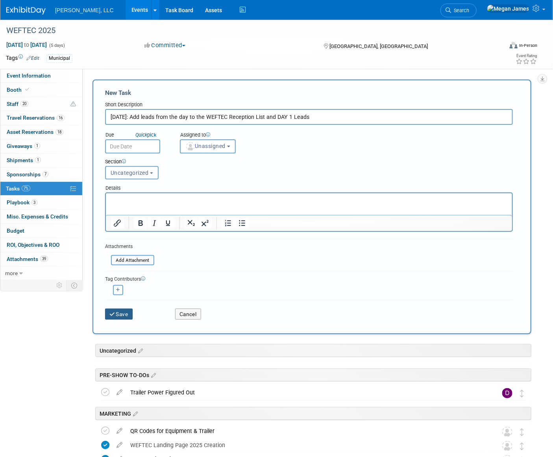
type input "[DATE]: Add leads from the day to the WEFTEC Reception List and DAY 1 Leads"
click at [121, 313] on button "Save" at bounding box center [119, 313] width 28 height 11
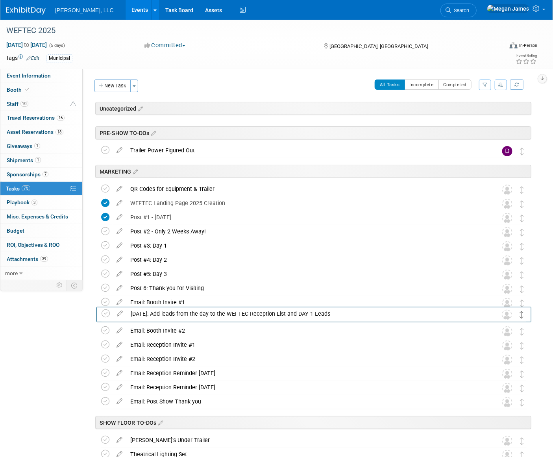
drag, startPoint x: 522, startPoint y: 126, endPoint x: 522, endPoint y: 314, distance: 188.0
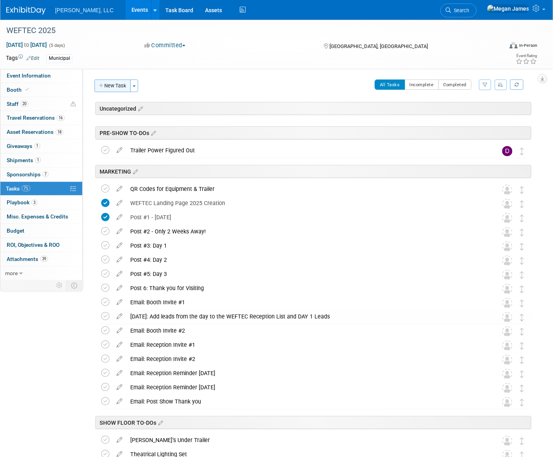
click at [113, 86] on button "New Task" at bounding box center [112, 85] width 36 height 13
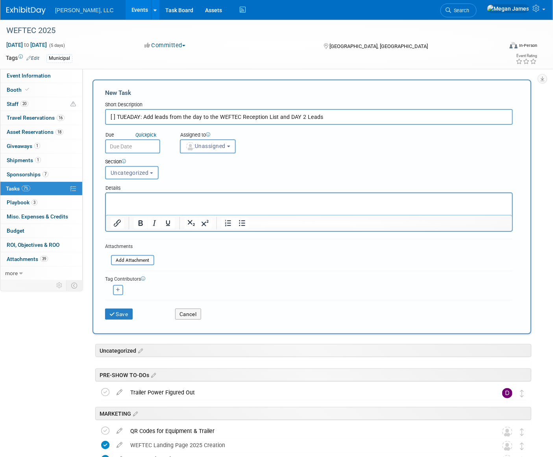
drag, startPoint x: 118, startPoint y: 117, endPoint x: 108, endPoint y: 125, distance: 12.5
click at [105, 114] on input "[ ] TUEADAY: Add leads from the day to the WEFTEC Reception List and DAY 2 Leads" at bounding box center [308, 117] width 407 height 16
type input "TUEADAY: Add leads from the day to the WEFTEC Reception List and DAY 2 Leads"
click at [122, 313] on button "Save" at bounding box center [119, 313] width 28 height 11
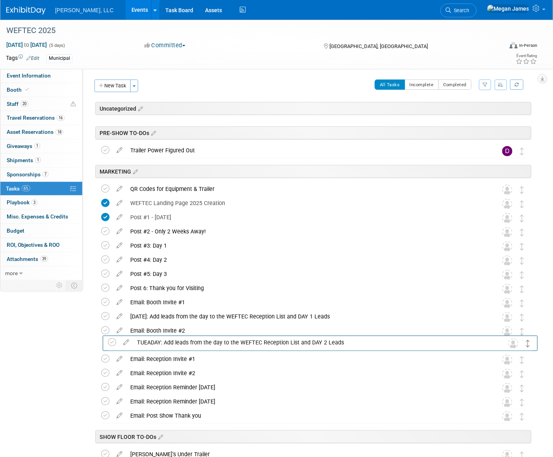
drag, startPoint x: 520, startPoint y: 125, endPoint x: 527, endPoint y: 342, distance: 216.4
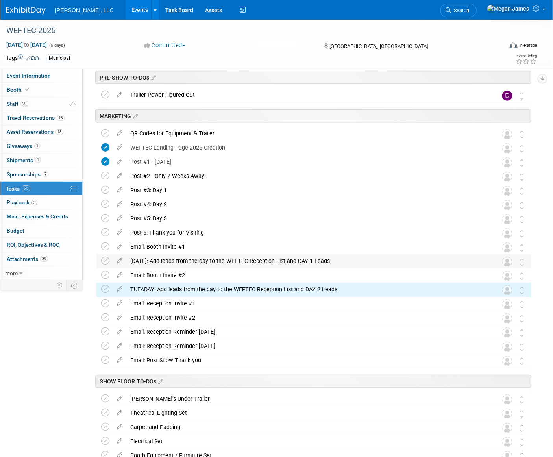
scroll to position [143, 0]
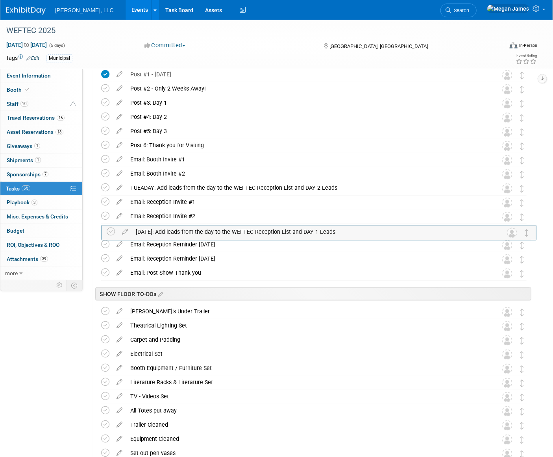
drag, startPoint x: 524, startPoint y: 173, endPoint x: 529, endPoint y: 232, distance: 58.9
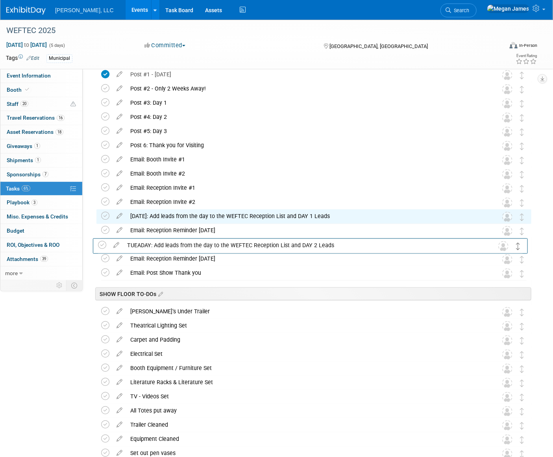
drag, startPoint x: 521, startPoint y: 187, endPoint x: 518, endPoint y: 244, distance: 57.5
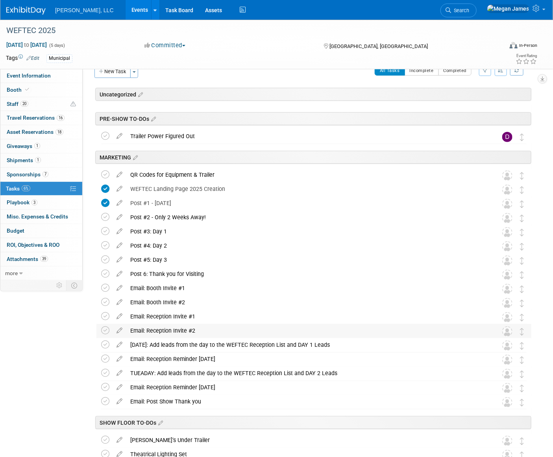
scroll to position [0, 0]
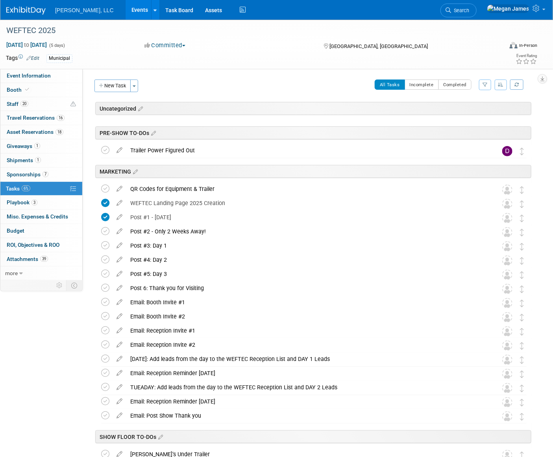
click at [122, 85] on button "New Task" at bounding box center [112, 85] width 36 height 13
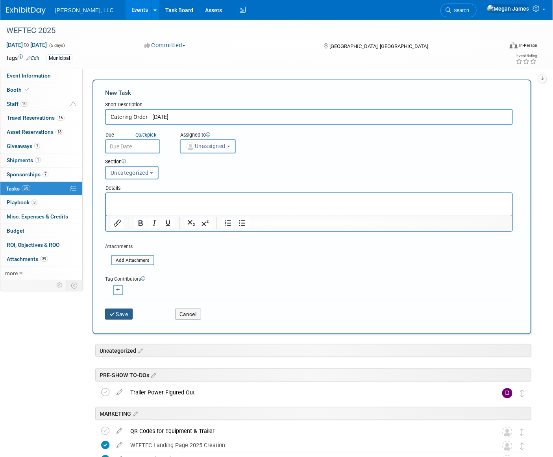
type input "Catering Order - [DATE]"
click at [122, 310] on button "Save" at bounding box center [119, 313] width 28 height 11
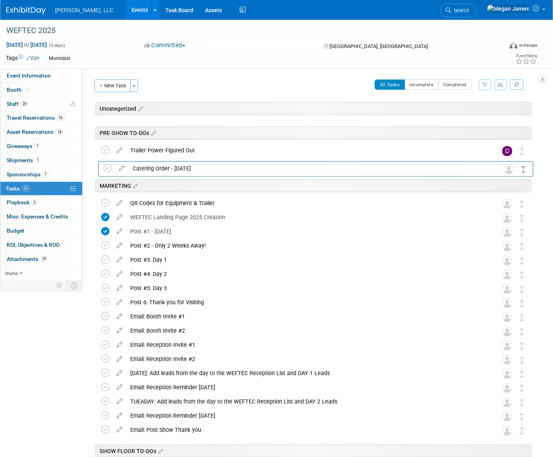
drag, startPoint x: 522, startPoint y: 125, endPoint x: 524, endPoint y: 166, distance: 41.7
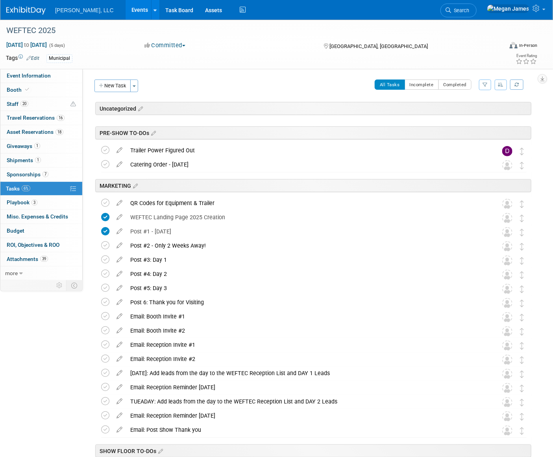
click at [111, 89] on button "New Task" at bounding box center [112, 85] width 36 height 13
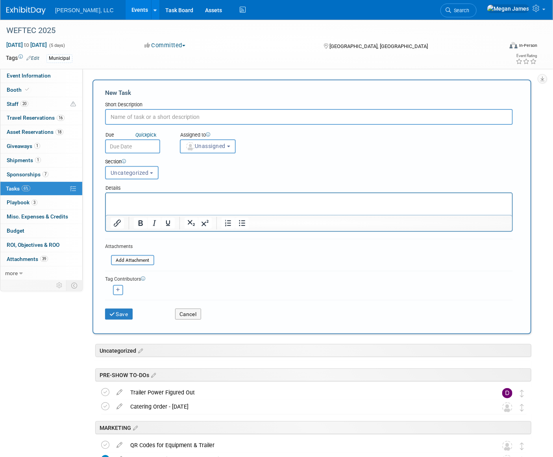
paste input "Catering Order - [DATE]"
type input "Catering Order - [DATE]"
click at [130, 315] on button "Save" at bounding box center [119, 313] width 28 height 11
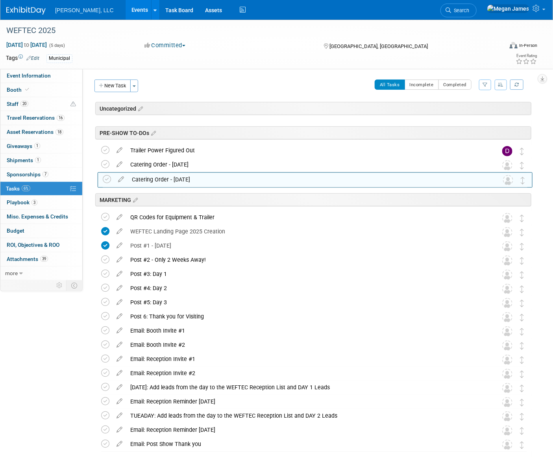
drag, startPoint x: 525, startPoint y: 128, endPoint x: 526, endPoint y: 181, distance: 53.1
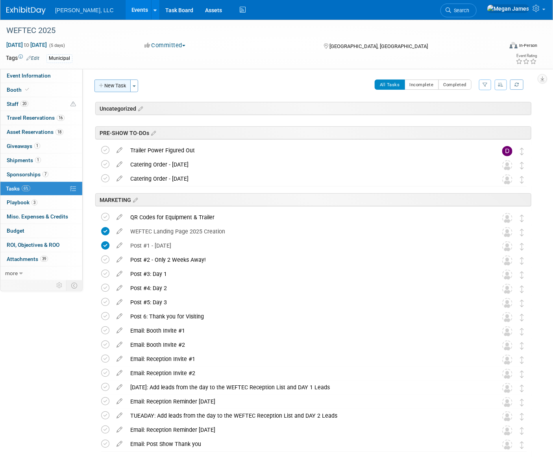
click at [115, 85] on button "New Task" at bounding box center [112, 85] width 36 height 13
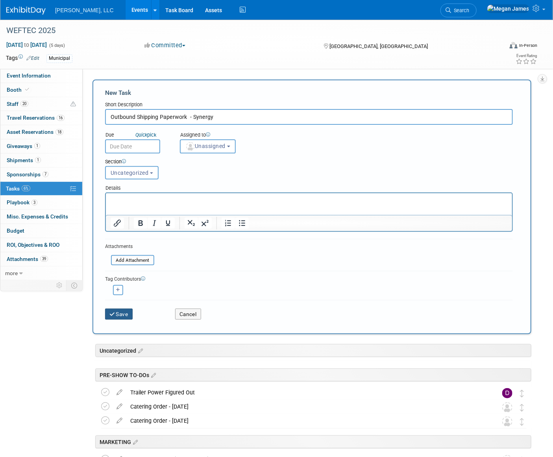
type input "Outbound Shipping Paperwork - Synergy"
click at [127, 310] on button "Save" at bounding box center [119, 313] width 28 height 11
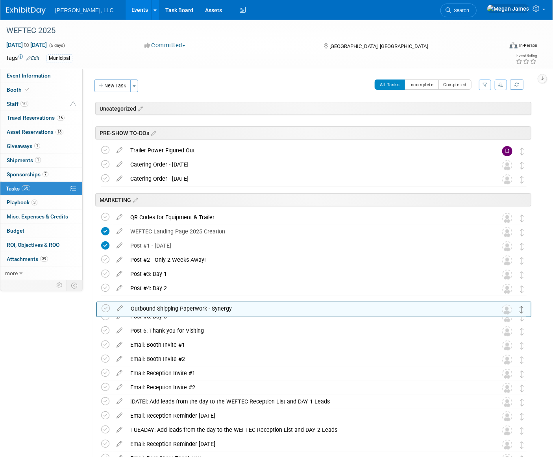
drag, startPoint x: 522, startPoint y: 126, endPoint x: 521, endPoint y: 342, distance: 216.3
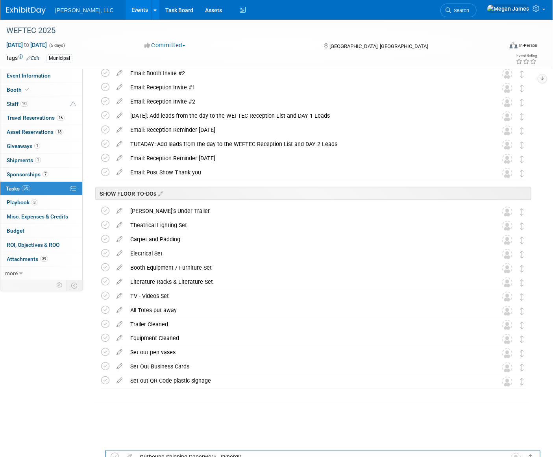
scroll to position [265, 0]
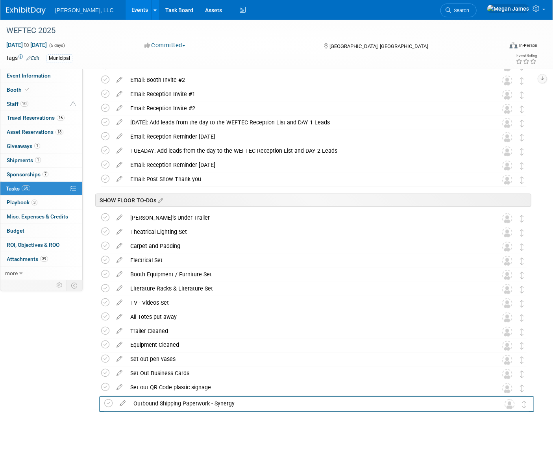
drag, startPoint x: 521, startPoint y: 199, endPoint x: 525, endPoint y: 409, distance: 209.7
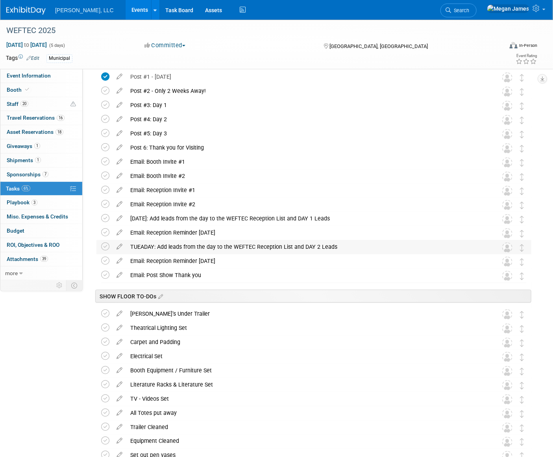
scroll to position [0, 0]
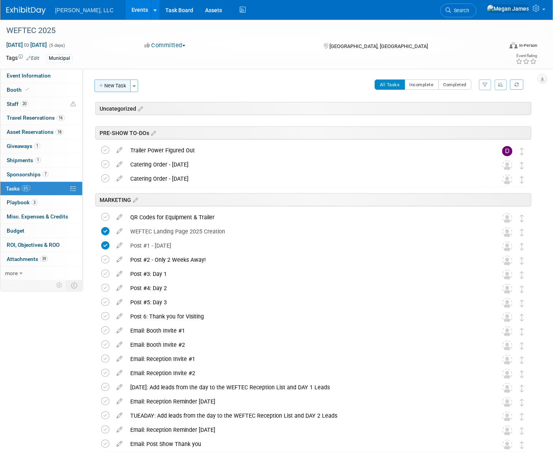
click at [126, 85] on button "New Task" at bounding box center [112, 85] width 36 height 13
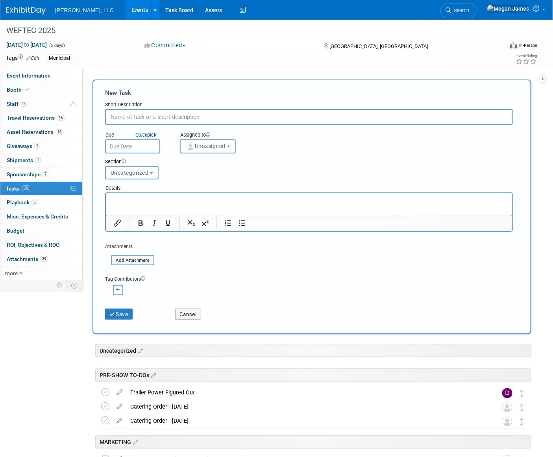
paste input "[ ] Outbound shipping paperwork - [PERSON_NAME]"
drag, startPoint x: 118, startPoint y: 113, endPoint x: 99, endPoint y: 114, distance: 18.9
click at [99, 114] on div "New Task Short Description [ ] Outbound shipping paperwork - [PERSON_NAME] Due …" at bounding box center [311, 206] width 439 height 254
type input "Outbound shipping paperwork - [PERSON_NAME]"
click at [127, 312] on button "Save" at bounding box center [119, 313] width 28 height 11
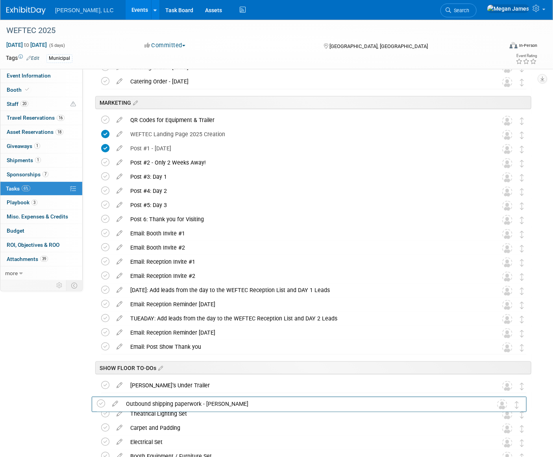
scroll to position [279, 0]
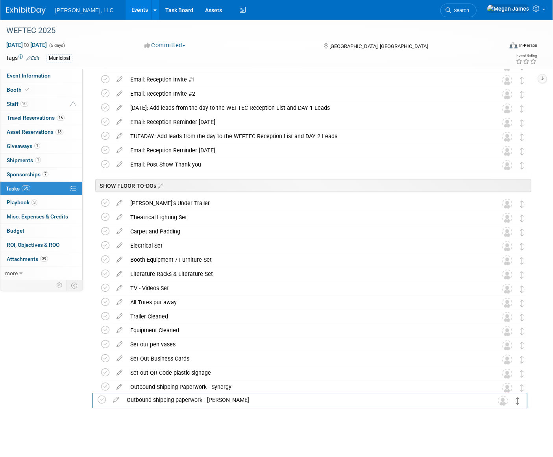
drag, startPoint x: 523, startPoint y: 124, endPoint x: 519, endPoint y: 397, distance: 273.4
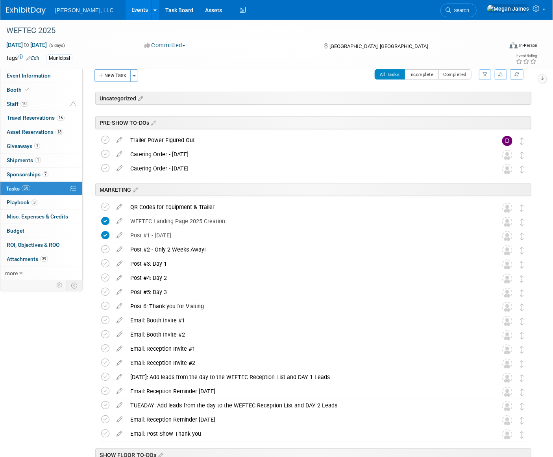
scroll to position [0, 0]
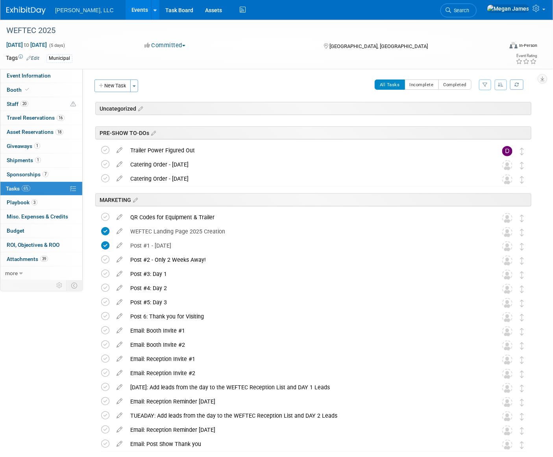
click at [111, 86] on button "New Task" at bounding box center [112, 85] width 36 height 13
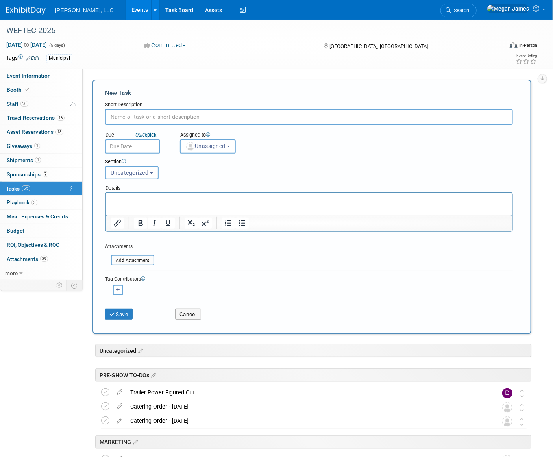
paste input "Outbound shipping paperwork - Trailer"
type input "Outbound shipping paperwork - Trailer"
click at [126, 315] on button "Save" at bounding box center [119, 313] width 28 height 11
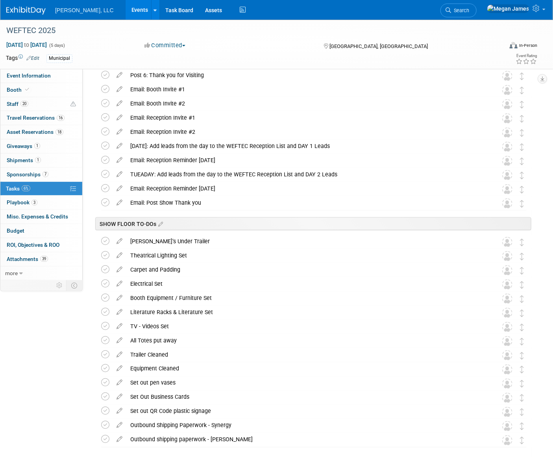
scroll to position [293, 0]
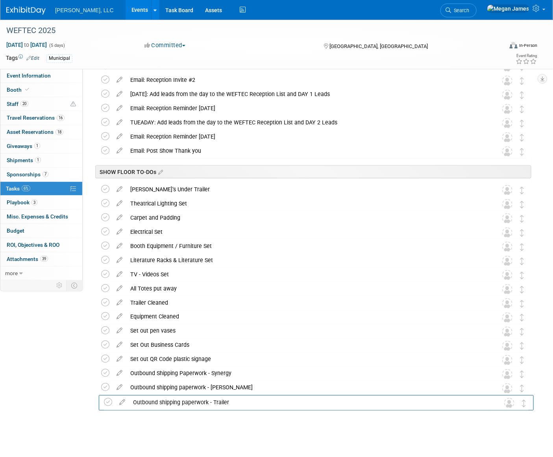
drag, startPoint x: 522, startPoint y: 126, endPoint x: 526, endPoint y: 405, distance: 278.9
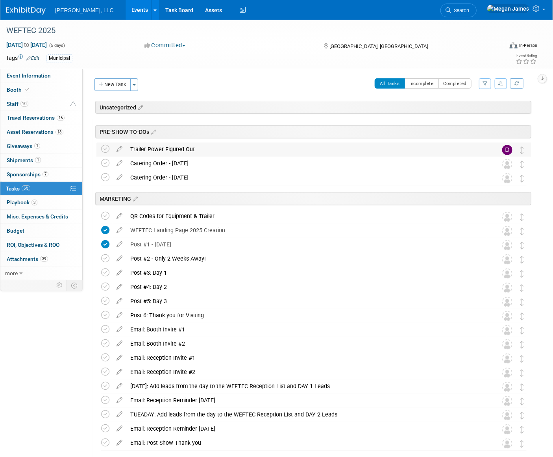
scroll to position [0, 0]
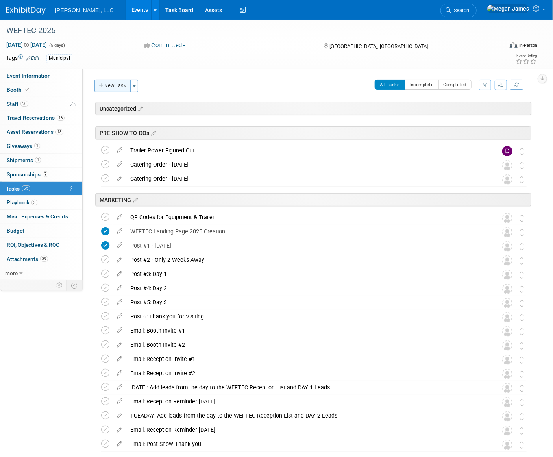
click at [121, 85] on button "New Task" at bounding box center [112, 85] width 36 height 13
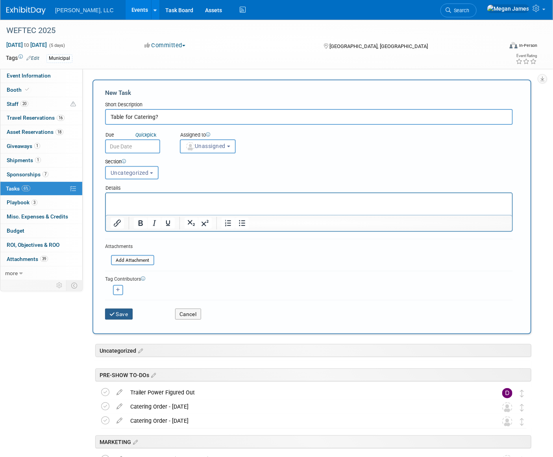
type input "Table for Catering?"
click at [130, 313] on button "Save" at bounding box center [119, 313] width 28 height 11
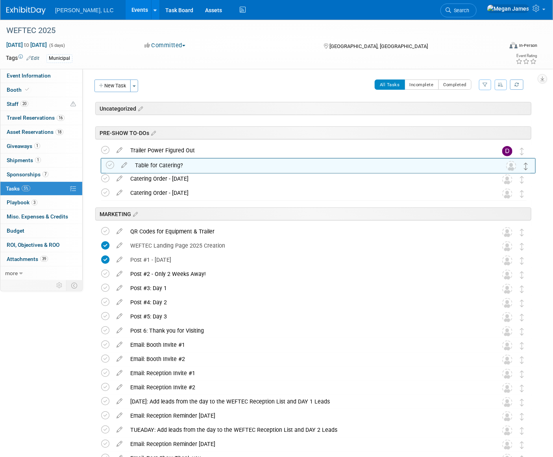
drag, startPoint x: 520, startPoint y: 125, endPoint x: 524, endPoint y: 164, distance: 39.2
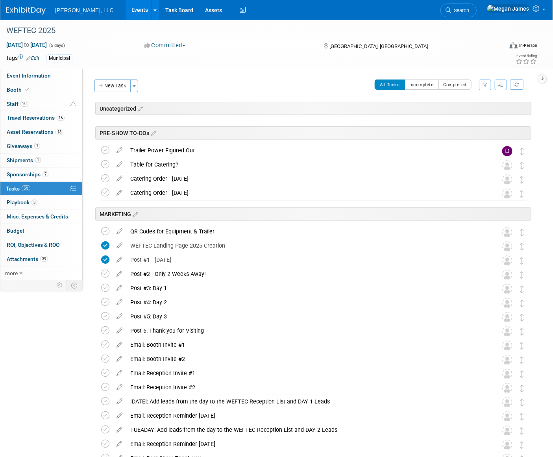
click at [121, 81] on button "New Task" at bounding box center [112, 85] width 36 height 13
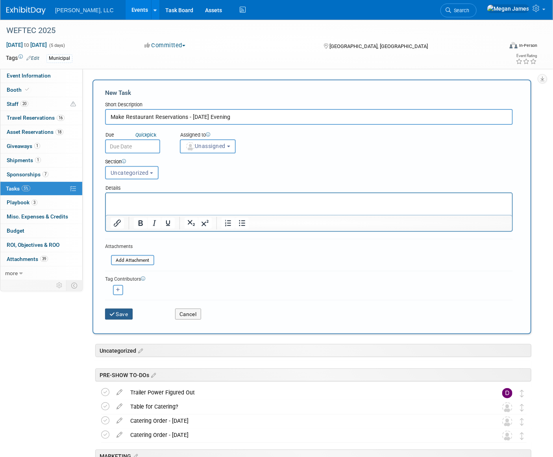
type input "Make Restaurant Reservations - [DATE] Evening"
click at [123, 310] on button "Save" at bounding box center [119, 313] width 28 height 11
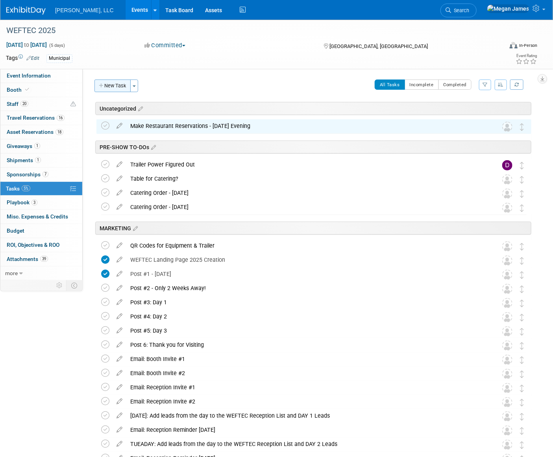
click at [118, 85] on button "New Task" at bounding box center [112, 85] width 36 height 13
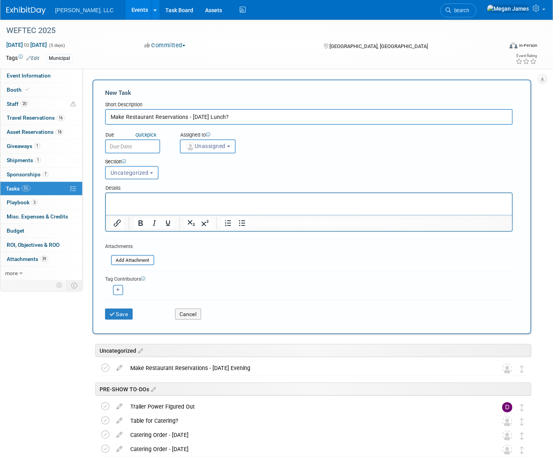
drag, startPoint x: 245, startPoint y: 120, endPoint x: 232, endPoint y: 118, distance: 13.5
click at [245, 120] on input "Make Restaurant Reservations - [DATE] Lunch?" at bounding box center [308, 117] width 407 height 16
drag, startPoint x: 232, startPoint y: 115, endPoint x: 210, endPoint y: 116, distance: 22.0
click at [210, 116] on input "Make Restaurant Reservations - [DATE] Lunch?" at bounding box center [308, 117] width 407 height 16
type input "Make Restaurant Reservations - [DATE] Breakfast Vikings Game"
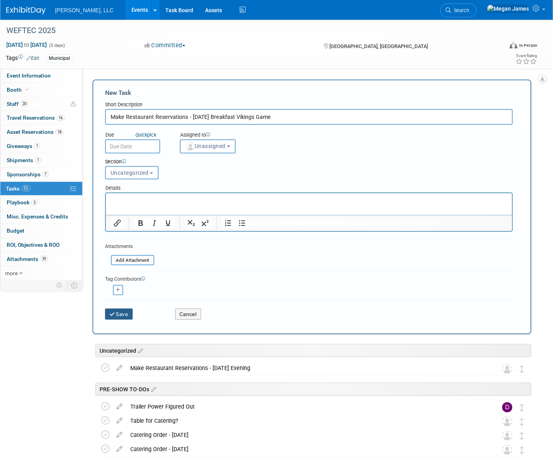
click at [133, 314] on button "Save" at bounding box center [119, 313] width 28 height 11
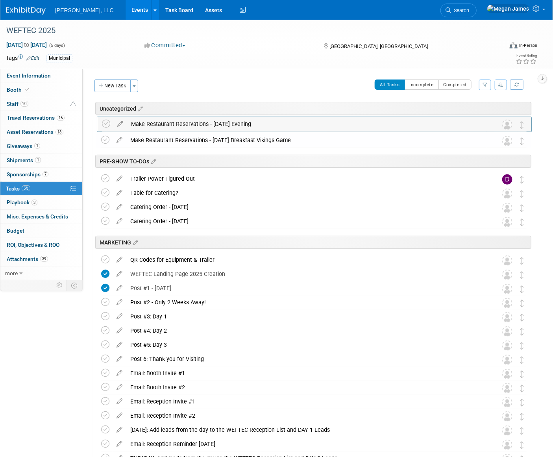
drag, startPoint x: 523, startPoint y: 141, endPoint x: 524, endPoint y: 124, distance: 17.3
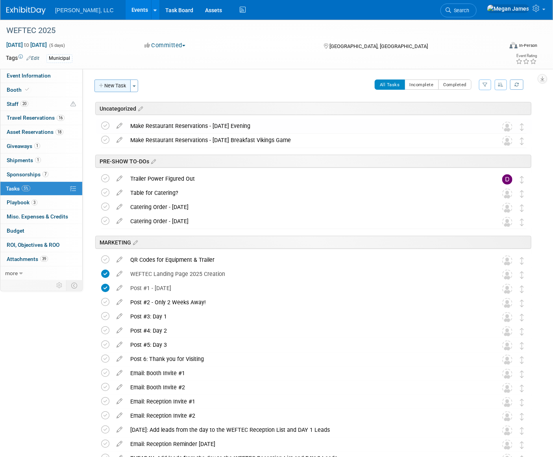
click at [123, 85] on button "New Task" at bounding box center [112, 85] width 36 height 13
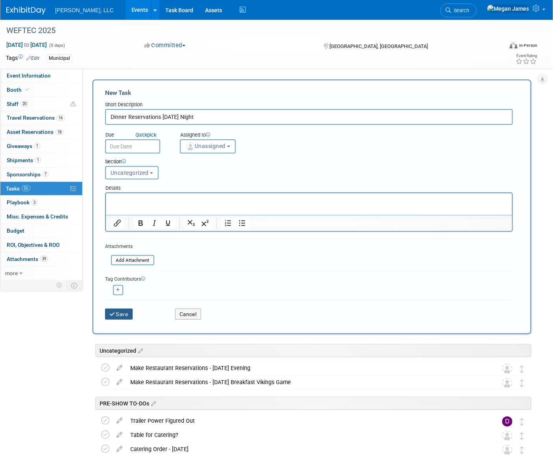
type input "Dinner Reservations [DATE] Night"
click at [122, 314] on button "Save" at bounding box center [119, 313] width 28 height 11
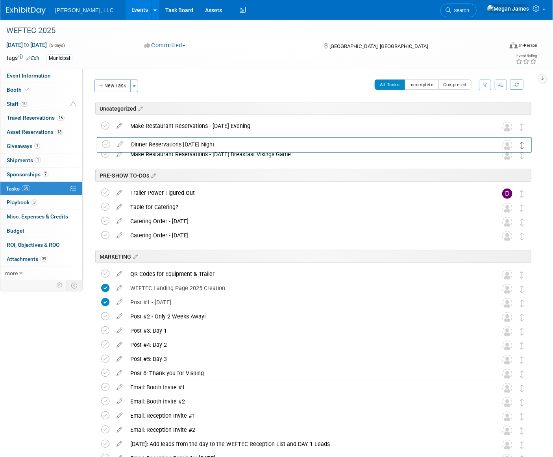
drag, startPoint x: 522, startPoint y: 129, endPoint x: 527, endPoint y: 161, distance: 32.2
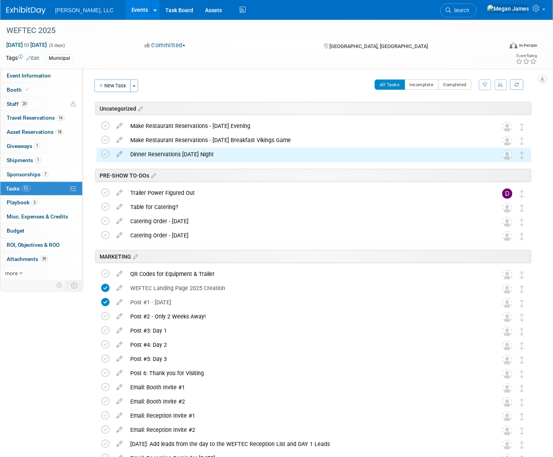
click at [539, 137] on div "Event Information Event Info Booth Booth 20 Staff 20 Staff 16 Travel Reservatio…" at bounding box center [276, 405] width 553 height 771
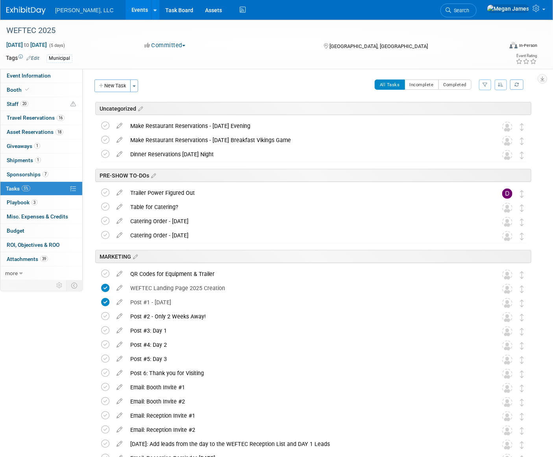
click at [539, 137] on div "Event Information Event Info Booth Booth 20 Staff 20 Staff 16 Travel Reservatio…" at bounding box center [276, 405] width 553 height 771
click at [535, 135] on div "Event Website: Edit [URL][DOMAIN_NAME] Salesforce Campaign: Edit [URL][PERSON_N…" at bounding box center [310, 174] width 454 height 211
click at [122, 85] on button "New Task" at bounding box center [112, 85] width 36 height 13
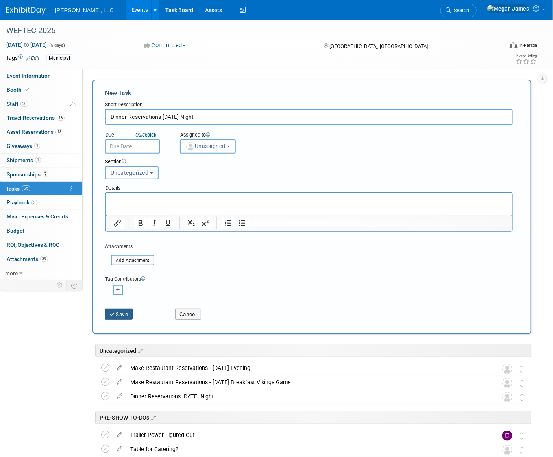
type input "Dinner Reservations [DATE] Night"
click at [124, 312] on button "Save" at bounding box center [119, 313] width 28 height 11
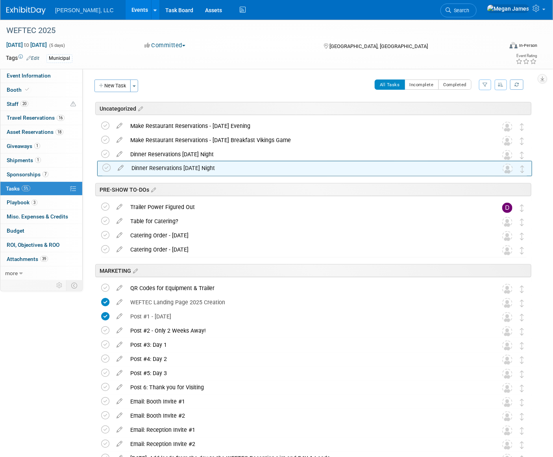
drag, startPoint x: 523, startPoint y: 125, endPoint x: 525, endPoint y: 168, distance: 42.5
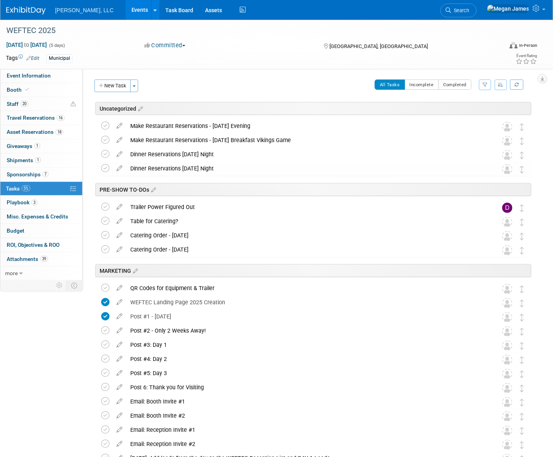
drag, startPoint x: 122, startPoint y: 84, endPoint x: 145, endPoint y: 86, distance: 23.7
click at [122, 84] on button "New Task" at bounding box center [112, 85] width 36 height 13
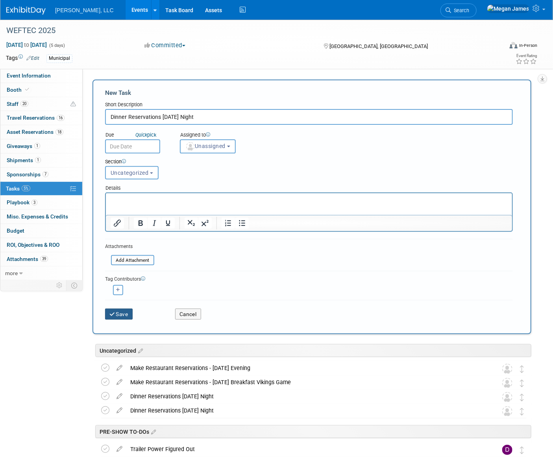
type input "Dinner Reservations [DATE] Night"
click at [118, 312] on button "Save" at bounding box center [119, 313] width 28 height 11
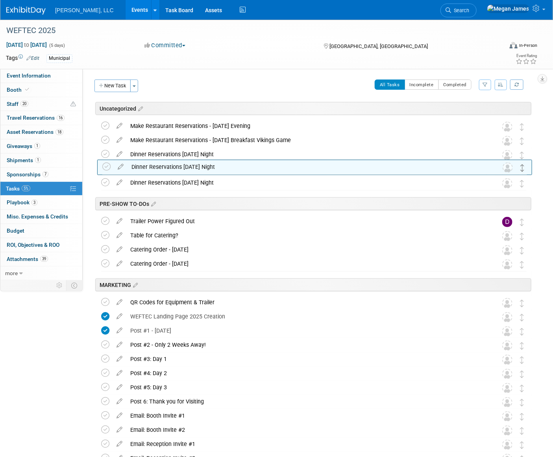
drag, startPoint x: 523, startPoint y: 125, endPoint x: 524, endPoint y: 168, distance: 43.3
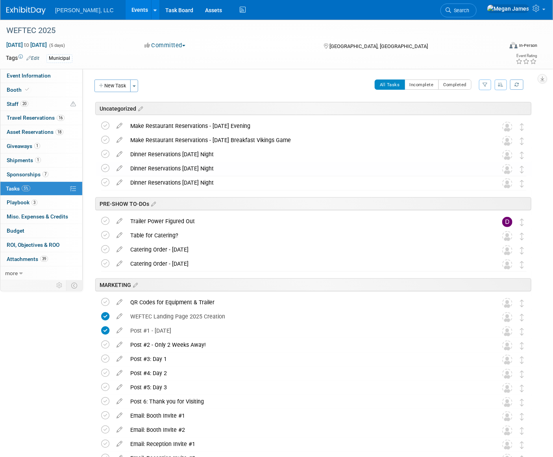
click at [544, 177] on div "Event Information Event Info Booth Booth 20 Staff 20 Staff 16 Travel Reservatio…" at bounding box center [276, 420] width 553 height 800
click at [106, 87] on button "New Task" at bounding box center [112, 85] width 36 height 13
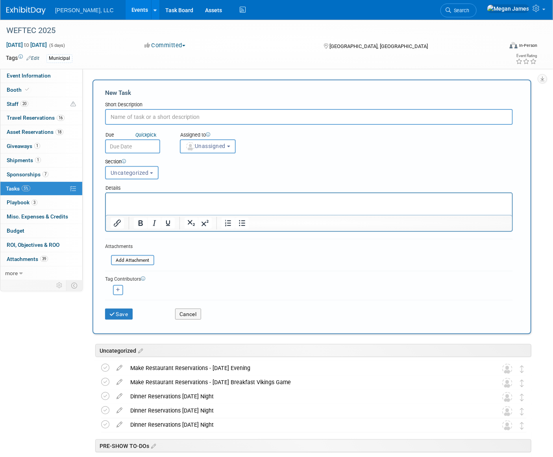
paste input "Put together 6 swag packs - Ship after the show!"
type input "Put together 6 swag packs - Ship after the show!"
click at [124, 308] on button "Save" at bounding box center [119, 313] width 28 height 11
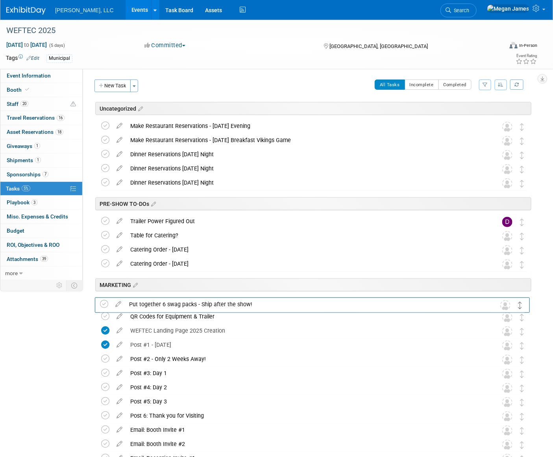
drag, startPoint x: 523, startPoint y: 124, endPoint x: 521, endPoint y: 302, distance: 178.2
drag, startPoint x: 122, startPoint y: 86, endPoint x: 169, endPoint y: 91, distance: 47.5
click at [122, 86] on button "New Task" at bounding box center [112, 85] width 36 height 13
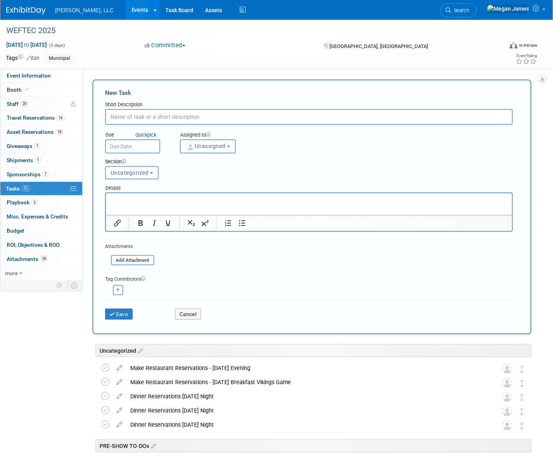
paste input "Get Cash for Tipping - Ask [PERSON_NAME]"
type input "Get Cash for Tipping - Ask [PERSON_NAME]"
click at [126, 313] on button "Save" at bounding box center [119, 313] width 28 height 11
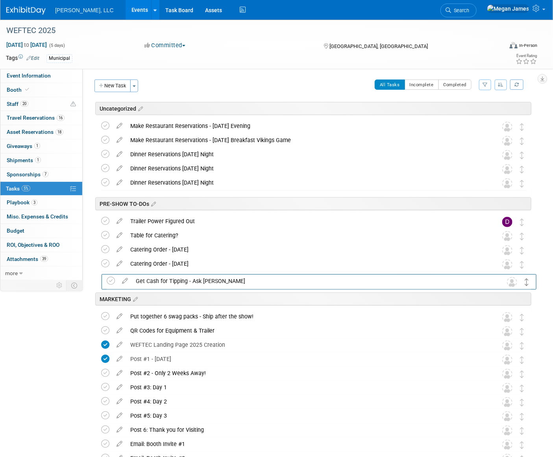
drag, startPoint x: 520, startPoint y: 124, endPoint x: 524, endPoint y: 277, distance: 152.3
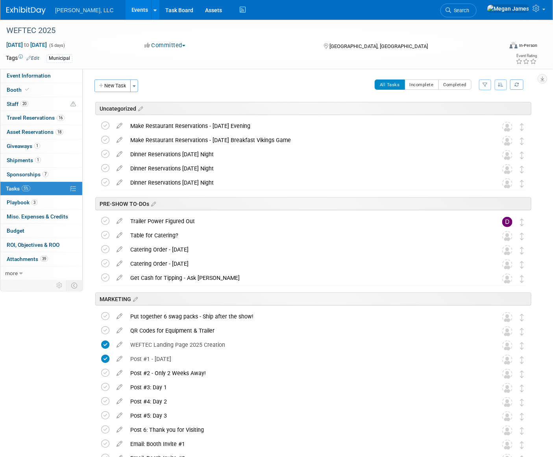
drag, startPoint x: 120, startPoint y: 85, endPoint x: 180, endPoint y: 104, distance: 63.0
click at [120, 85] on button "New Task" at bounding box center [112, 85] width 36 height 13
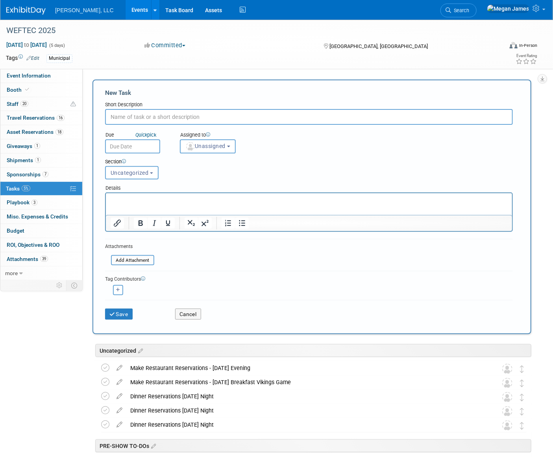
paste input "Overhead Lighting Order - Submit the map"
type input "Overhead Lighting Order - Submit the map"
click at [123, 315] on button "Save" at bounding box center [119, 313] width 28 height 11
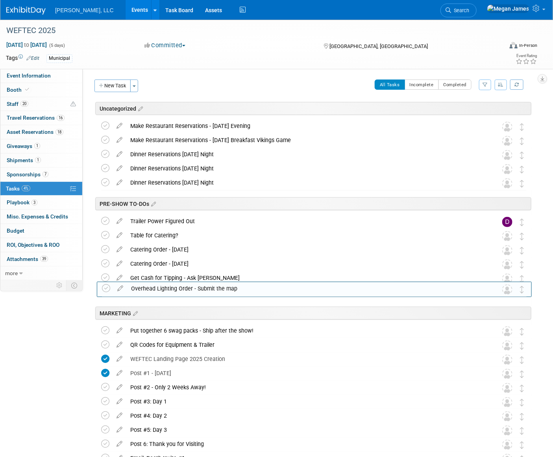
drag, startPoint x: 524, startPoint y: 126, endPoint x: 525, endPoint y: 289, distance: 162.8
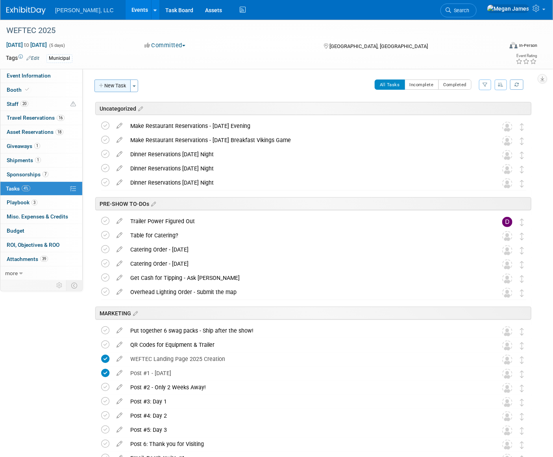
click at [112, 85] on button "New Task" at bounding box center [112, 85] width 36 height 13
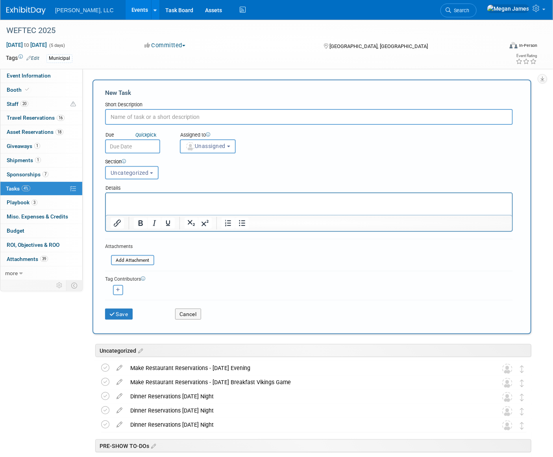
paste input "[ ] Business Cards for everyone (Ordered from [GEOGRAPHIC_DATA] some extras)"
drag, startPoint x: 117, startPoint y: 112, endPoint x: 101, endPoint y: 116, distance: 16.5
click at [101, 116] on div "New Task Short Description [ ] Business Cards for everyone (Ordered from [GEOGR…" at bounding box center [311, 206] width 439 height 254
drag, startPoint x: 264, startPoint y: 118, endPoint x: 181, endPoint y: 119, distance: 83.8
click at [181, 119] on input "Business Cards for everyone (Ordered from [GEOGRAPHIC_DATA] some extras)" at bounding box center [308, 117] width 407 height 16
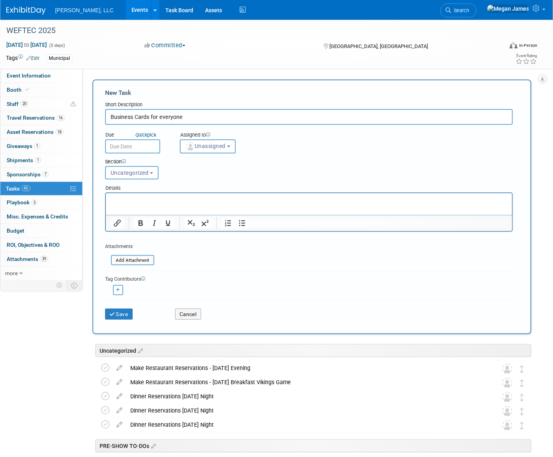
type input "Business Cards for everyone"
click at [293, 160] on div "Section" at bounding box center [291, 162] width 372 height 8
click at [130, 313] on button "Save" at bounding box center [119, 313] width 28 height 11
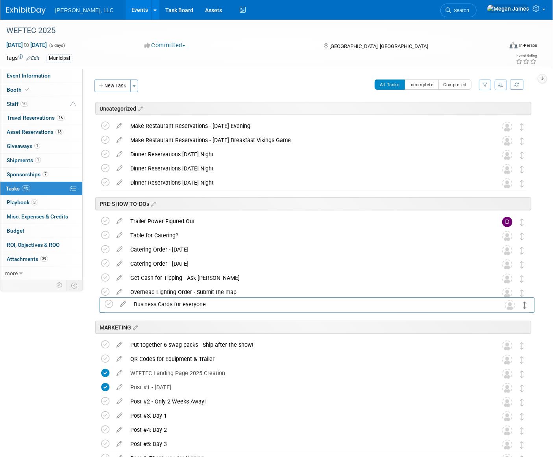
drag, startPoint x: 523, startPoint y: 127, endPoint x: 526, endPoint y: 306, distance: 178.6
drag, startPoint x: 120, startPoint y: 86, endPoint x: 139, endPoint y: 88, distance: 19.0
click at [120, 86] on button "New Task" at bounding box center [112, 85] width 36 height 13
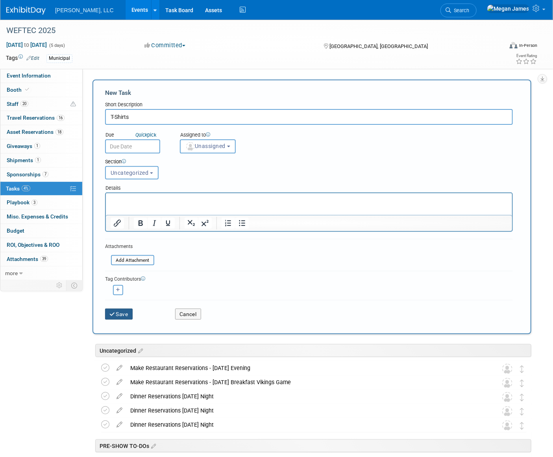
type input "T-Shirts"
click at [125, 313] on button "Save" at bounding box center [119, 313] width 28 height 11
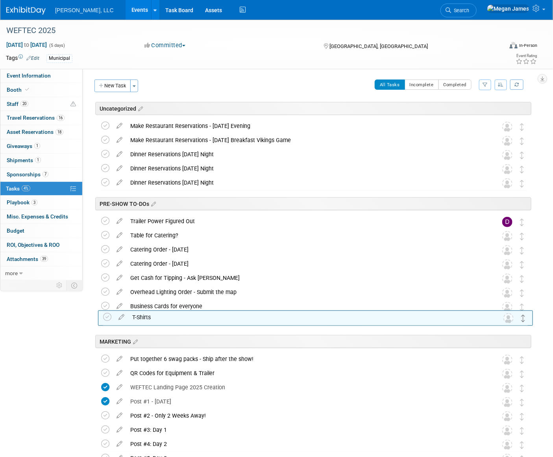
drag, startPoint x: 522, startPoint y: 125, endPoint x: 524, endPoint y: 319, distance: 193.1
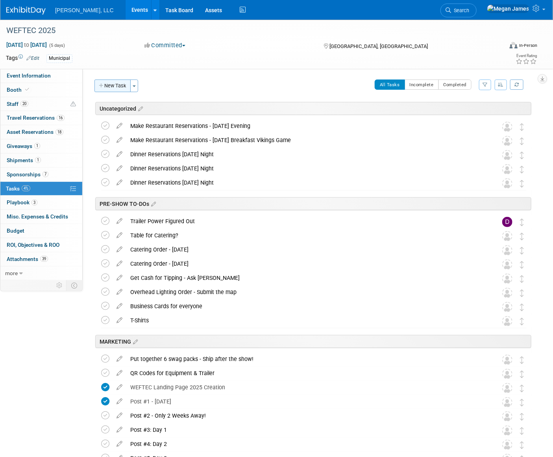
click at [114, 89] on button "New Task" at bounding box center [112, 85] width 36 height 13
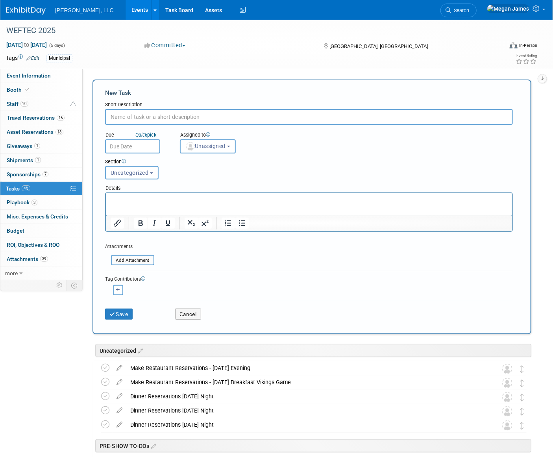
click at [138, 117] on input "text" at bounding box center [308, 117] width 407 height 16
type input "Schedule Mobile Trailer Spotting"
click at [117, 314] on button "Save" at bounding box center [119, 313] width 28 height 11
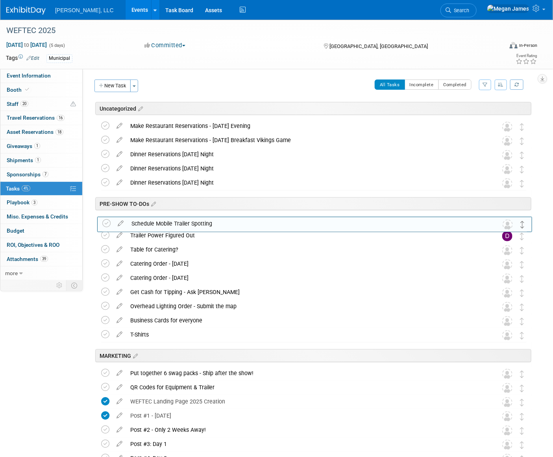
drag, startPoint x: 523, startPoint y: 127, endPoint x: 523, endPoint y: 225, distance: 97.5
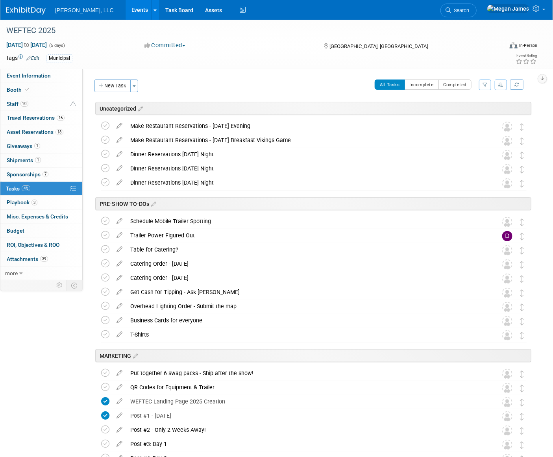
drag, startPoint x: 121, startPoint y: 87, endPoint x: 172, endPoint y: 92, distance: 51.0
click at [121, 87] on button "New Task" at bounding box center [112, 85] width 36 height 13
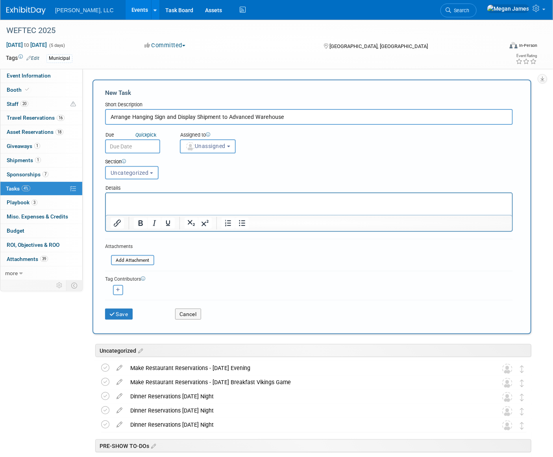
type input "Arrange Hanging Sign and Display Shipment to Advanced Warehouse"
click at [142, 152] on body "[PERSON_NAME], LLC Events Add Event Bulk Upload Events Shareable Event Boards R…" at bounding box center [276, 228] width 553 height 457
click at [355, 176] on div "Section Uncategorized PRE-SHOW TO-DOs MARKETING SHOW FLOOR TO-DOs Uncategorized…" at bounding box center [291, 167] width 384 height 28
click at [127, 312] on button "Save" at bounding box center [119, 313] width 28 height 11
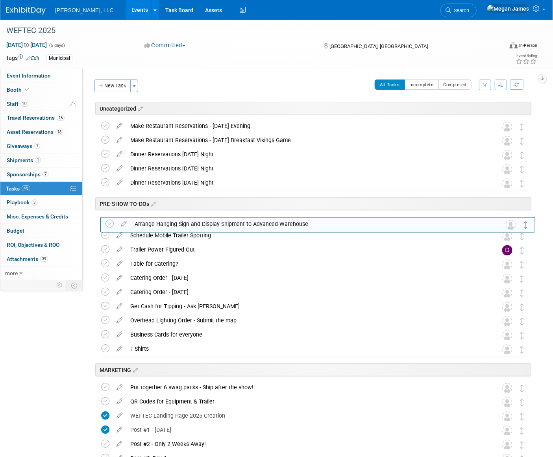
drag, startPoint x: 524, startPoint y: 126, endPoint x: 526, endPoint y: 221, distance: 95.2
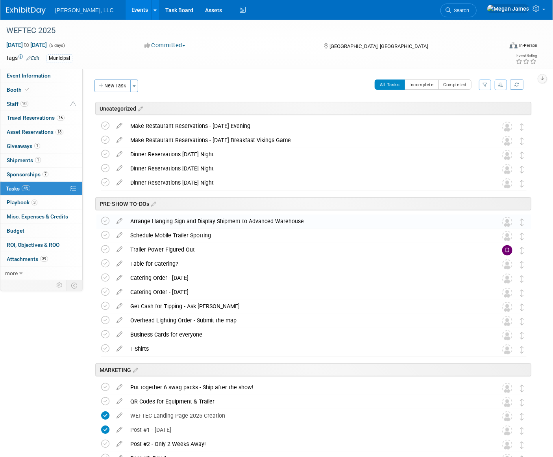
click at [115, 89] on button "New Task" at bounding box center [112, 85] width 36 height 13
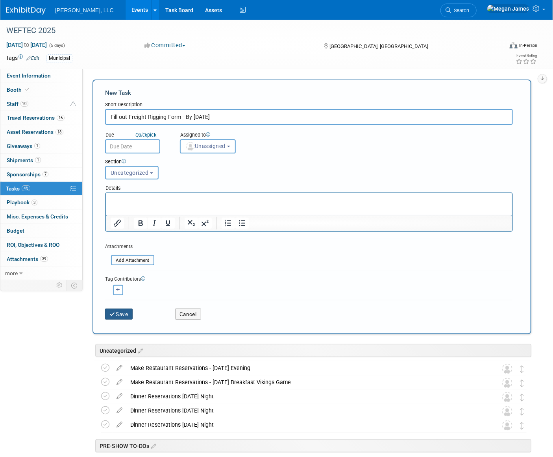
type input "Fill out Freight Rigging Form - By [DATE]"
click at [128, 316] on button "Save" at bounding box center [119, 313] width 28 height 11
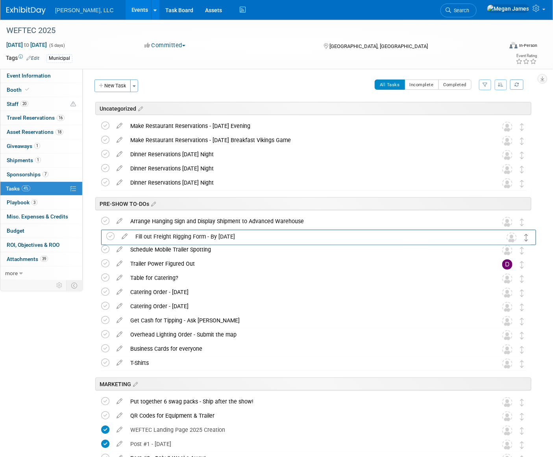
drag, startPoint x: 523, startPoint y: 128, endPoint x: 527, endPoint y: 237, distance: 108.6
